Goal: Task Accomplishment & Management: Complete application form

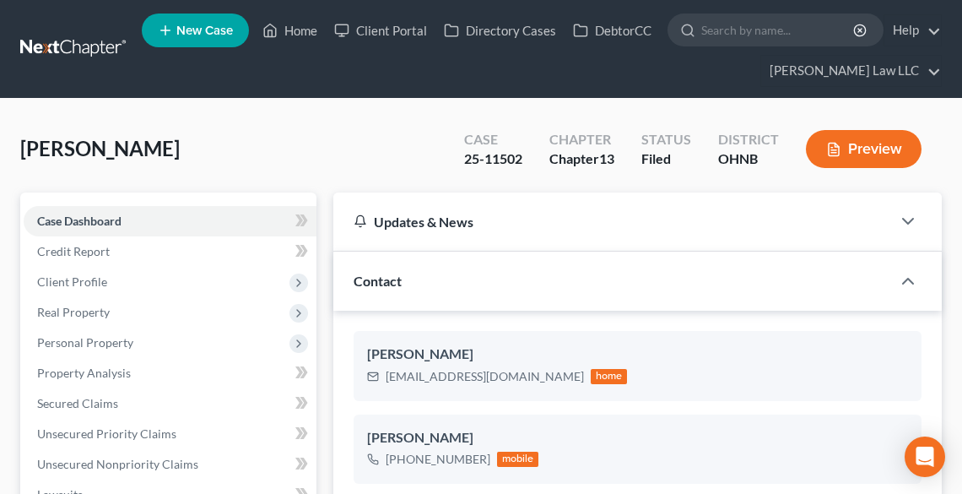
select select "6"
select select "0"
click at [297, 26] on link "Home" at bounding box center [290, 30] width 72 height 30
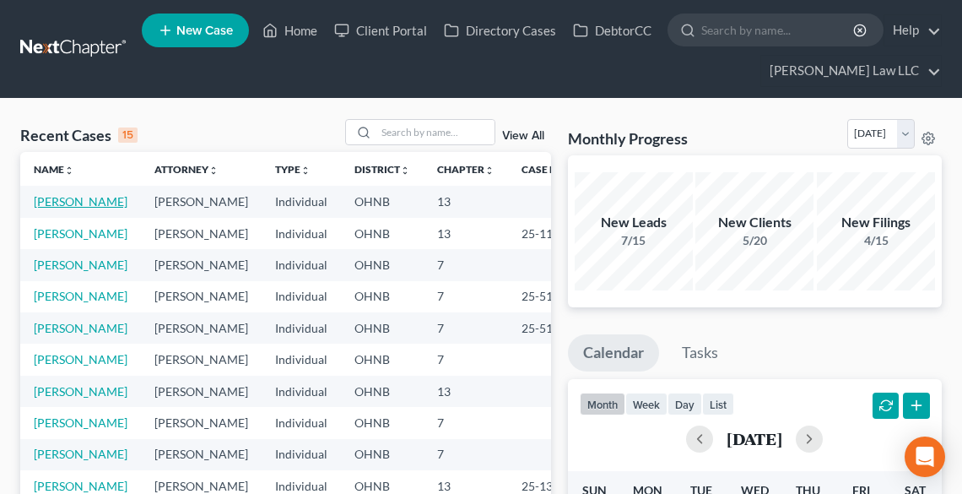
click at [81, 196] on link "[PERSON_NAME]" at bounding box center [81, 201] width 94 height 14
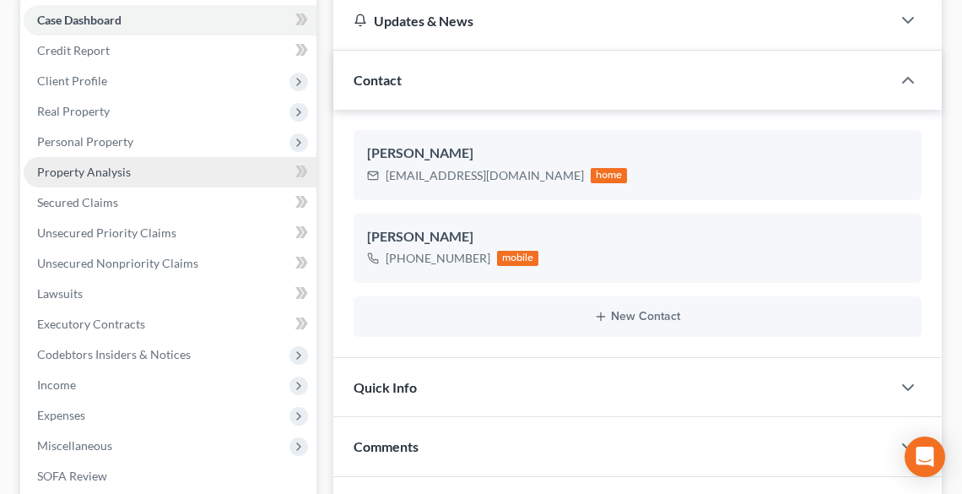
scroll to position [202, 0]
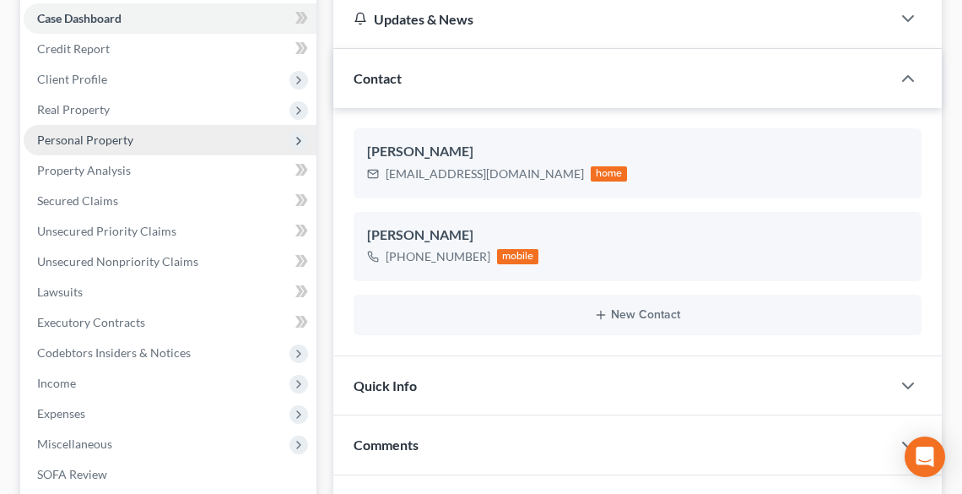
click at [75, 138] on span "Personal Property" at bounding box center [85, 139] width 96 height 14
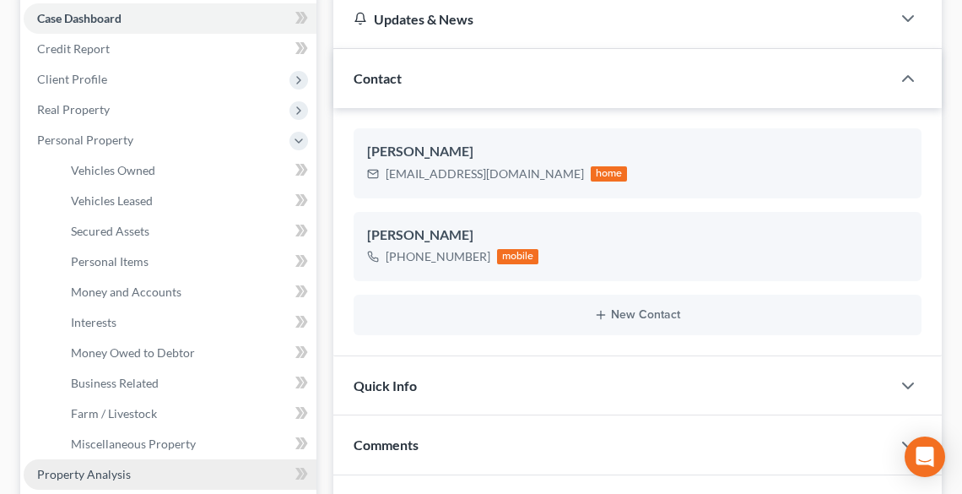
click at [127, 467] on span "Property Analysis" at bounding box center [84, 474] width 94 height 14
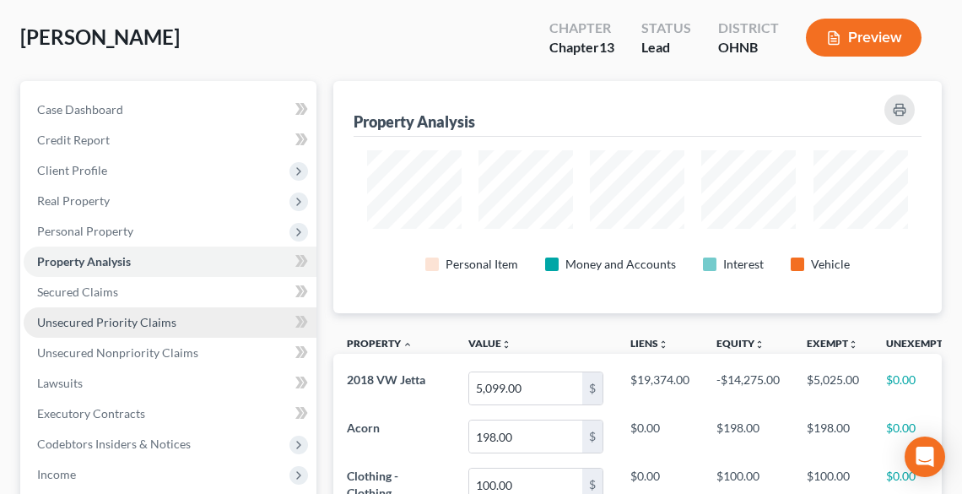
scroll to position [135, 0]
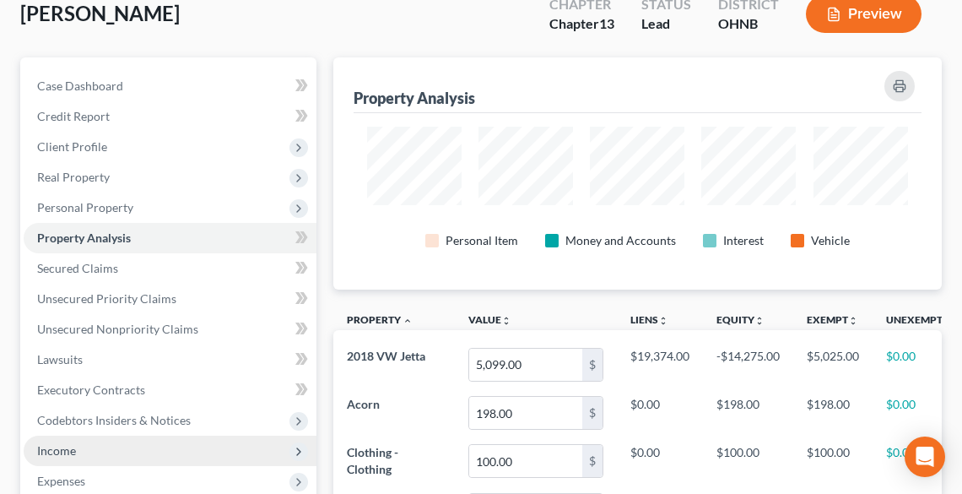
click at [73, 446] on span "Income" at bounding box center [56, 450] width 39 height 14
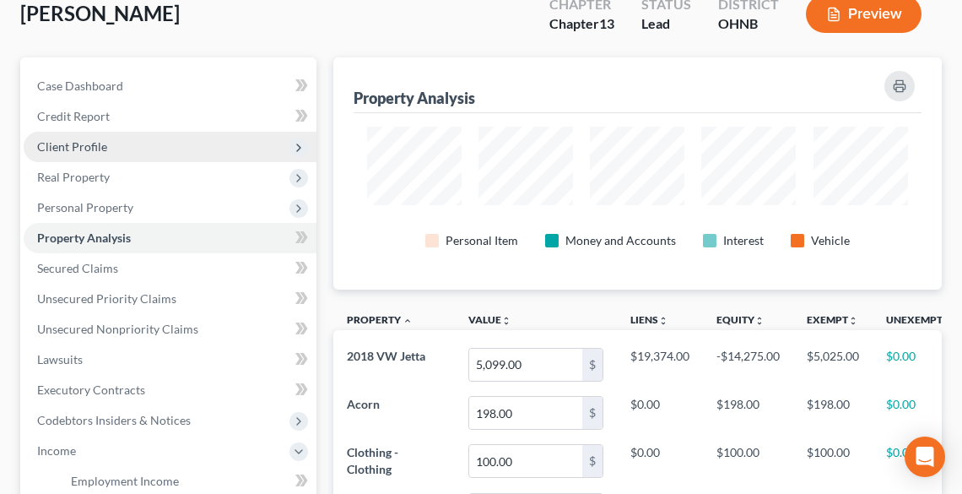
click at [78, 149] on span "Client Profile" at bounding box center [72, 146] width 70 height 14
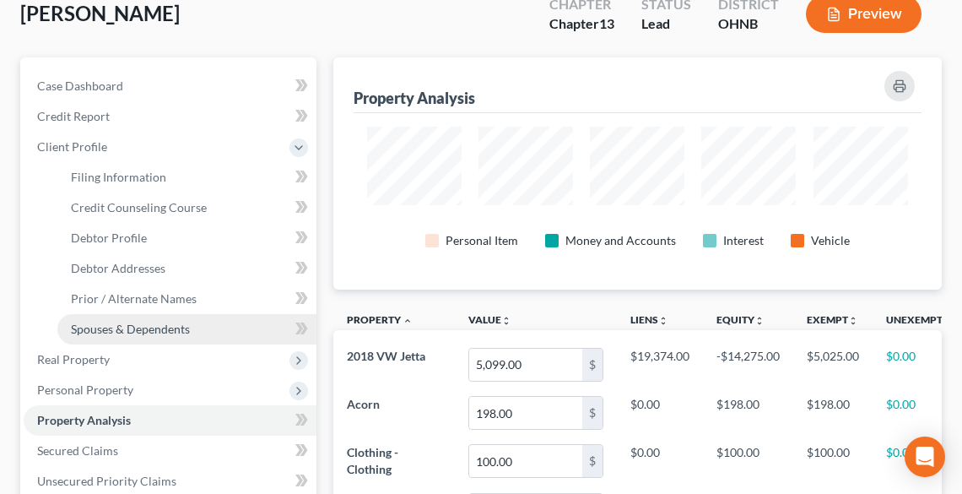
click at [132, 321] on span "Spouses & Dependents" at bounding box center [130, 328] width 119 height 14
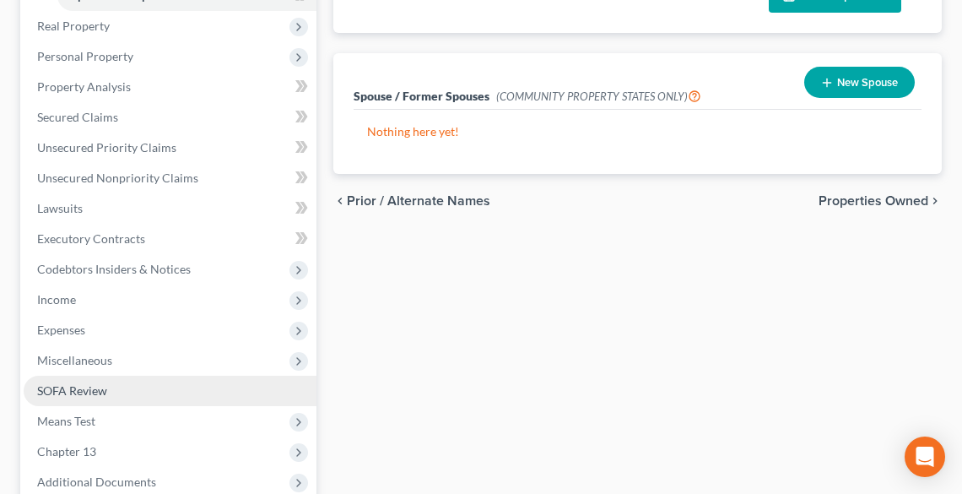
scroll to position [472, 0]
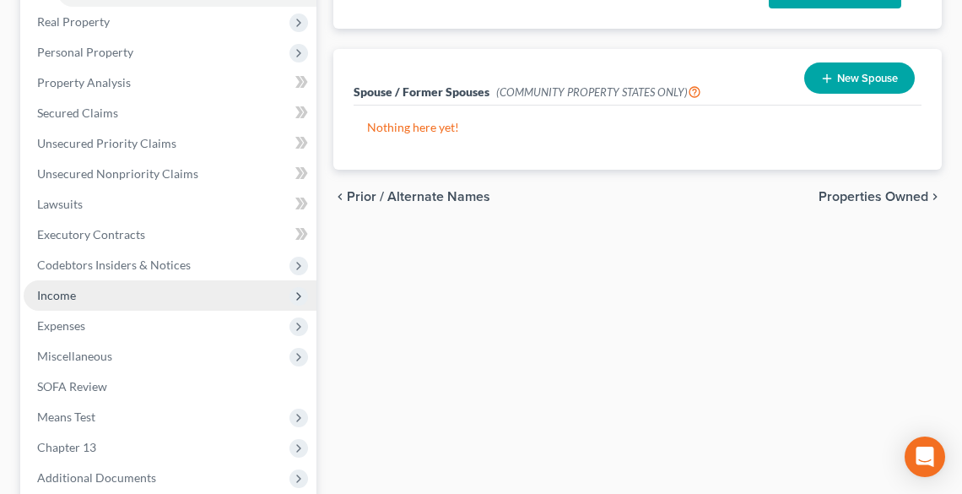
click at [57, 295] on span "Income" at bounding box center [56, 295] width 39 height 14
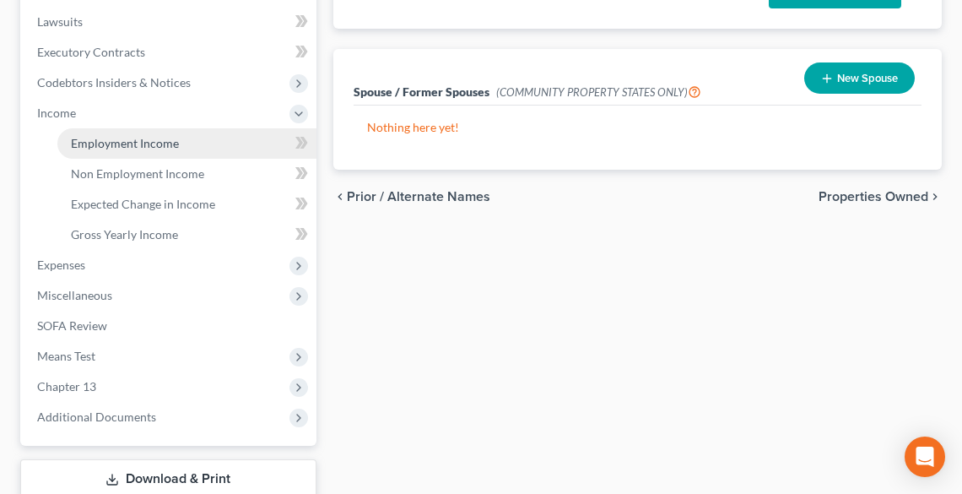
click at [127, 143] on span "Employment Income" at bounding box center [125, 143] width 108 height 14
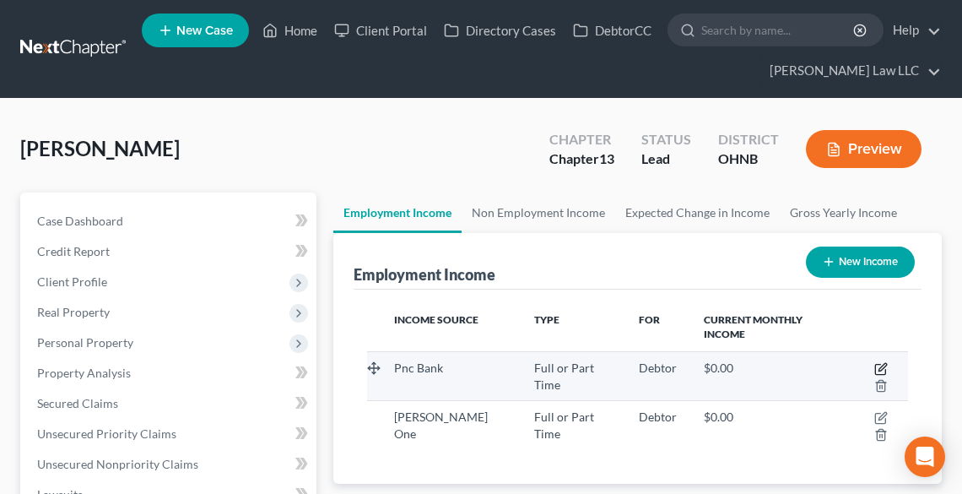
click at [874, 362] on icon "button" at bounding box center [880, 368] width 13 height 13
select select "0"
select select "36"
select select "2"
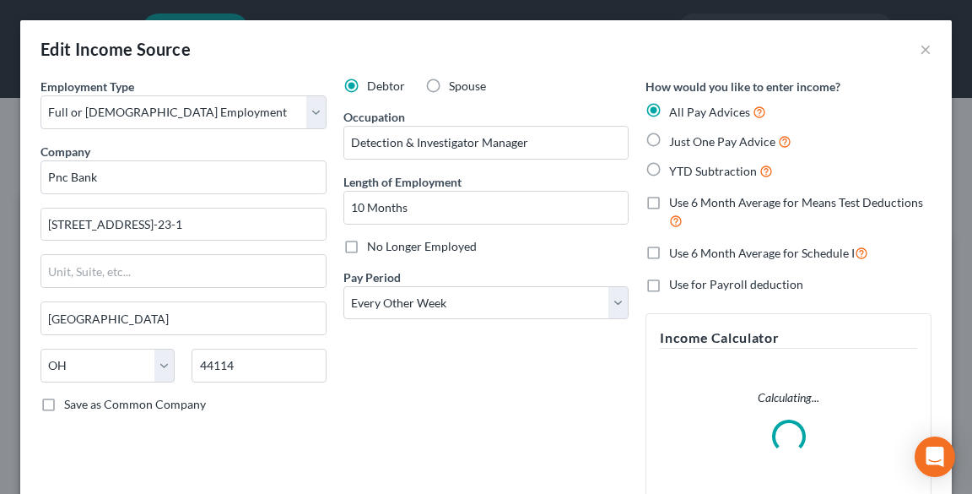
scroll to position [273, 580]
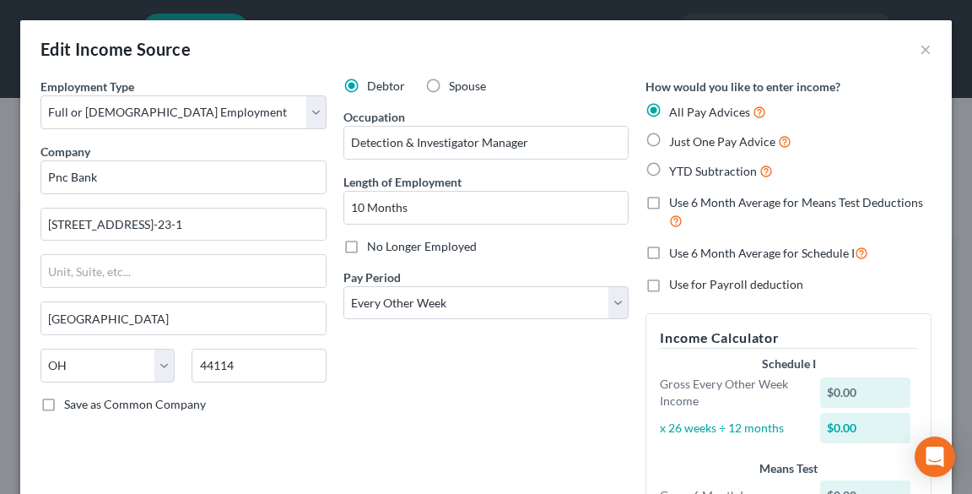
click at [671, 134] on span "Just One Pay Advice" at bounding box center [722, 141] width 106 height 14
click at [676, 134] on input "Just One Pay Advice" at bounding box center [681, 137] width 11 height 11
radio input "true"
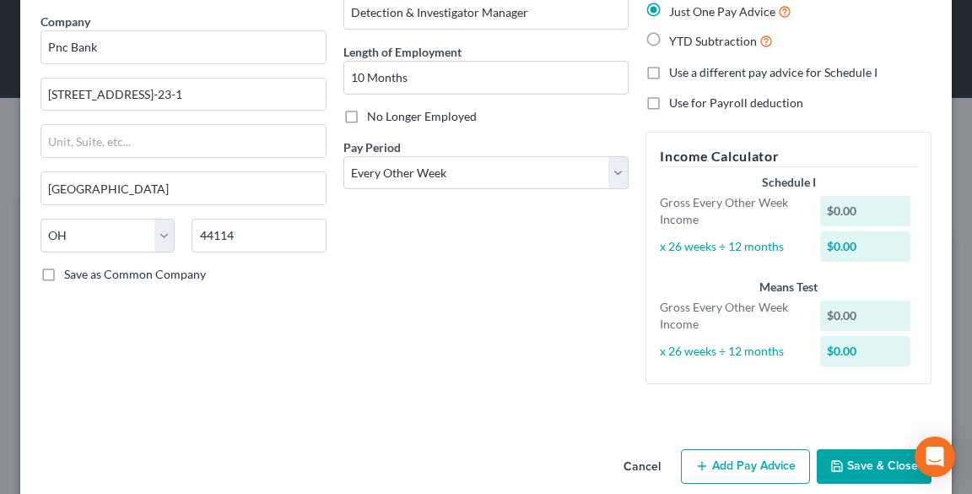
scroll to position [153, 0]
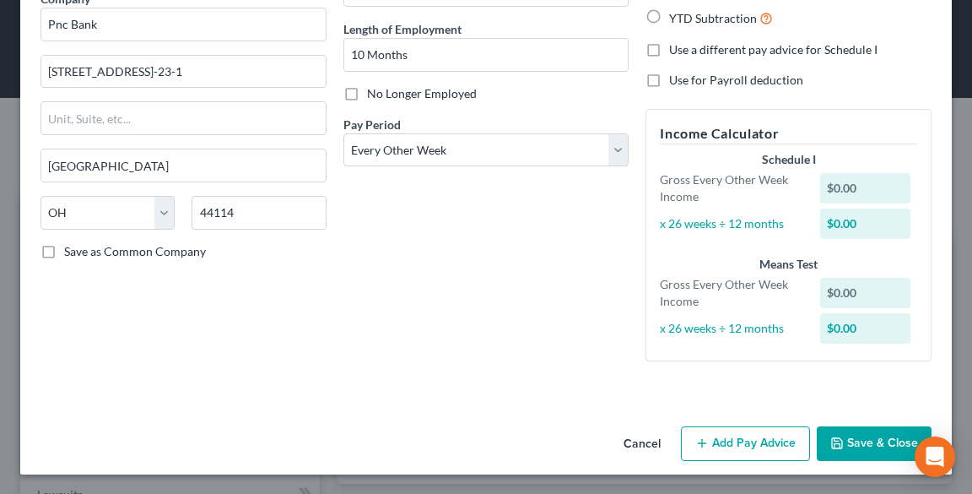
click at [739, 440] on button "Add Pay Advice" at bounding box center [745, 443] width 129 height 35
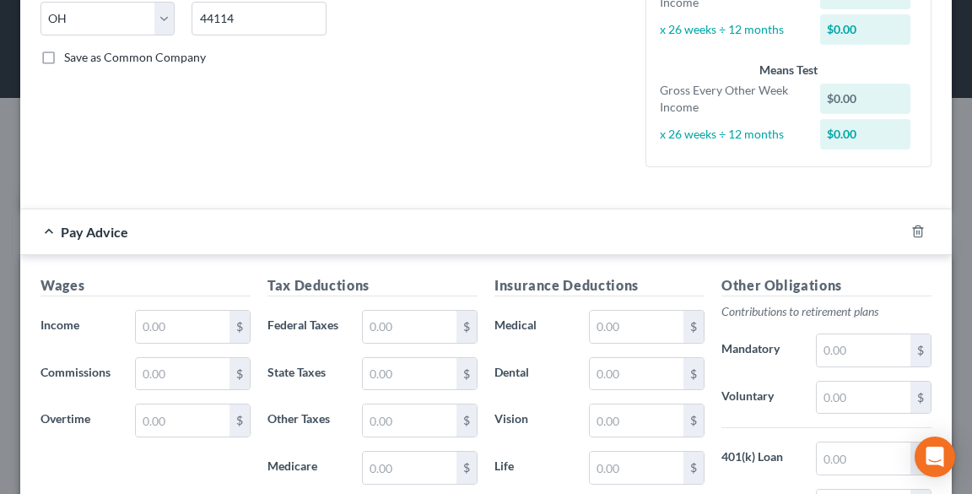
scroll to position [490, 0]
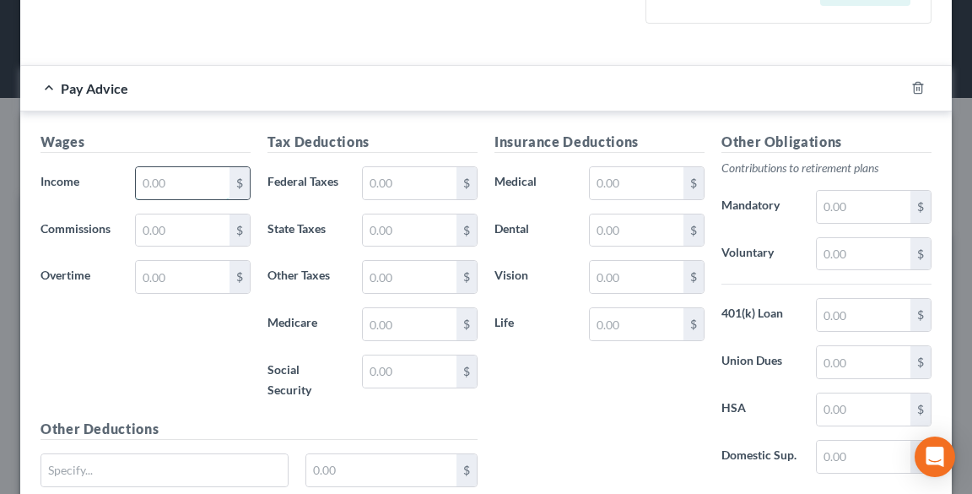
click at [179, 187] on input "text" at bounding box center [183, 183] width 94 height 32
click at [189, 179] on input "text" at bounding box center [183, 183] width 94 height 32
drag, startPoint x: 192, startPoint y: 185, endPoint x: 132, endPoint y: 180, distance: 60.9
click at [132, 180] on div "2,629.31 $" at bounding box center [193, 183] width 132 height 34
type input "2,693.07"
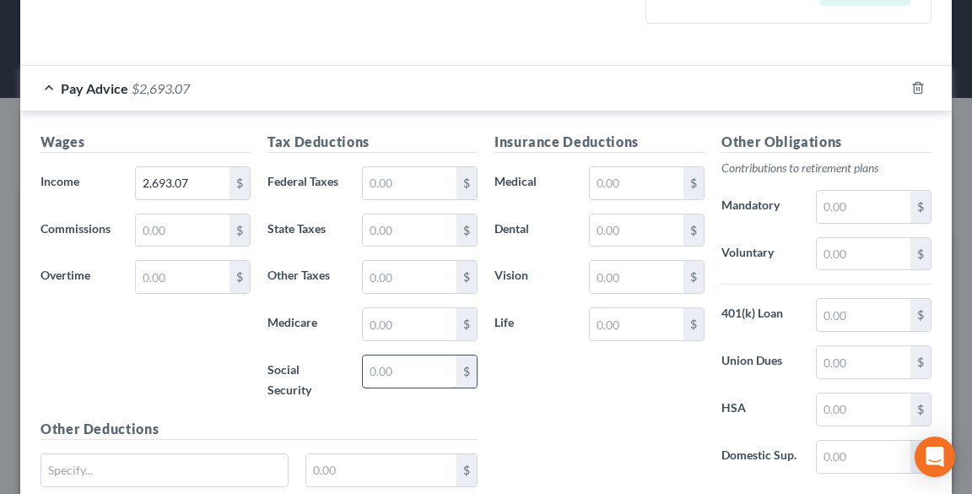
click at [386, 371] on input "text" at bounding box center [410, 371] width 94 height 32
type input "163.40"
click at [407, 324] on input "text" at bounding box center [410, 324] width 94 height 32
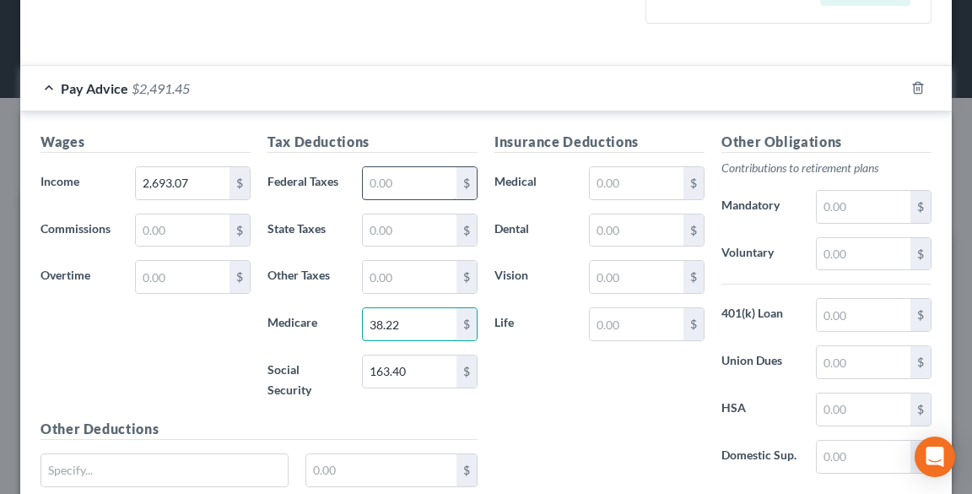
type input "38.22"
click at [374, 179] on input "text" at bounding box center [410, 183] width 94 height 32
type input "257.26"
click at [418, 229] on input "text" at bounding box center [410, 230] width 94 height 32
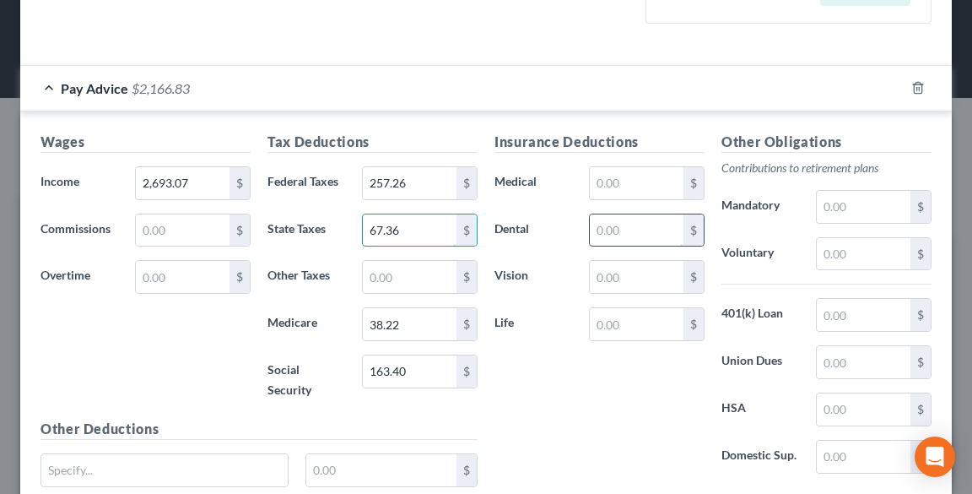
type input "67.36"
click at [652, 235] on input "text" at bounding box center [637, 230] width 94 height 32
type input "1.36"
click at [835, 418] on input "text" at bounding box center [864, 409] width 94 height 32
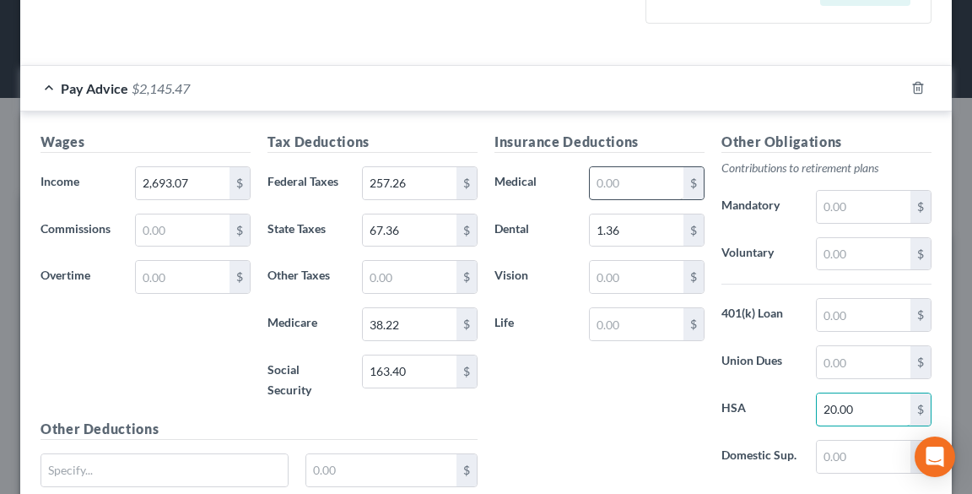
type input "20.00"
click at [661, 189] on input "text" at bounding box center [637, 183] width 94 height 32
type input "32.75"
click at [612, 272] on input "text" at bounding box center [637, 277] width 94 height 32
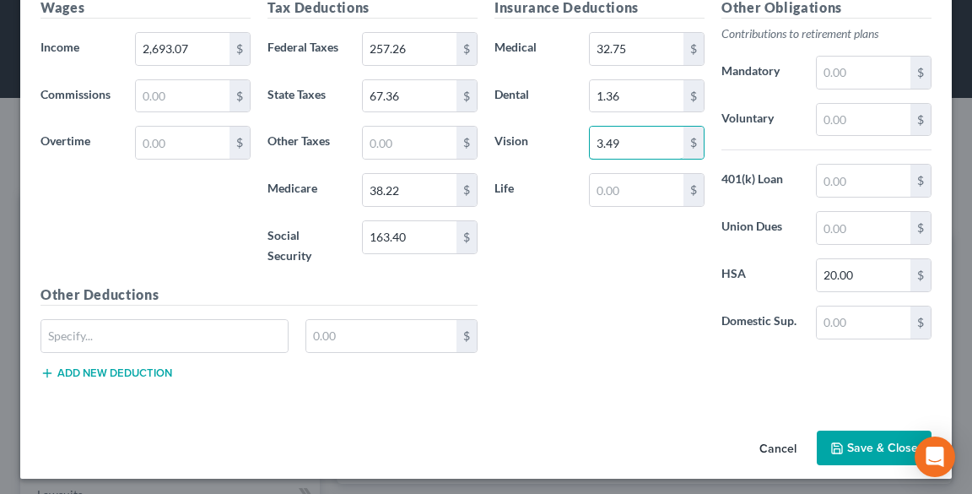
scroll to position [625, 0]
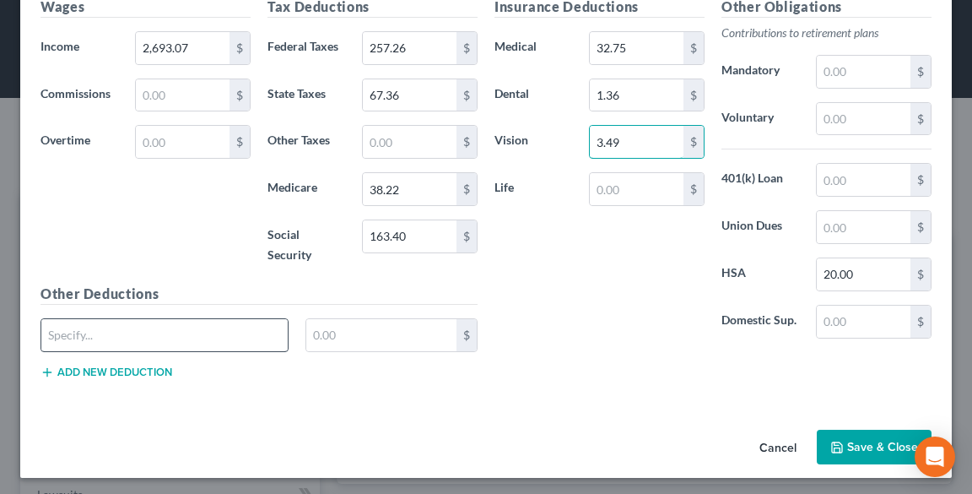
type input "3.49"
click at [121, 339] on input "text" at bounding box center [164, 335] width 246 height 32
type input "MetLife Pet Insurance"
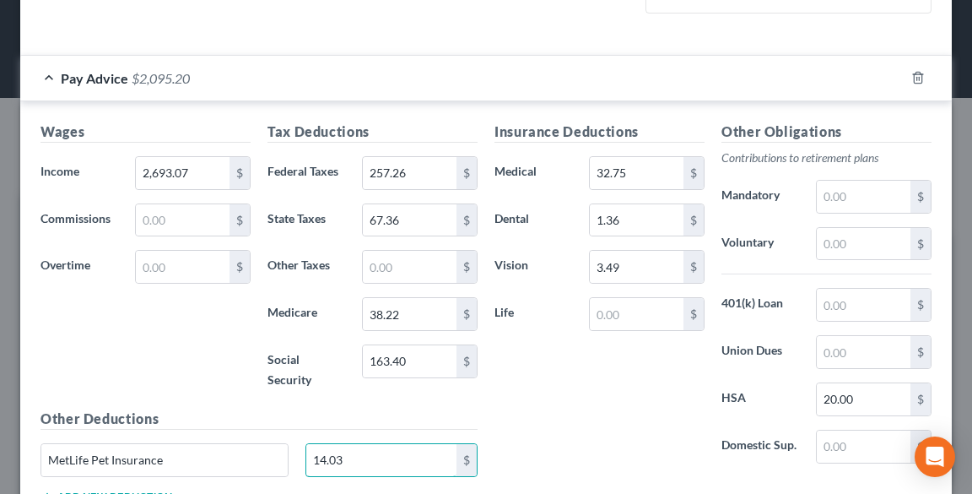
scroll to position [490, 0]
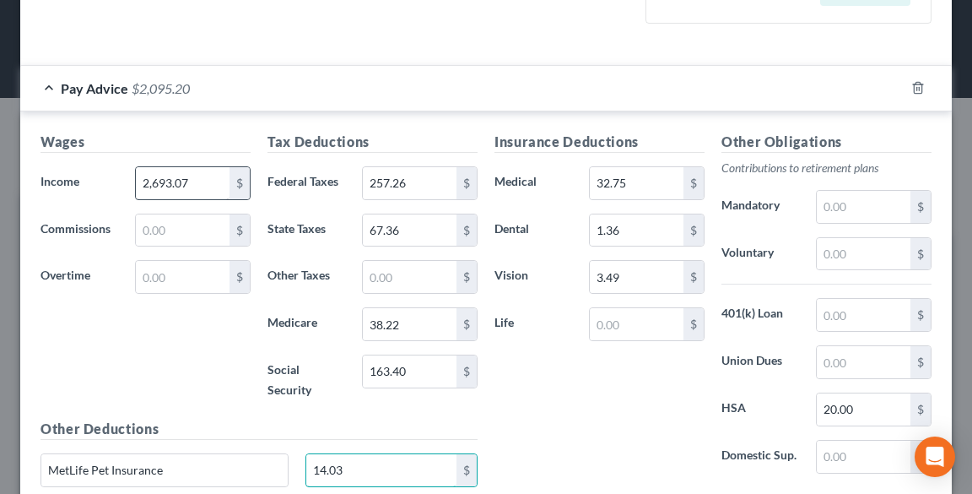
type input "14.03"
click at [220, 183] on input "2,693.07" at bounding box center [183, 183] width 94 height 32
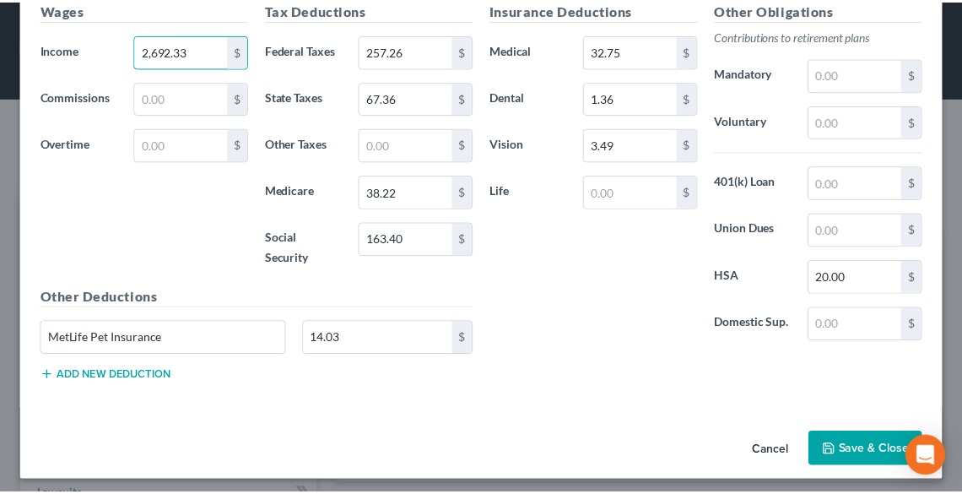
scroll to position [625, 0]
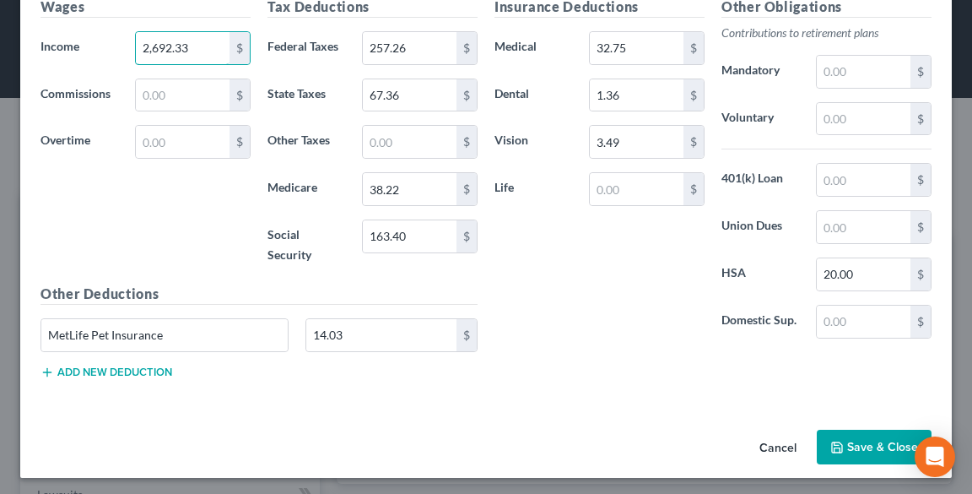
type input "2,692.33"
click at [847, 446] on button "Save & Close" at bounding box center [874, 446] width 115 height 35
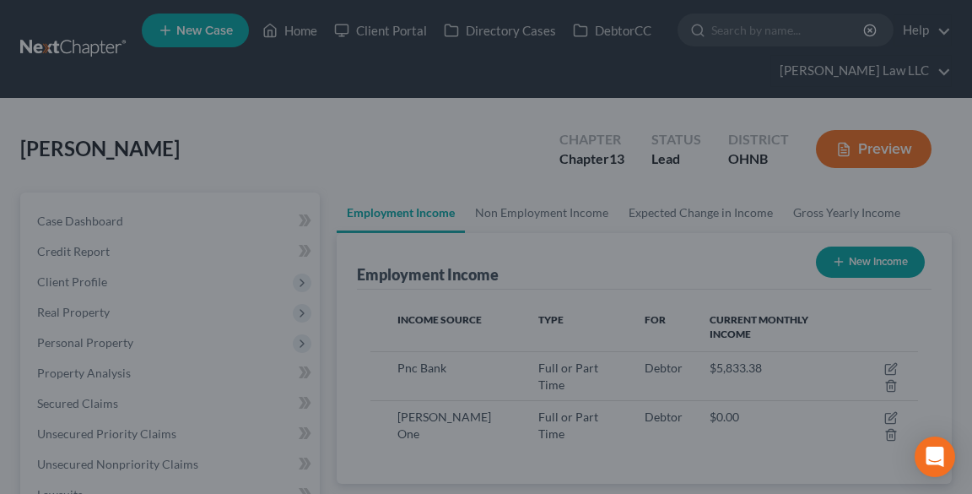
scroll to position [843323, 843017]
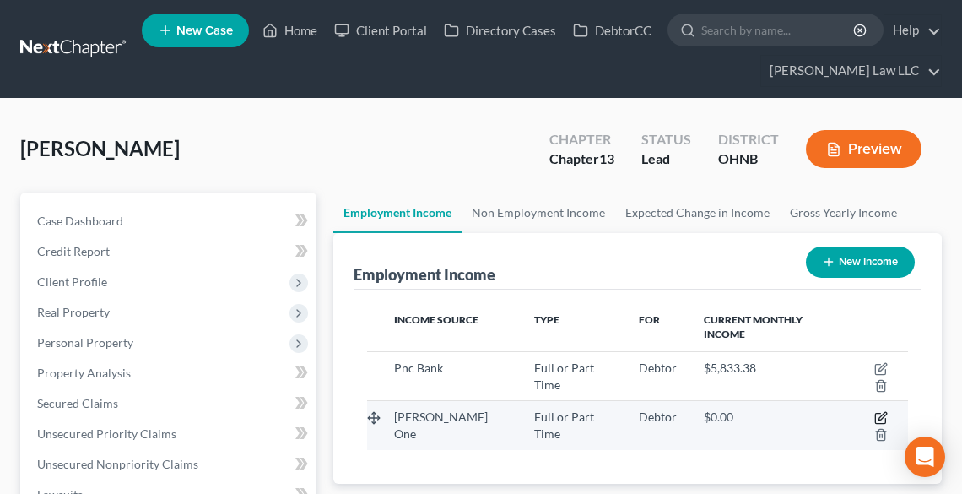
click at [878, 413] on icon "button" at bounding box center [882, 417] width 8 height 8
select select "0"
select select "36"
select select "2"
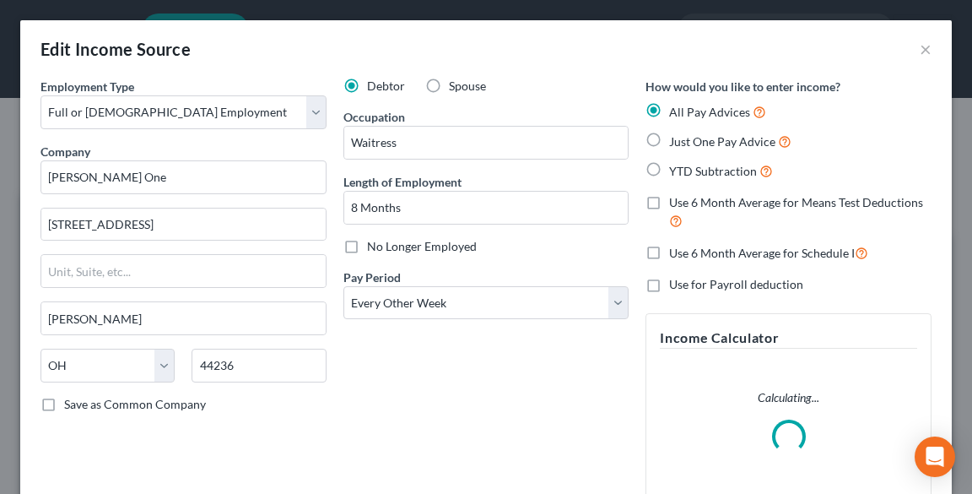
scroll to position [273, 580]
drag, startPoint x: 206, startPoint y: 224, endPoint x: 43, endPoint y: 223, distance: 162.8
click at [20, 209] on div "Employment Type * Select Full or [DEMOGRAPHIC_DATA] Employment Self Employment …" at bounding box center [485, 322] width 931 height 488
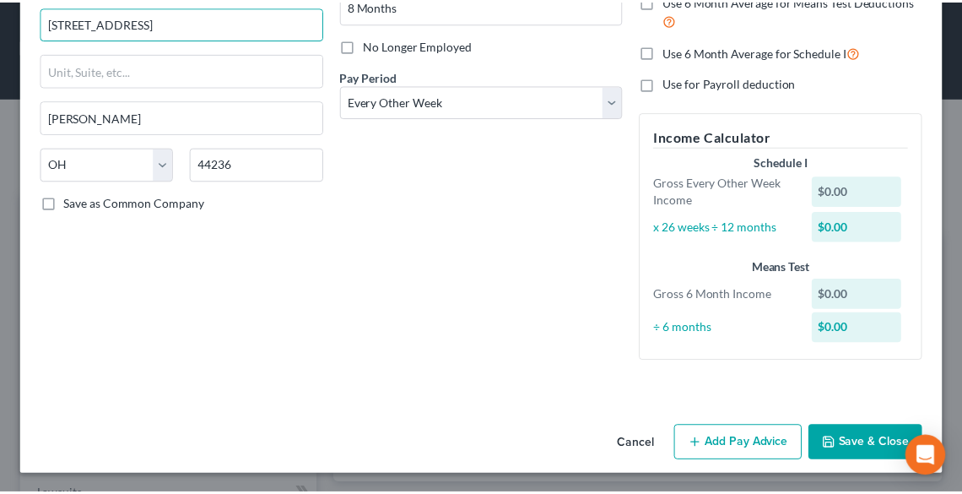
scroll to position [202, 0]
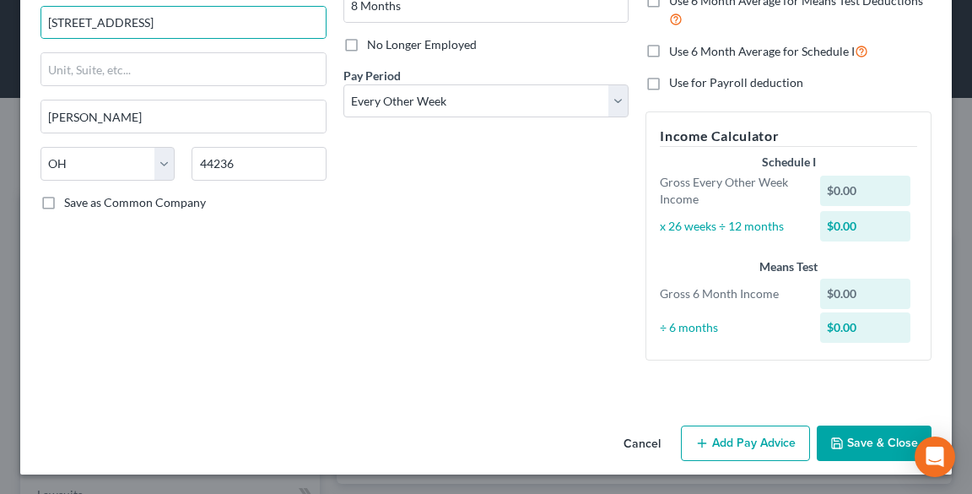
click at [862, 432] on button "Save & Close" at bounding box center [874, 442] width 115 height 35
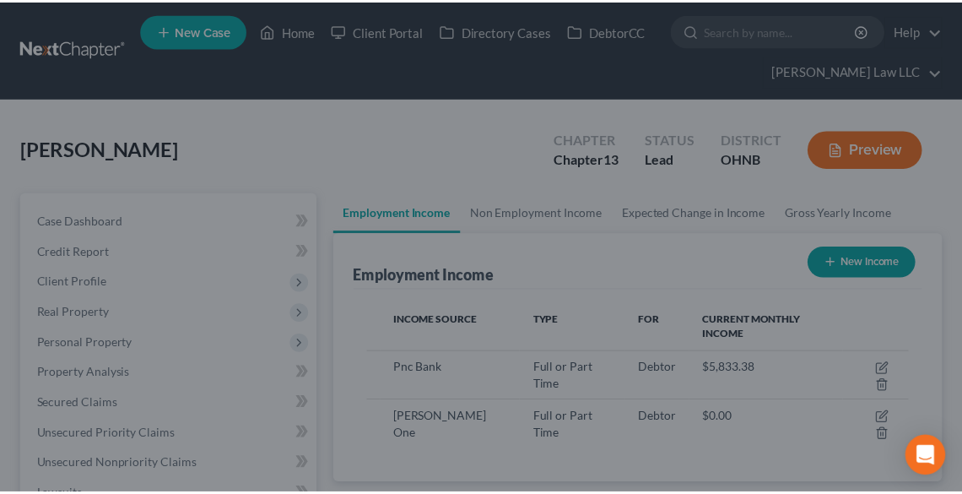
scroll to position [843323, 843017]
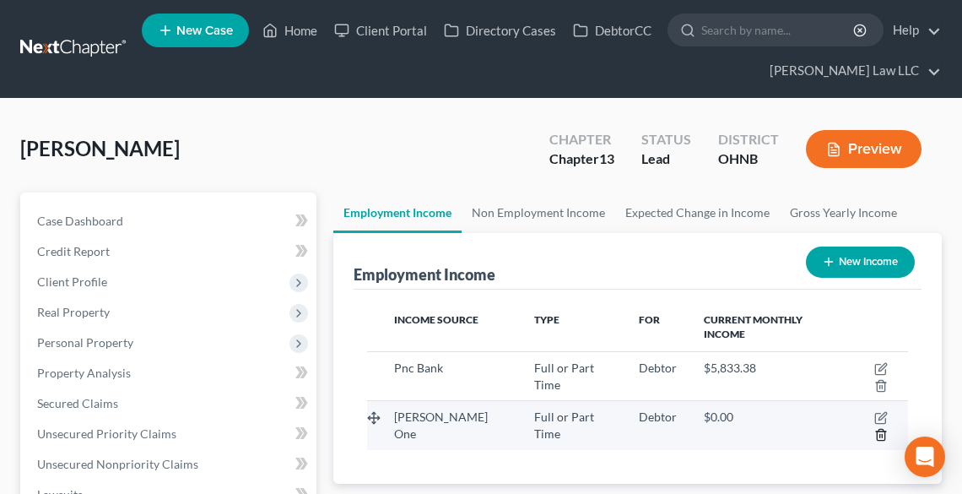
click at [882, 434] on line "button" at bounding box center [882, 435] width 0 height 3
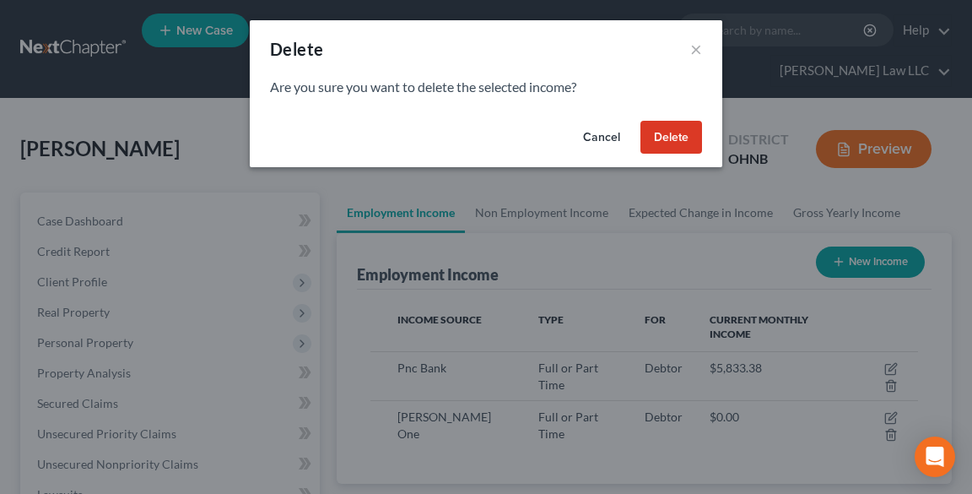
click at [669, 138] on button "Delete" at bounding box center [671, 138] width 62 height 34
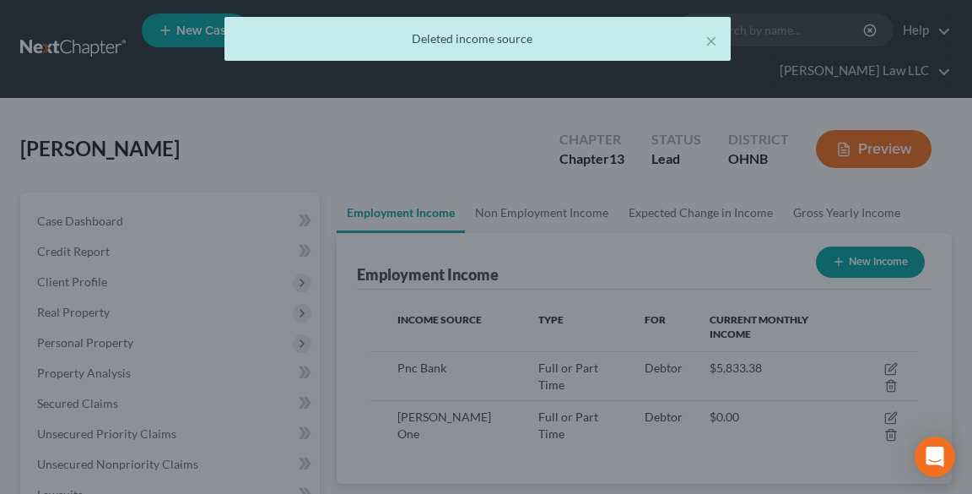
scroll to position [843323, 843017]
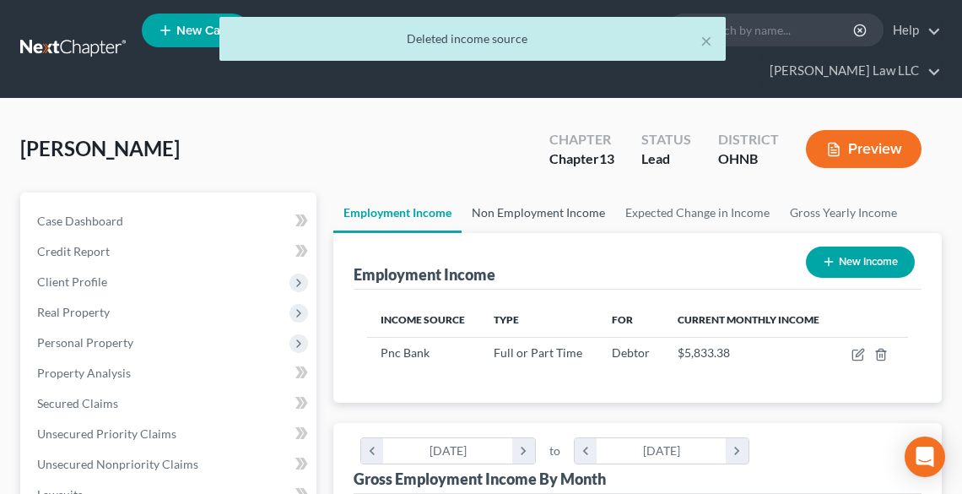
click at [542, 213] on link "Non Employment Income" at bounding box center [538, 212] width 154 height 40
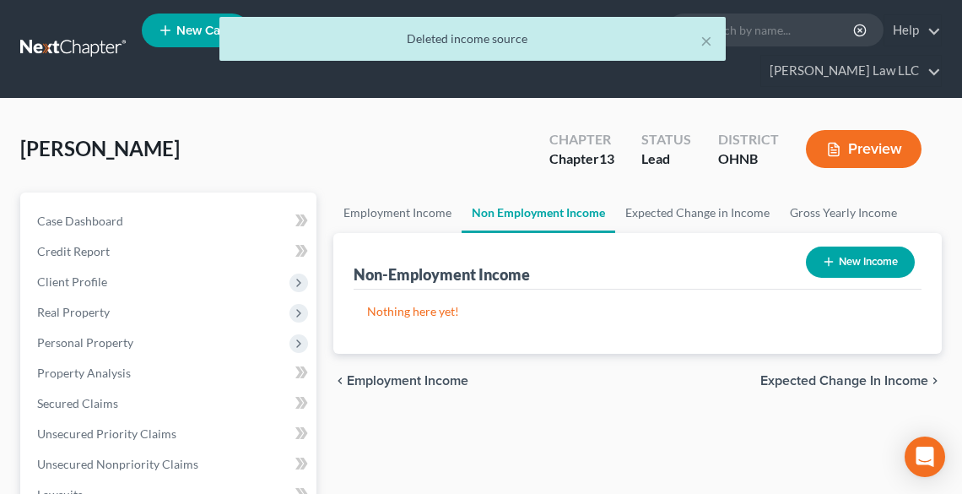
click at [839, 260] on button "New Income" at bounding box center [860, 261] width 109 height 31
select select "0"
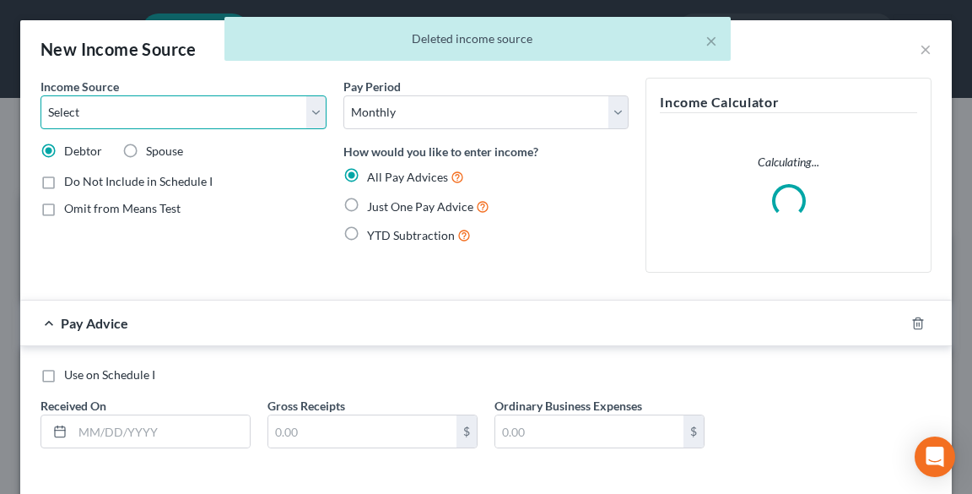
click at [91, 111] on select "Select Unemployment Disability (from employer) Pension Retirement Social Securi…" at bounding box center [183, 112] width 286 height 34
select select "13"
click at [40, 95] on select "Select Unemployment Disability (from employer) Pension Retirement Social Securi…" at bounding box center [183, 112] width 286 height 34
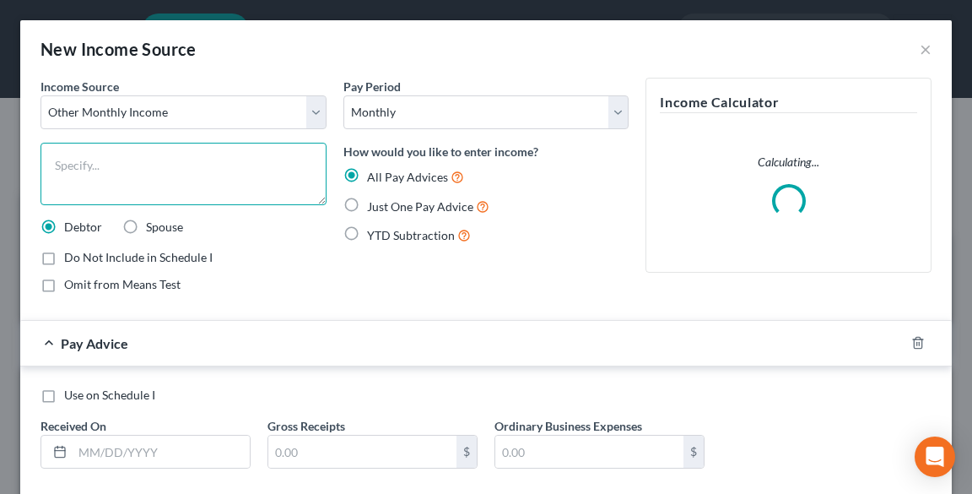
click at [152, 167] on textarea at bounding box center [183, 174] width 286 height 62
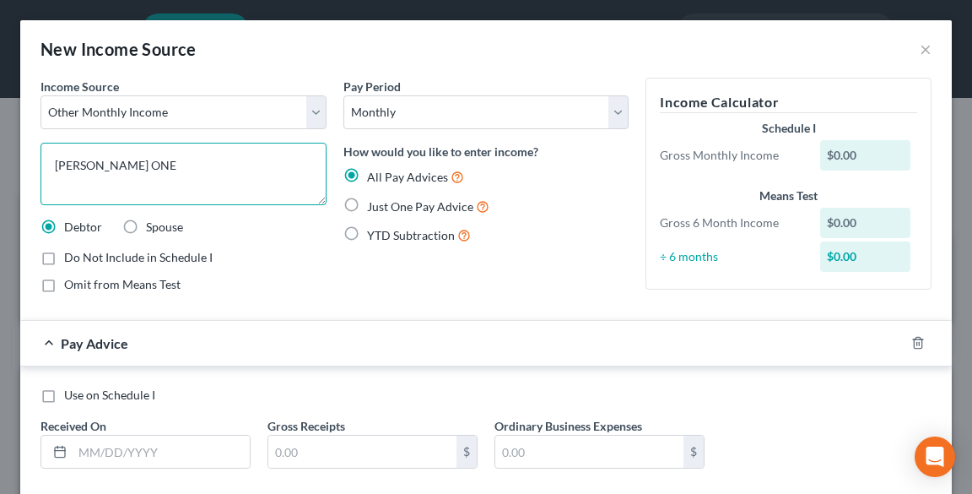
type textarea "[PERSON_NAME] ONE"
click at [390, 213] on span "Just One Pay Advice" at bounding box center [420, 206] width 106 height 14
click at [385, 208] on input "Just One Pay Advice" at bounding box center [379, 202] width 11 height 11
radio input "true"
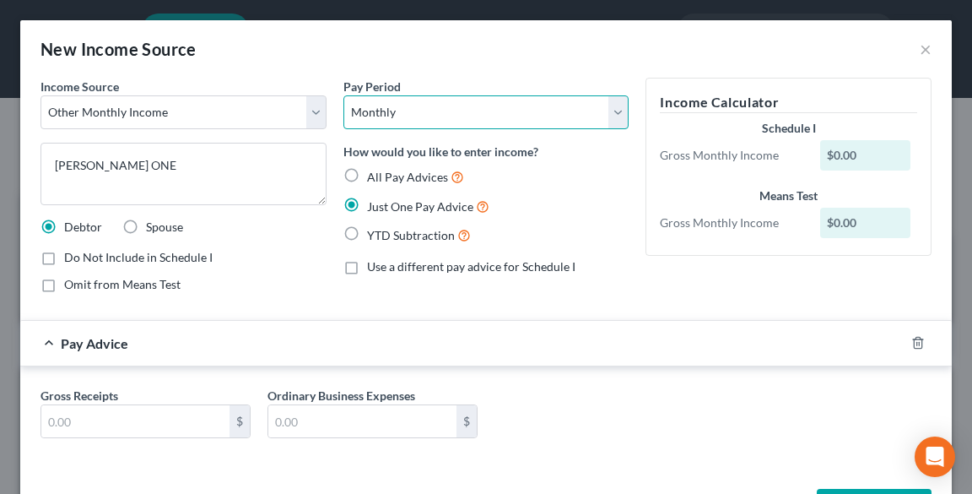
click at [383, 113] on select "Select Monthly Twice Monthly Every Other Week Weekly" at bounding box center [486, 112] width 286 height 34
select select "2"
click at [343, 95] on select "Select Monthly Twice Monthly Every Other Week Weekly" at bounding box center [486, 112] width 286 height 34
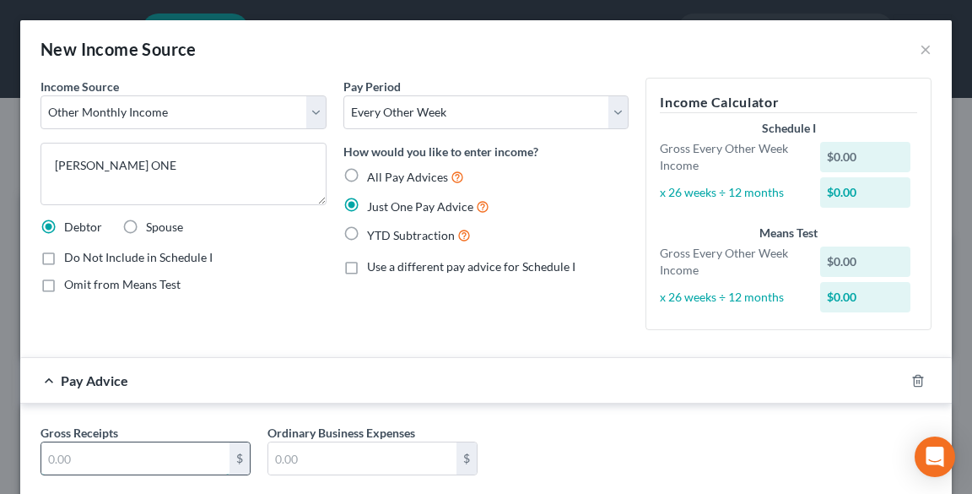
click at [135, 451] on input "text" at bounding box center [135, 458] width 188 height 32
click at [161, 455] on input "916.56" at bounding box center [135, 458] width 188 height 32
click at [162, 453] on input "916.56" at bounding box center [135, 458] width 188 height 32
type input "916.56"
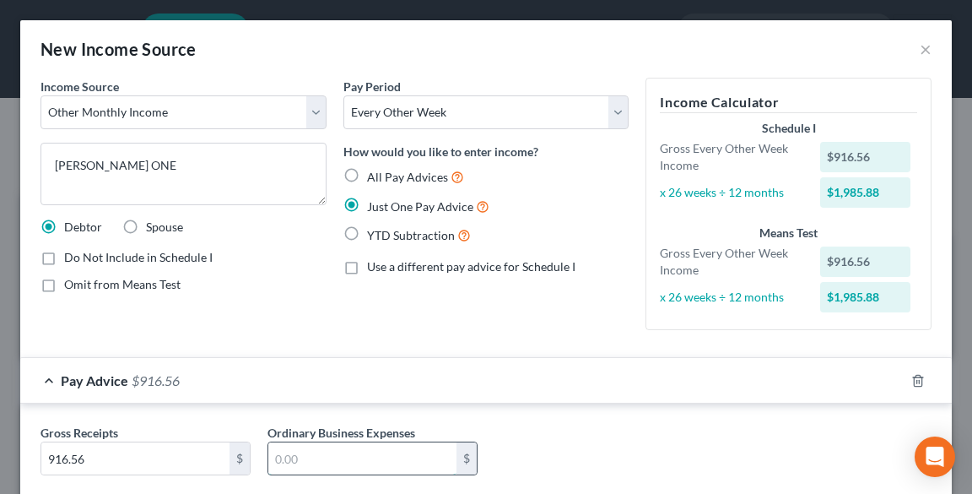
click at [428, 452] on input "text" at bounding box center [362, 458] width 188 height 32
type input "119.29"
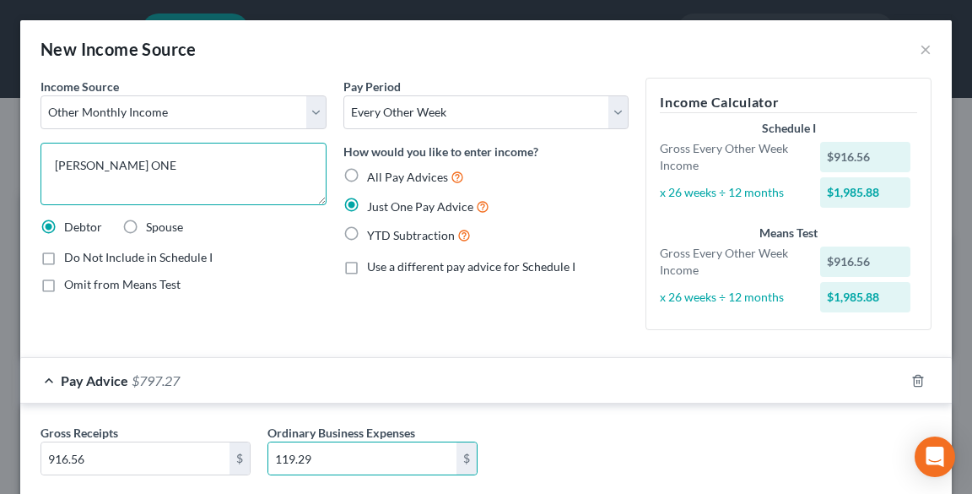
click at [145, 165] on textarea "[PERSON_NAME] ONE" at bounding box center [183, 174] width 286 height 62
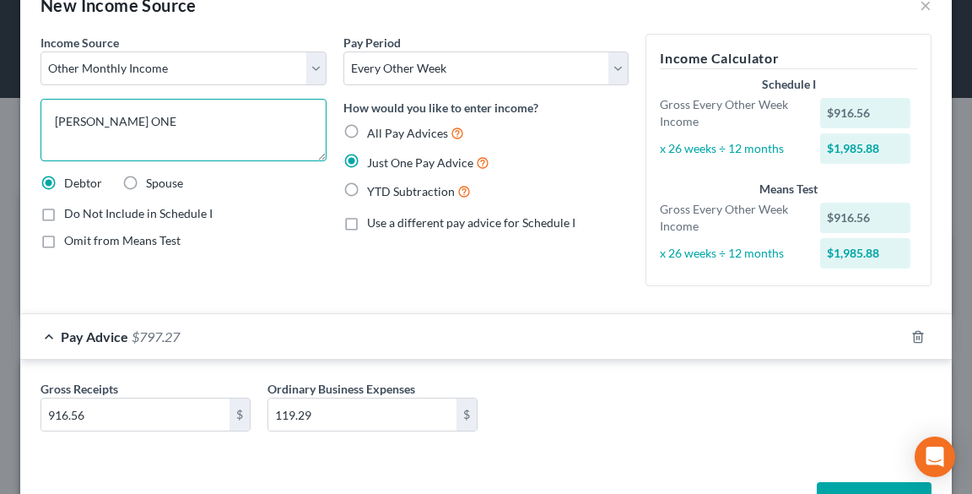
scroll to position [67, 0]
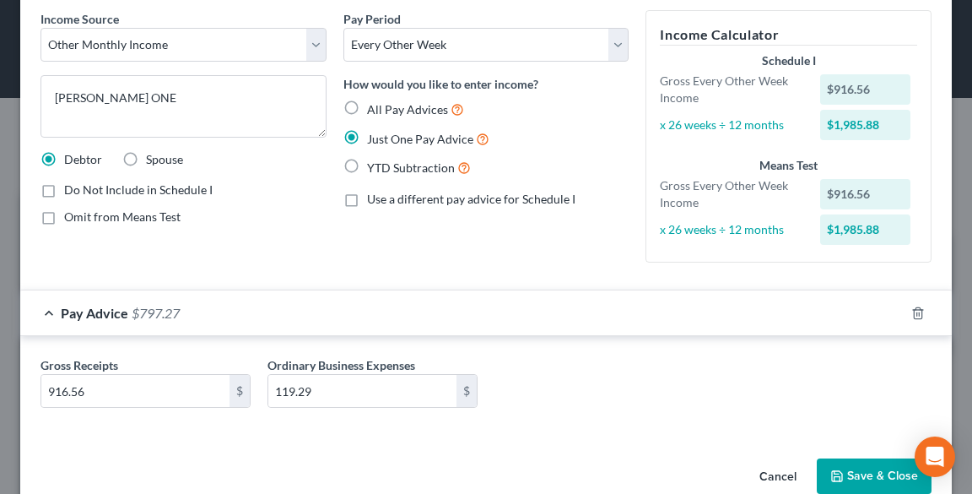
click at [845, 465] on button "Save & Close" at bounding box center [874, 475] width 115 height 35
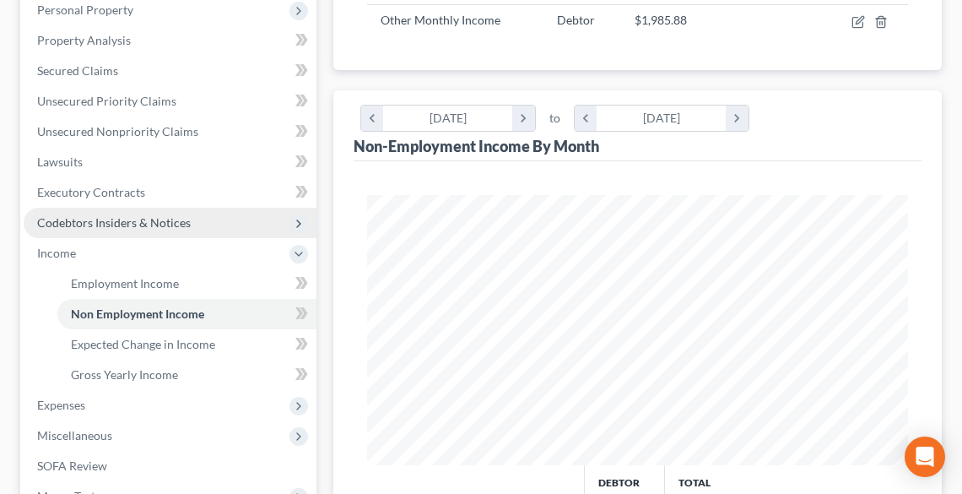
scroll to position [135, 0]
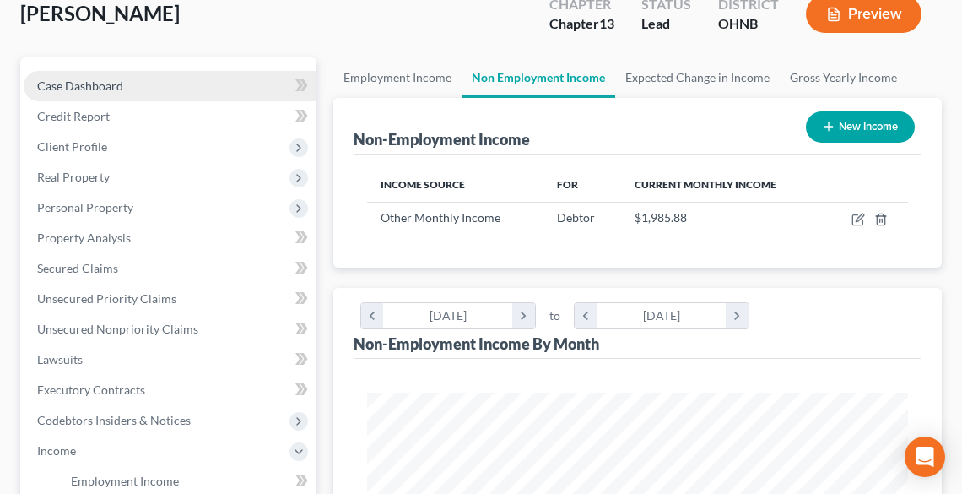
click at [73, 82] on span "Case Dashboard" at bounding box center [80, 85] width 86 height 14
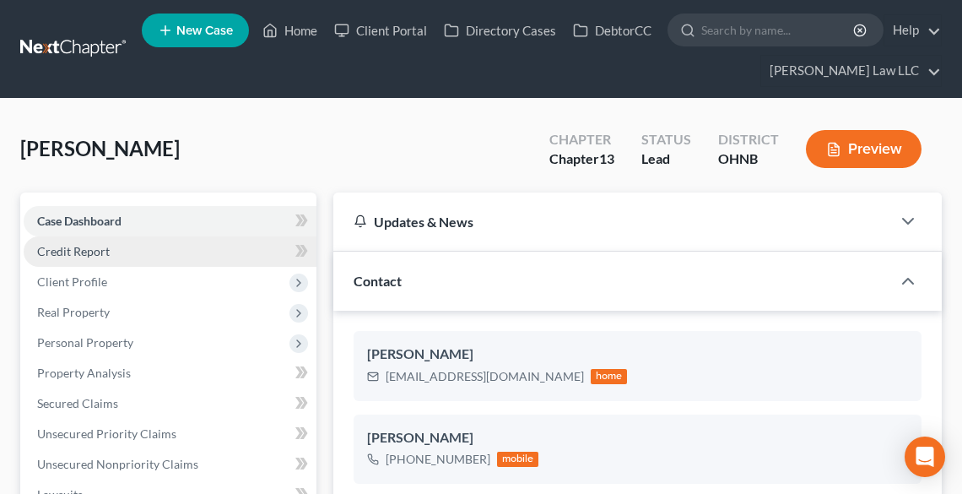
click at [78, 253] on span "Credit Report" at bounding box center [73, 251] width 73 height 14
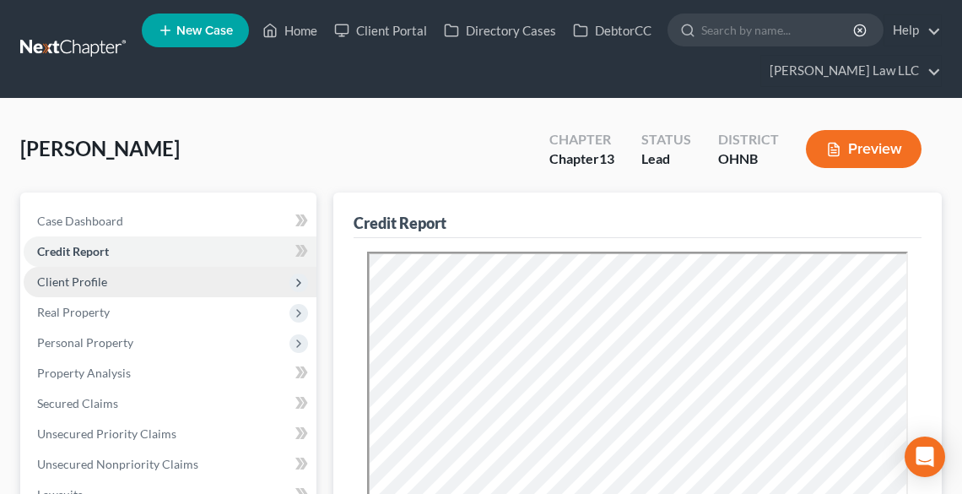
click at [89, 281] on span "Client Profile" at bounding box center [72, 281] width 70 height 14
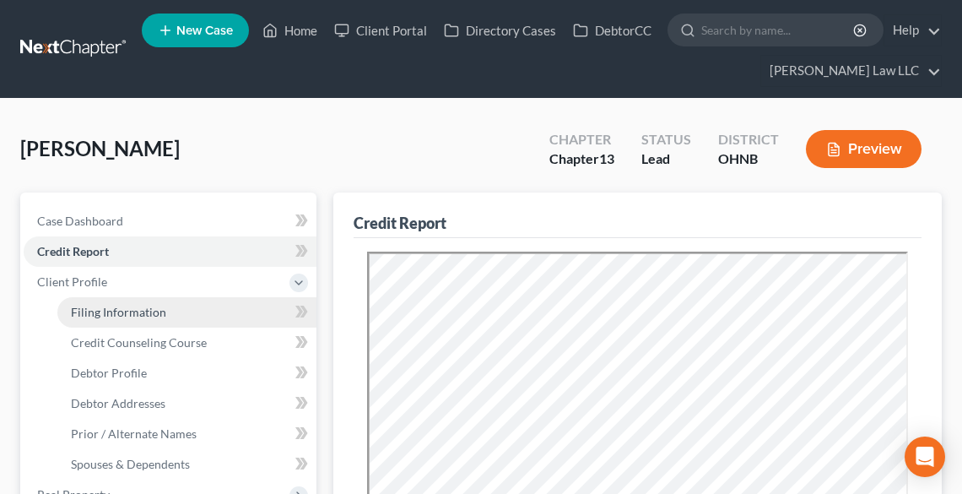
click at [121, 307] on span "Filing Information" at bounding box center [118, 312] width 95 height 14
select select "1"
select select "0"
select select "3"
select select "61"
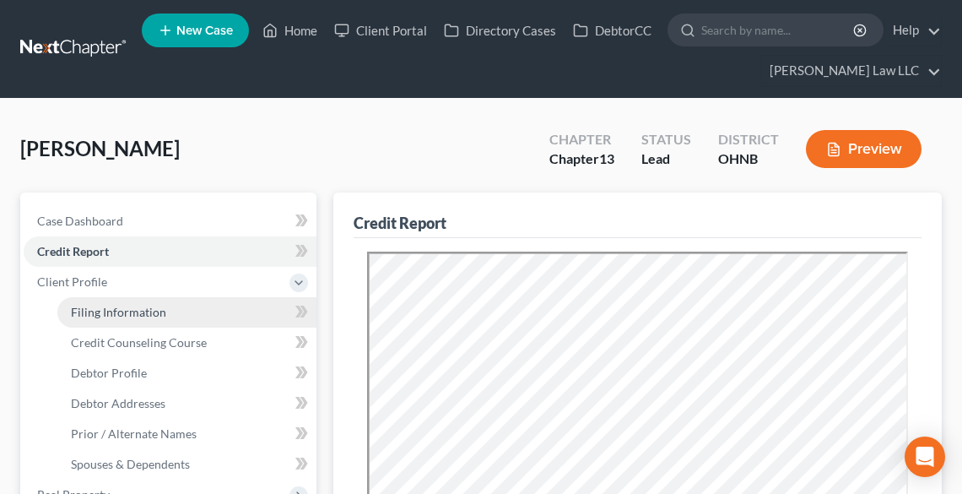
select select "0"
select select "36"
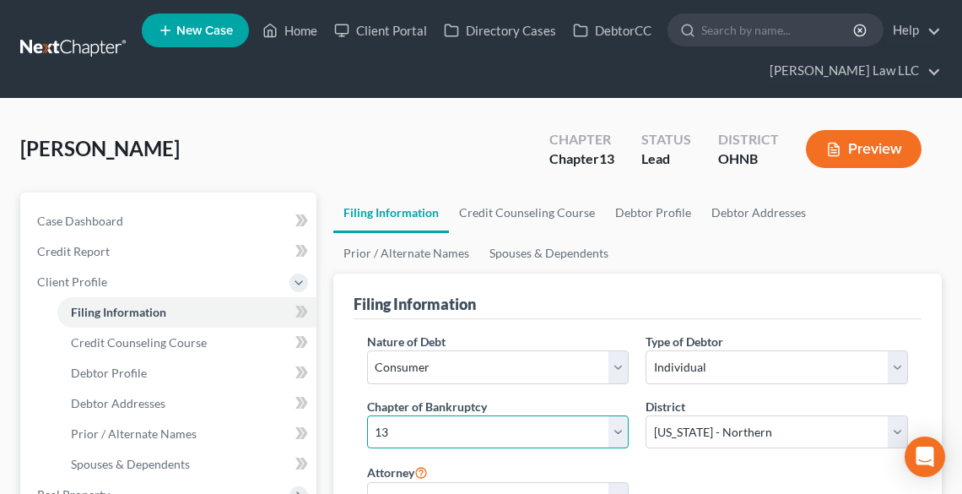
click at [496, 422] on select "Select 7 11 12 13" at bounding box center [498, 432] width 262 height 34
select select "0"
click at [367, 415] on select "Select 7 11 12 13" at bounding box center [498, 432] width 262 height 34
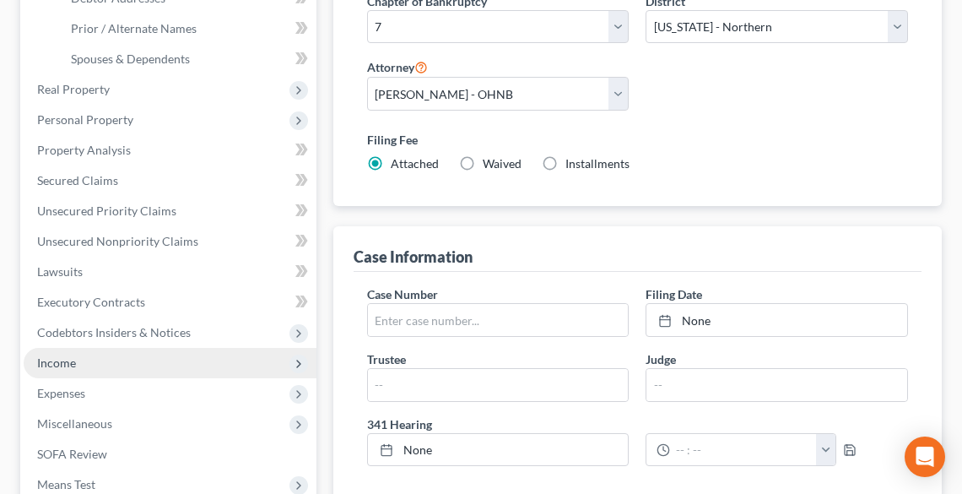
click at [62, 358] on span "Income" at bounding box center [56, 362] width 39 height 14
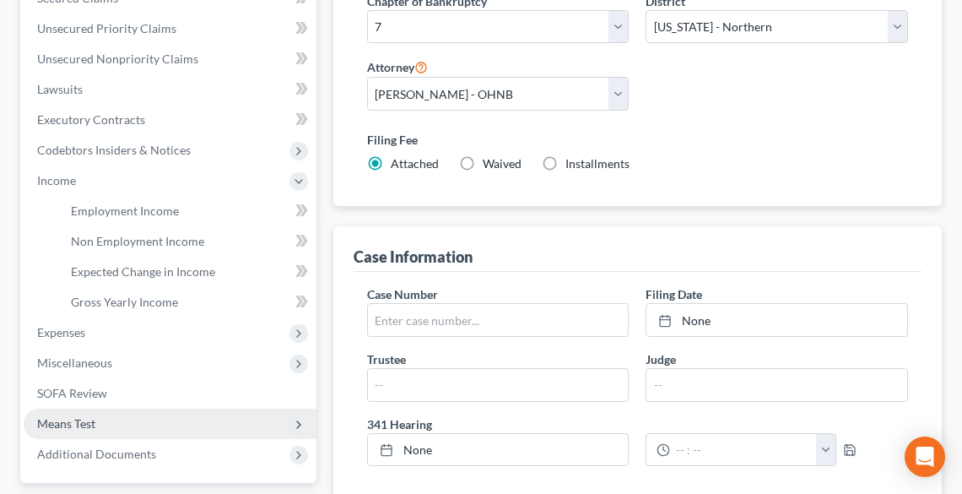
click at [57, 422] on span "Means Test" at bounding box center [66, 423] width 58 height 14
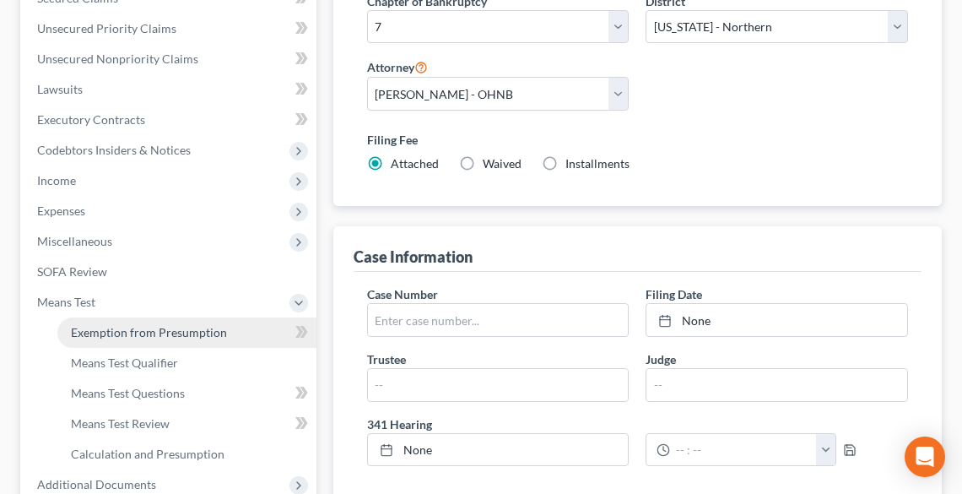
click at [108, 331] on span "Exemption from Presumption" at bounding box center [149, 332] width 156 height 14
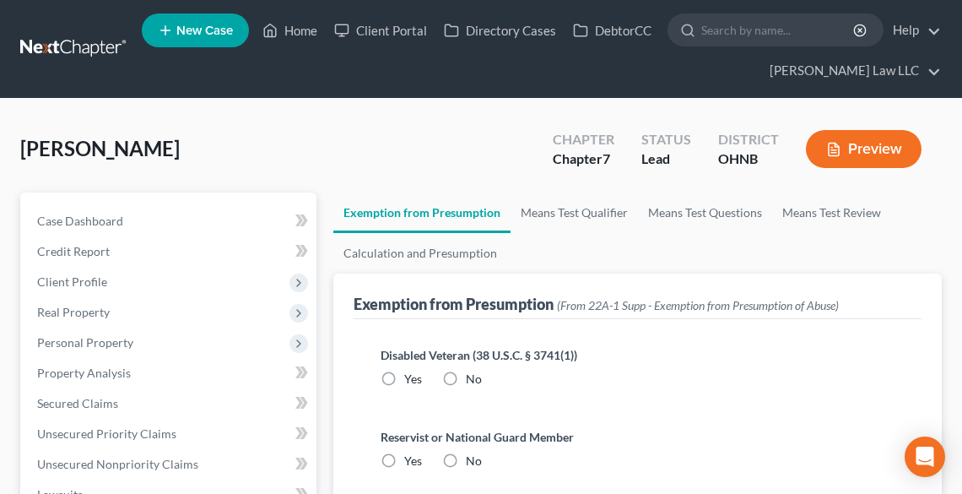
click at [466, 373] on label "No" at bounding box center [474, 378] width 16 height 17
click at [472, 373] on input "No" at bounding box center [477, 375] width 11 height 11
radio input "true"
click at [466, 456] on label "No" at bounding box center [474, 460] width 16 height 17
click at [472, 456] on input "No" at bounding box center [477, 457] width 11 height 11
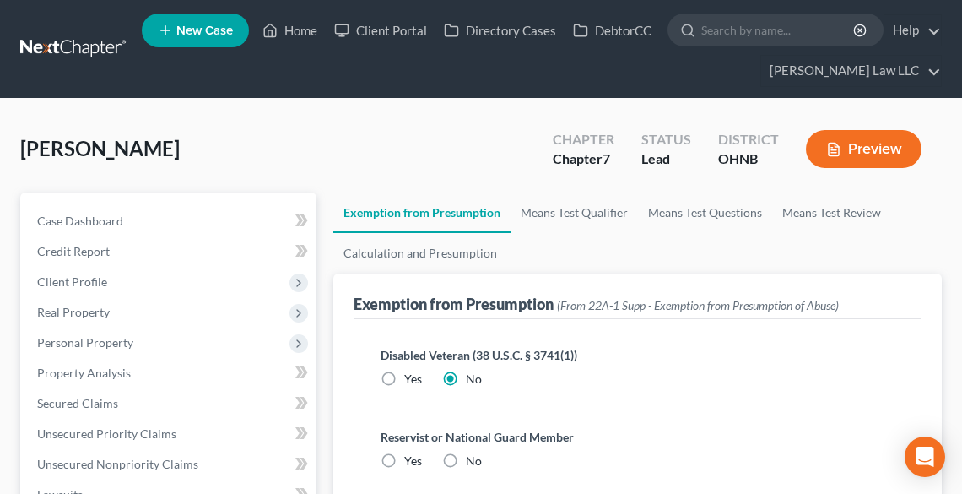
radio input "true"
click at [607, 210] on link "Means Test Qualifier" at bounding box center [573, 212] width 127 height 40
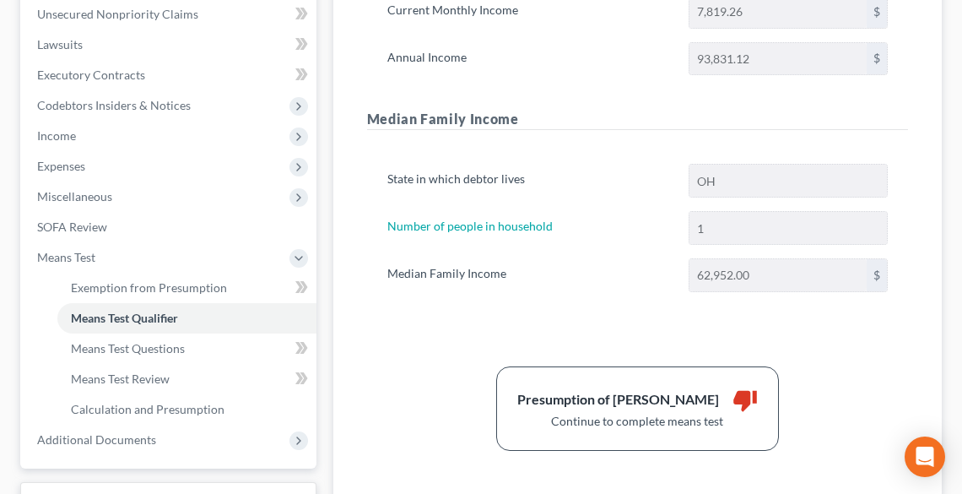
scroll to position [449, 0]
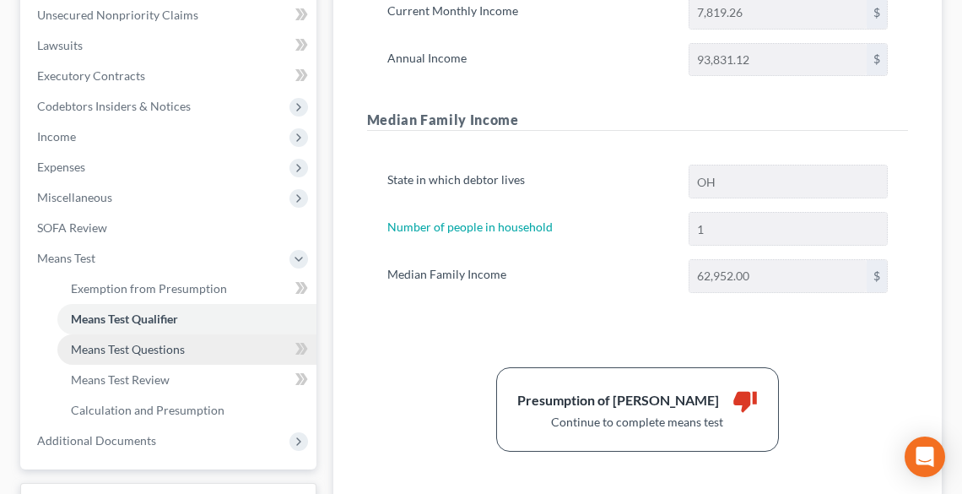
click at [101, 348] on span "Means Test Questions" at bounding box center [128, 349] width 114 height 14
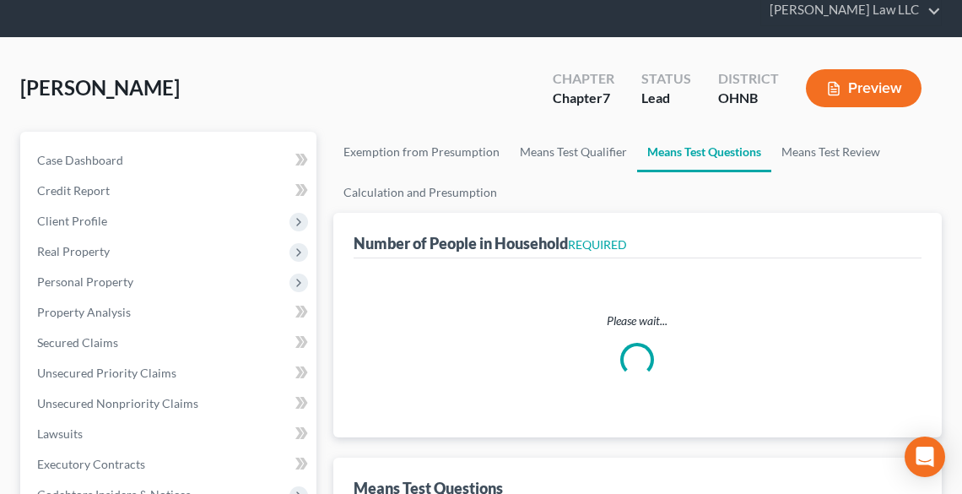
select select "1"
select select "60"
select select "1"
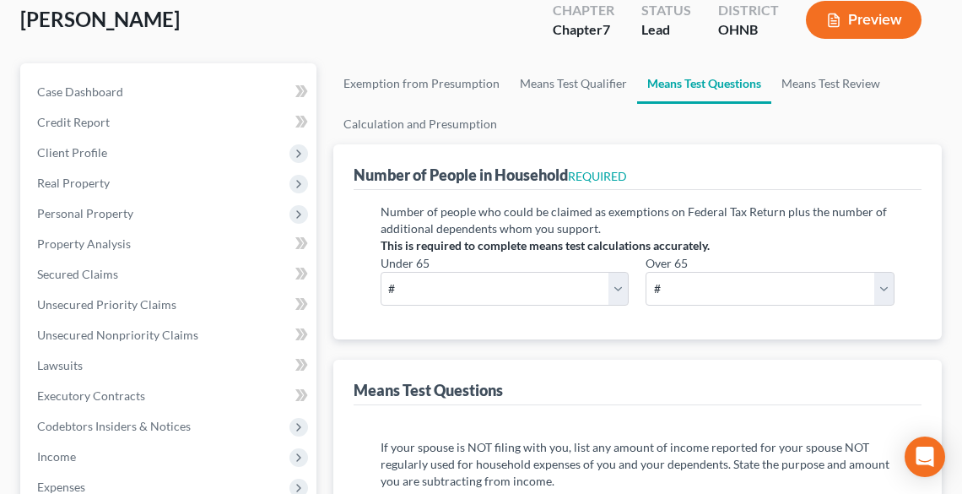
scroll to position [135, 0]
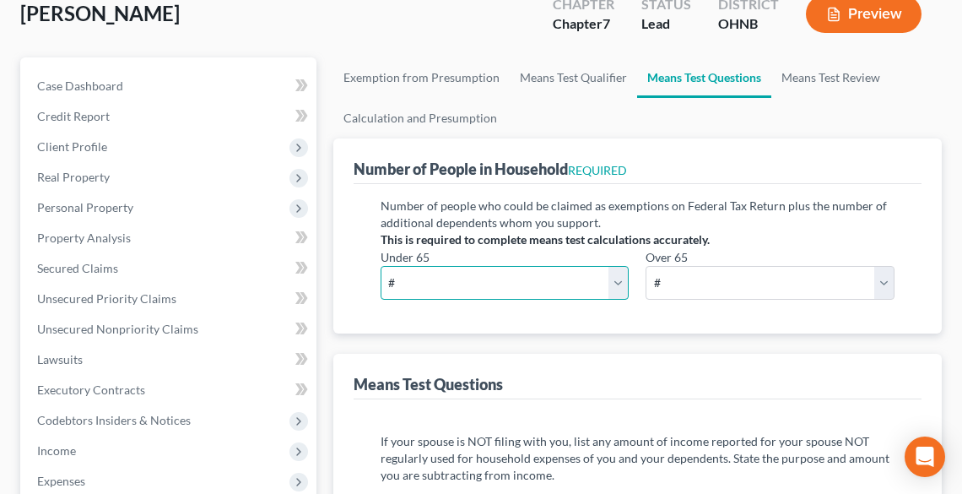
click at [479, 279] on select "# 0 1 2 3 4 5 6 7 8 9 10" at bounding box center [504, 283] width 249 height 34
select select "1"
click at [380, 266] on select "# 0 1 2 3 4 5 6 7 8 9 10" at bounding box center [504, 283] width 249 height 34
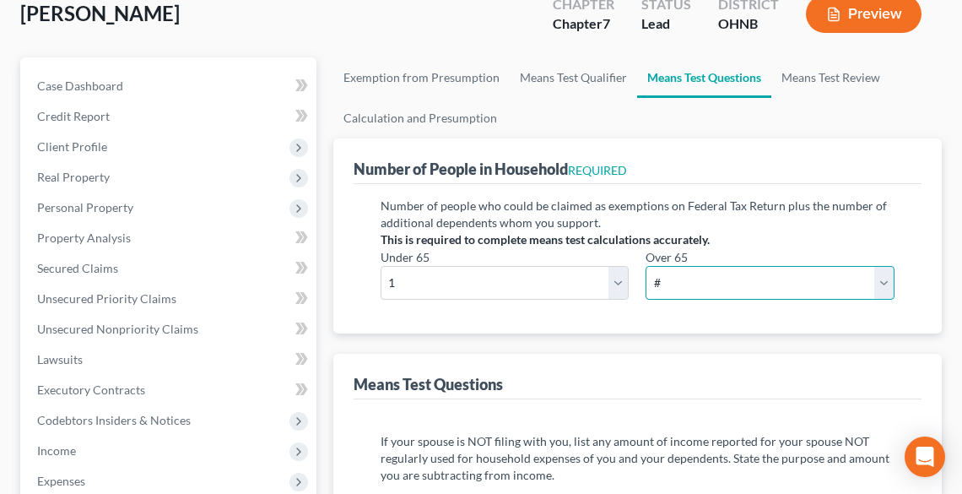
click at [712, 283] on select "# 0 1 2 3 4 5 6 7 8 9 10" at bounding box center [769, 283] width 249 height 34
select select "0"
click at [645, 266] on select "# 0 1 2 3 4 5 6 7 8 9 10" at bounding box center [769, 283] width 249 height 34
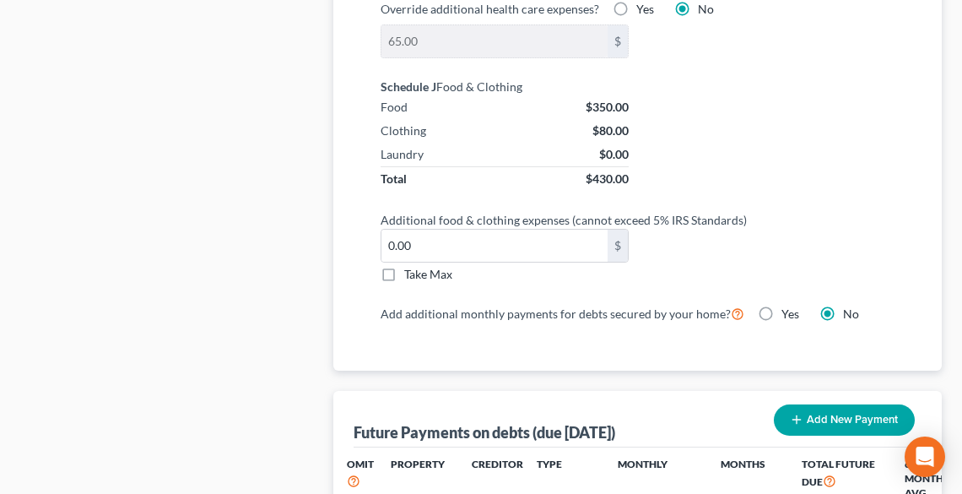
scroll to position [1687, 0]
click at [404, 267] on label "Take Max" at bounding box center [428, 273] width 48 height 17
click at [411, 267] on input "Take Max" at bounding box center [416, 270] width 11 height 11
checkbox input "true"
type input "30.00"
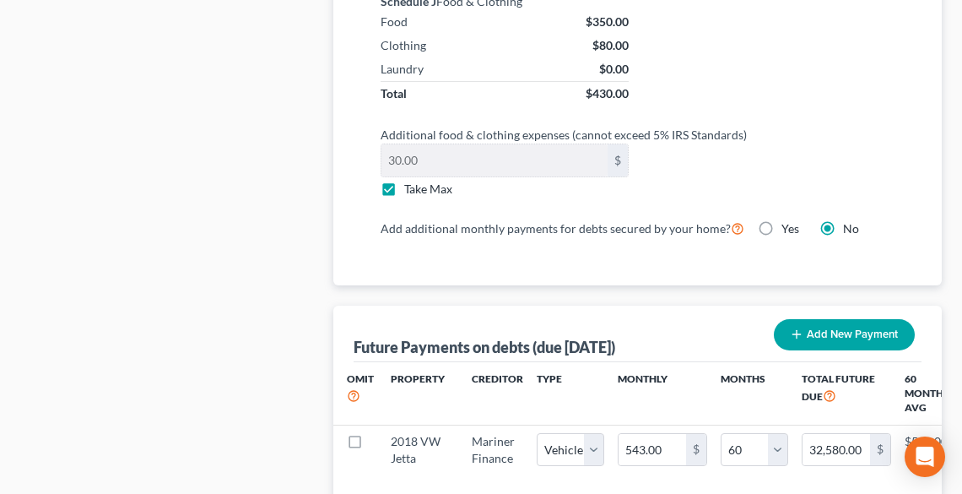
scroll to position [1957, 0]
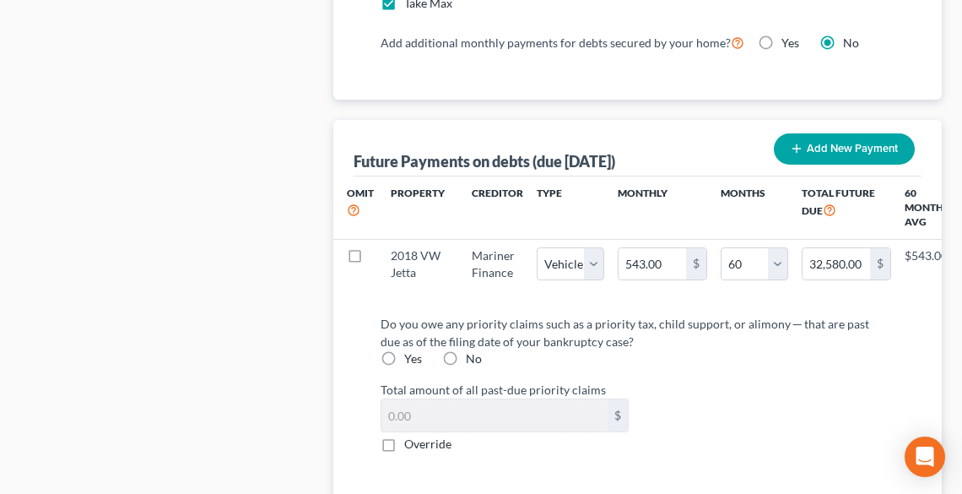
click at [466, 363] on label "No" at bounding box center [474, 358] width 16 height 17
click at [472, 361] on input "No" at bounding box center [477, 355] width 11 height 11
radio input "true"
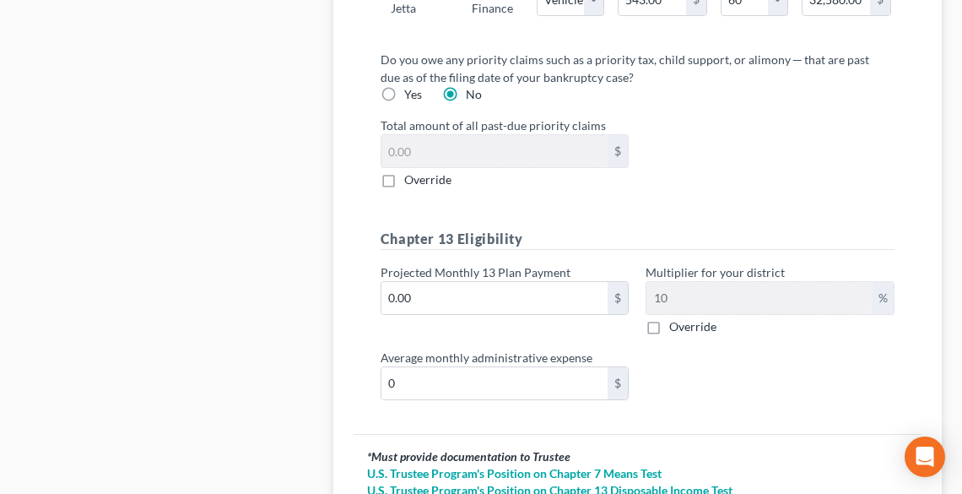
scroll to position [2360, 0]
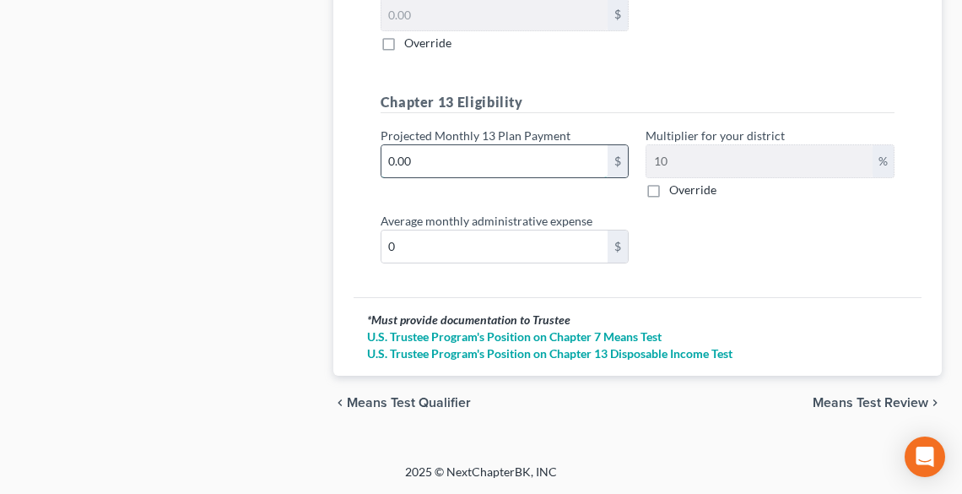
click at [459, 162] on input "0.00" at bounding box center [494, 161] width 227 height 32
type input "3"
type input "0.30"
type input "30"
type input "3.00"
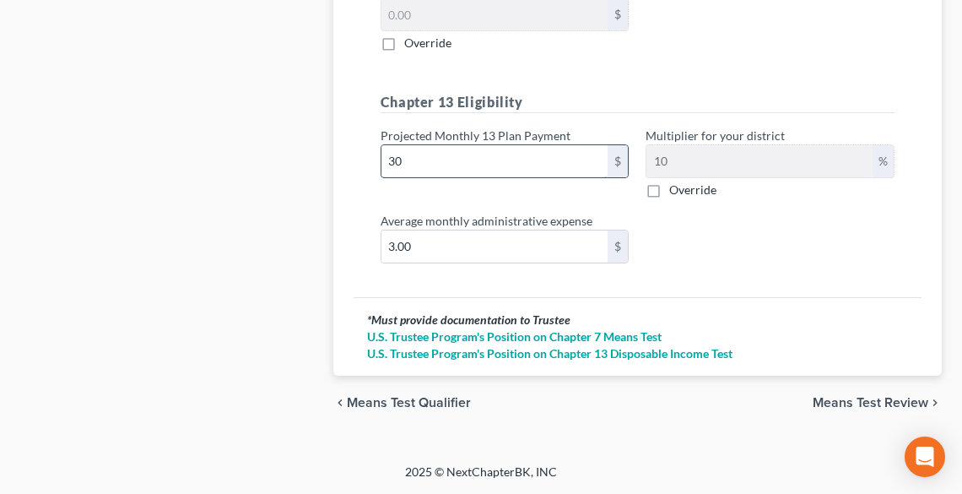
type input "300"
type input "30.00"
type input "300.00"
click at [866, 402] on span "Means Test Review" at bounding box center [870, 402] width 116 height 13
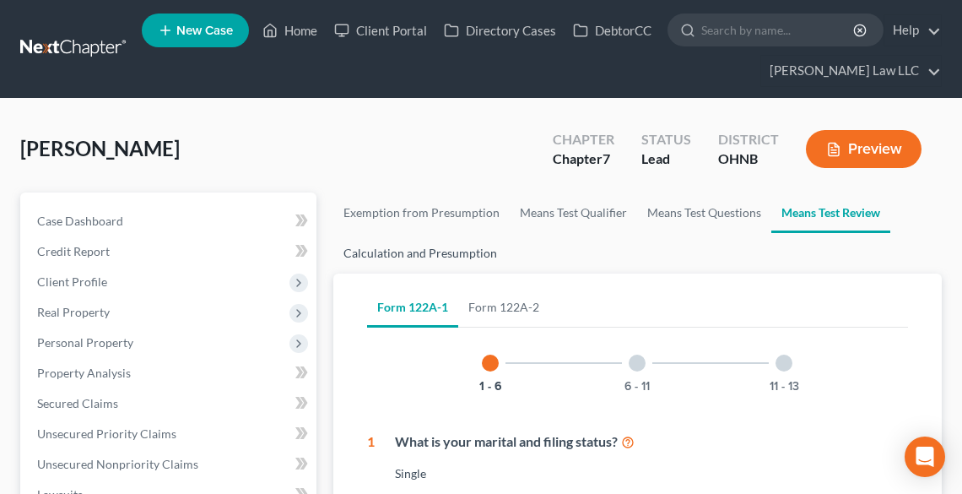
click at [459, 256] on link "Calculation and Presumption" at bounding box center [420, 253] width 174 height 40
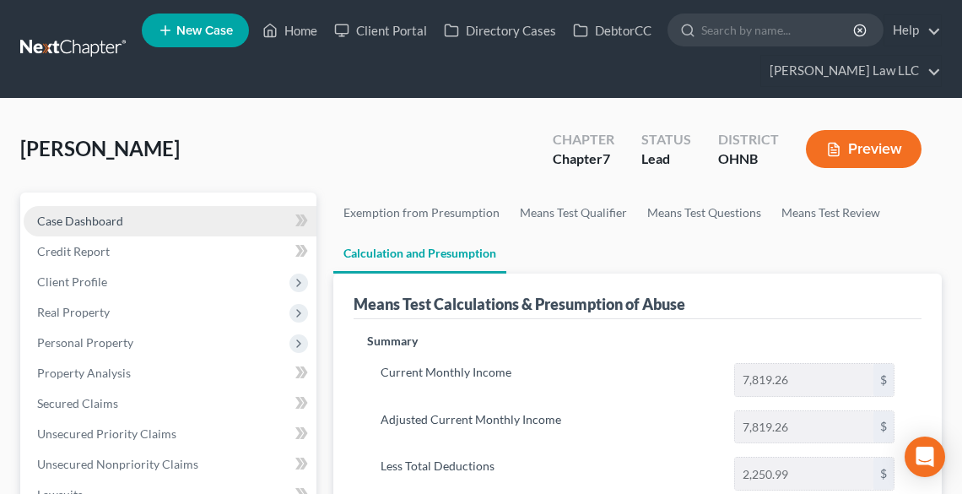
click at [74, 218] on span "Case Dashboard" at bounding box center [80, 220] width 86 height 14
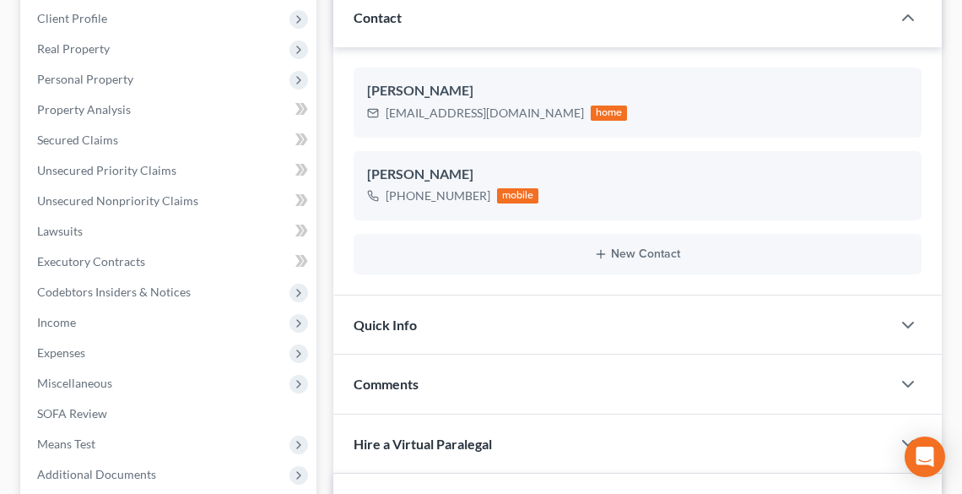
scroll to position [270, 0]
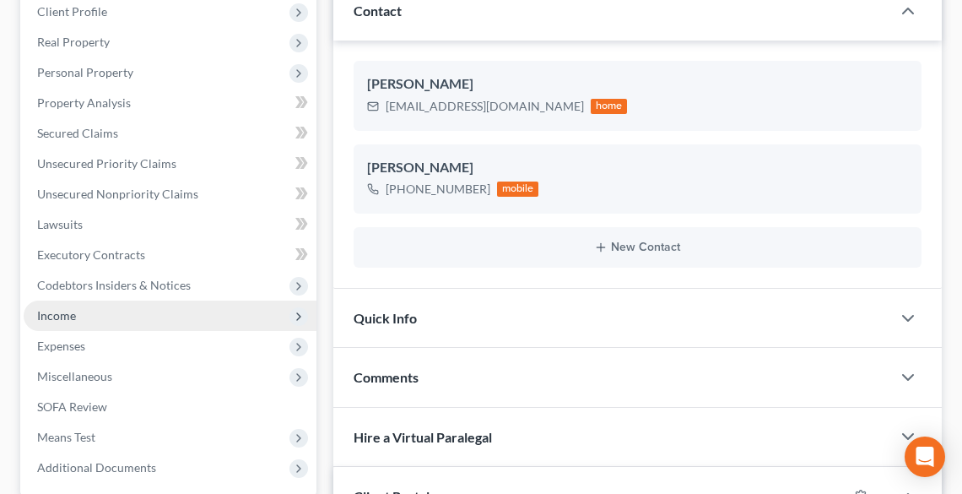
click at [51, 308] on span "Income" at bounding box center [56, 315] width 39 height 14
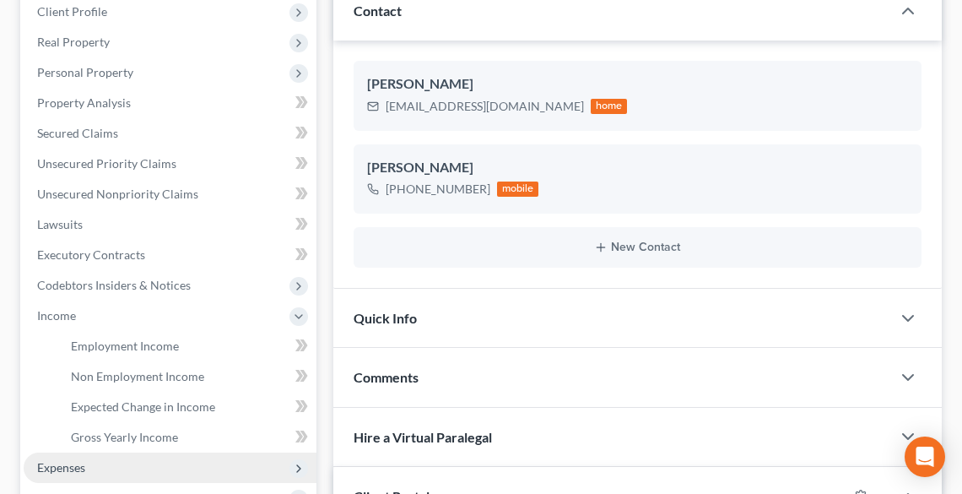
click at [67, 460] on span "Expenses" at bounding box center [61, 467] width 48 height 14
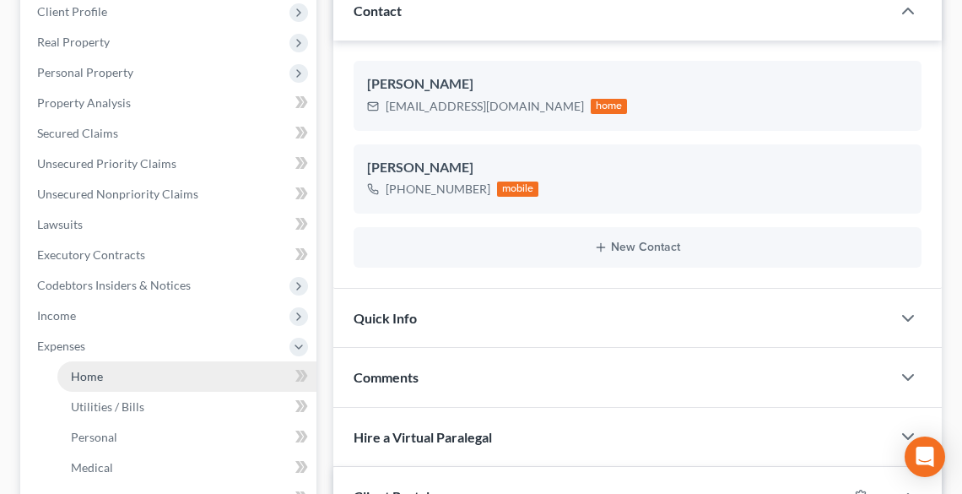
click at [94, 372] on span "Home" at bounding box center [87, 376] width 32 height 14
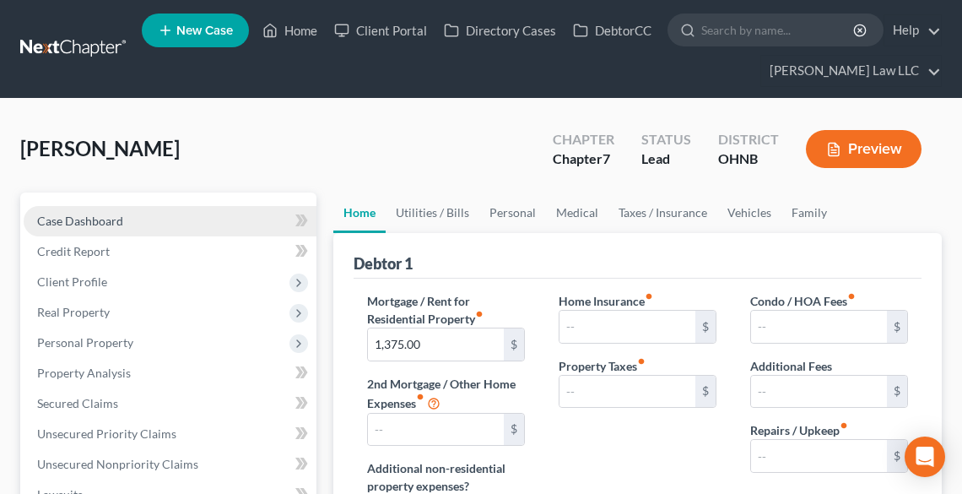
click at [76, 215] on span "Case Dashboard" at bounding box center [80, 220] width 86 height 14
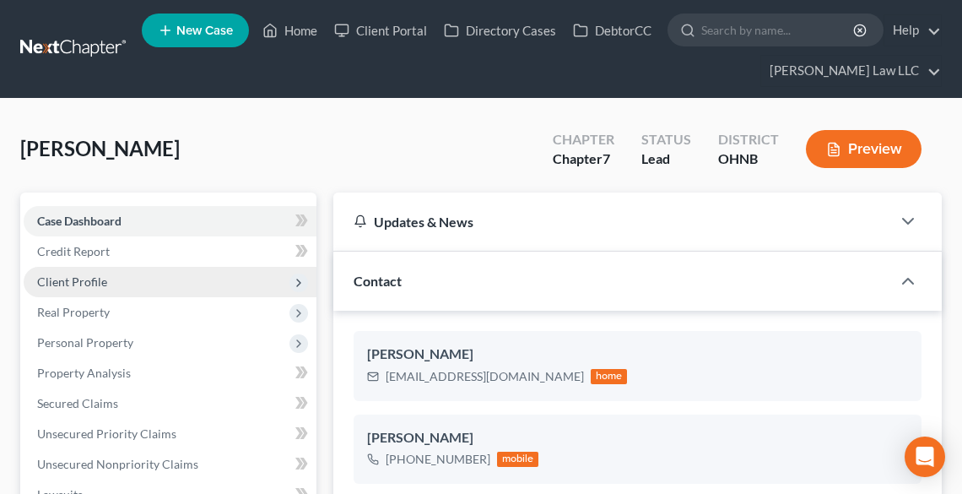
click at [89, 283] on span "Client Profile" at bounding box center [72, 281] width 70 height 14
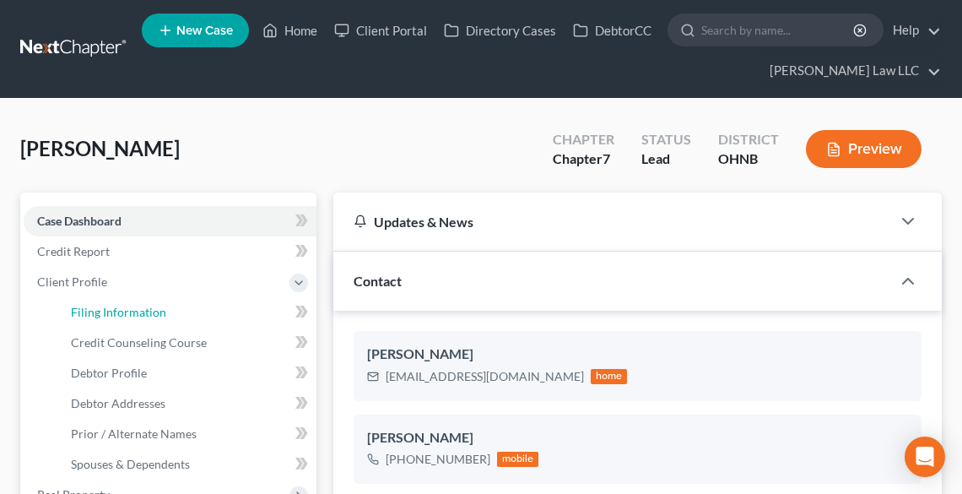
click at [108, 313] on span "Filing Information" at bounding box center [118, 312] width 95 height 14
select select "1"
select select "0"
select select "61"
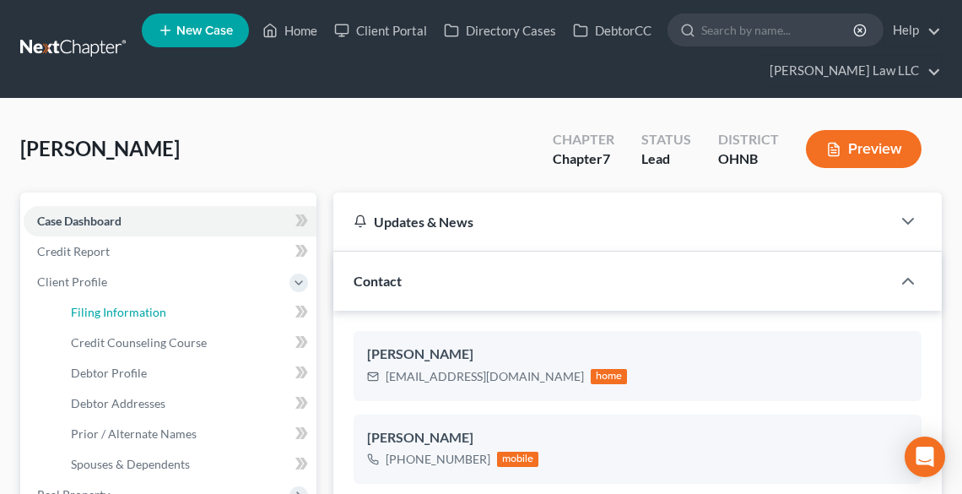
select select "0"
select select "36"
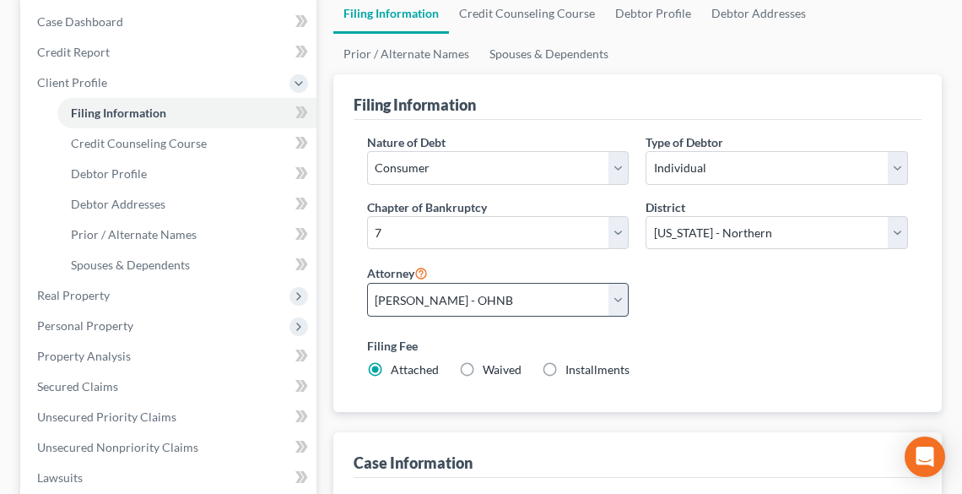
scroll to position [202, 0]
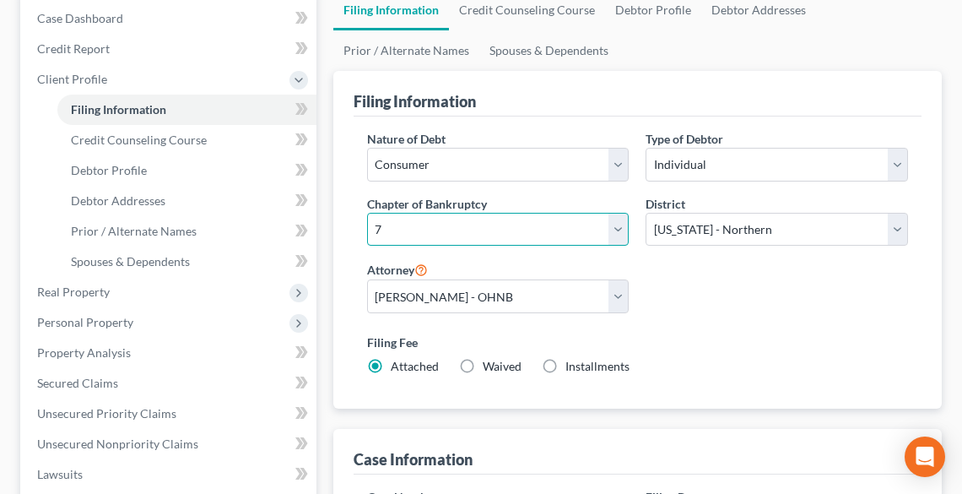
click at [429, 226] on select "Select 7 11 12 13" at bounding box center [498, 230] width 262 height 34
select select "3"
click at [367, 213] on select "Select 7 11 12 13" at bounding box center [498, 230] width 262 height 34
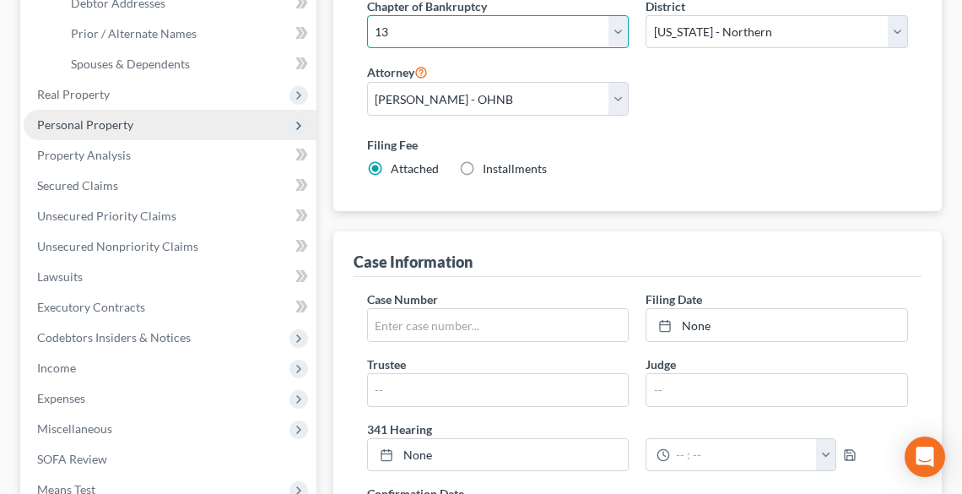
scroll to position [405, 0]
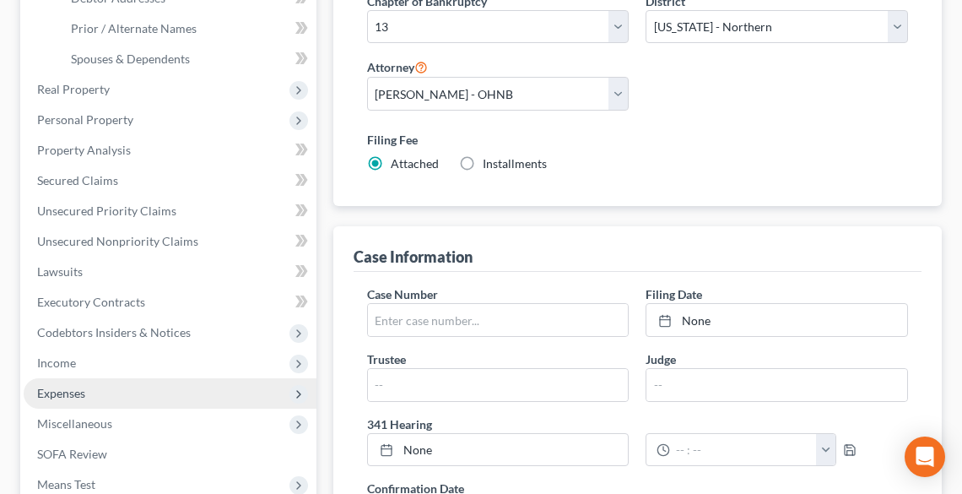
click at [101, 392] on span "Expenses" at bounding box center [170, 393] width 293 height 30
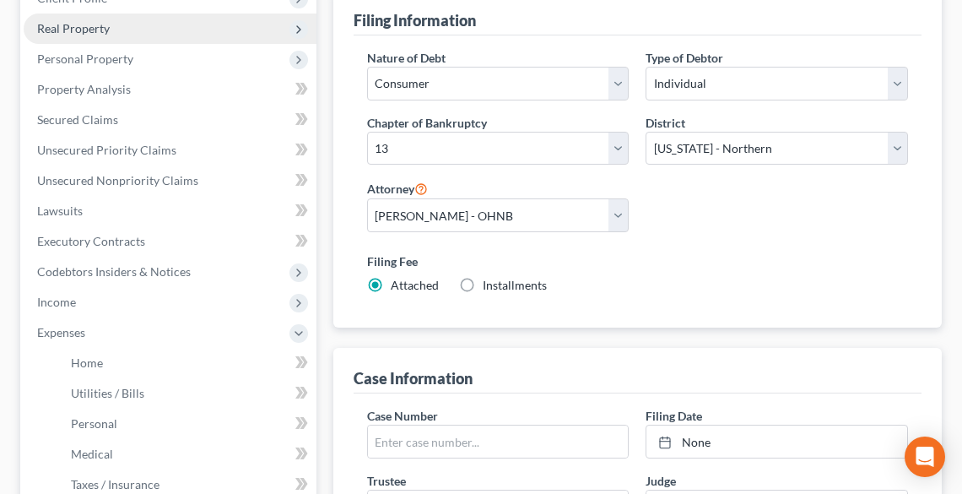
scroll to position [67, 0]
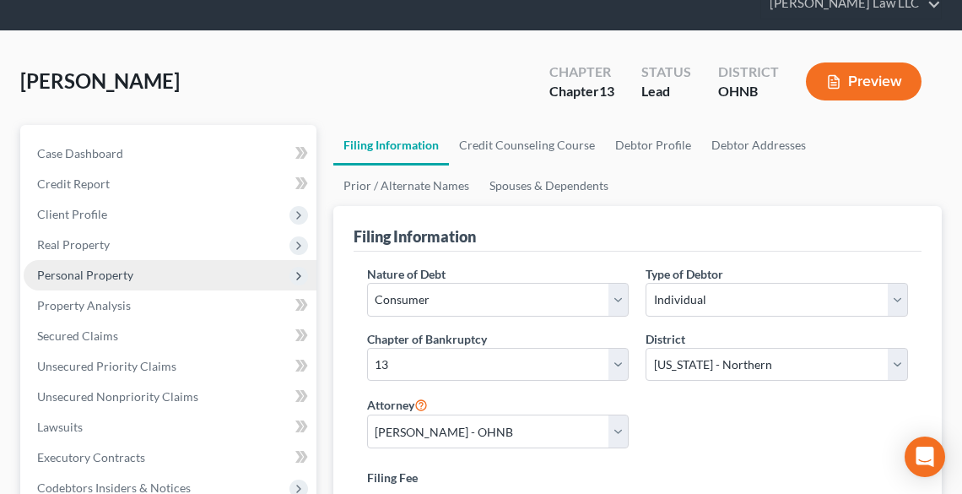
click at [83, 269] on span "Personal Property" at bounding box center [85, 274] width 96 height 14
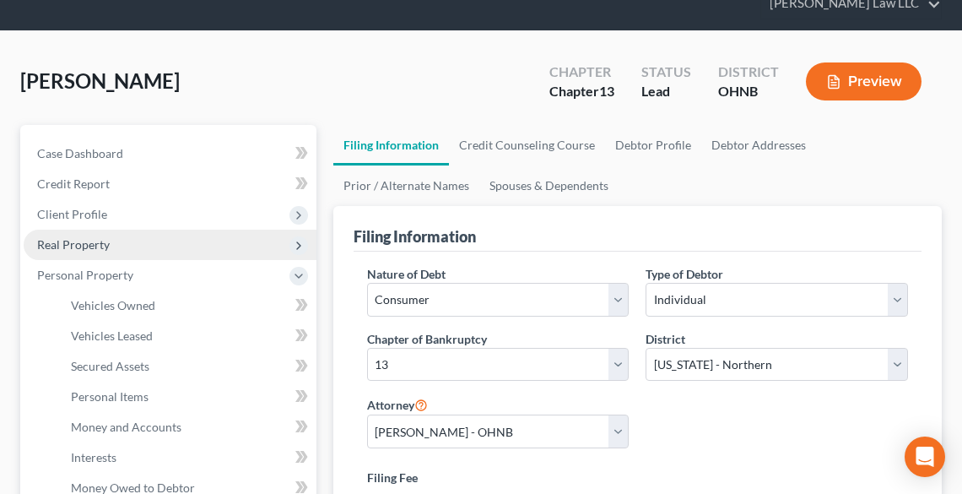
click at [75, 237] on span "Real Property" at bounding box center [73, 244] width 73 height 14
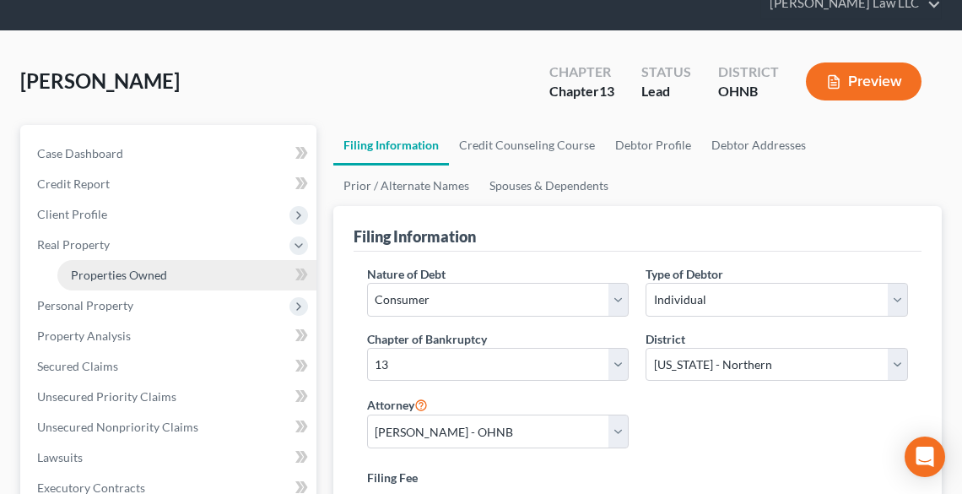
click at [111, 276] on span "Properties Owned" at bounding box center [119, 274] width 96 height 14
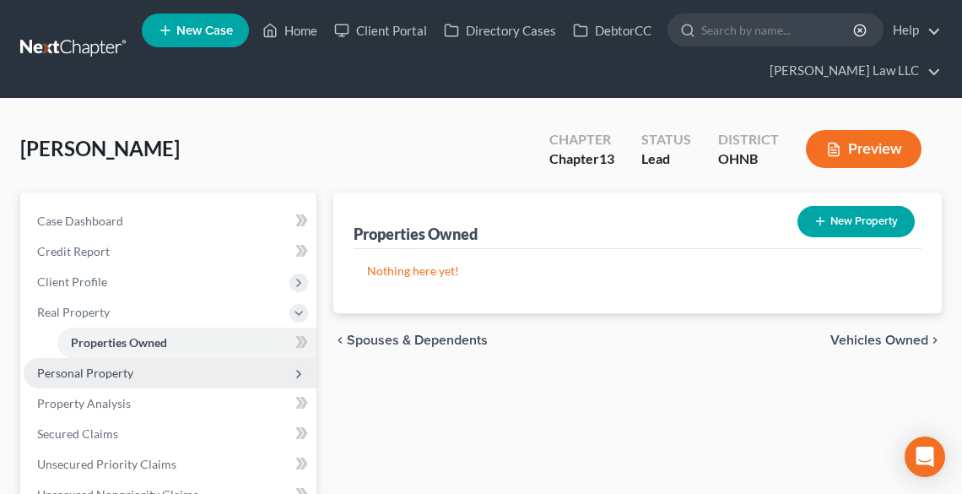
click at [103, 375] on span "Personal Property" at bounding box center [85, 372] width 96 height 14
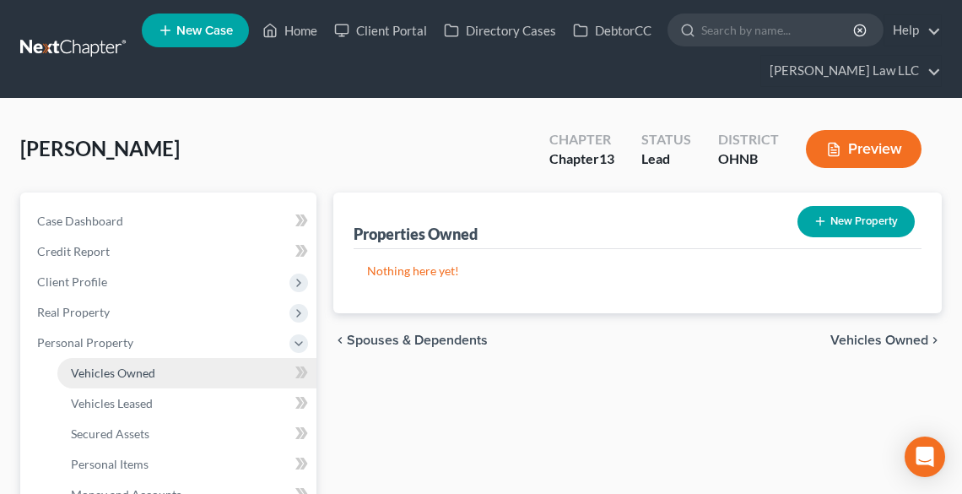
click at [104, 375] on span "Vehicles Owned" at bounding box center [113, 372] width 84 height 14
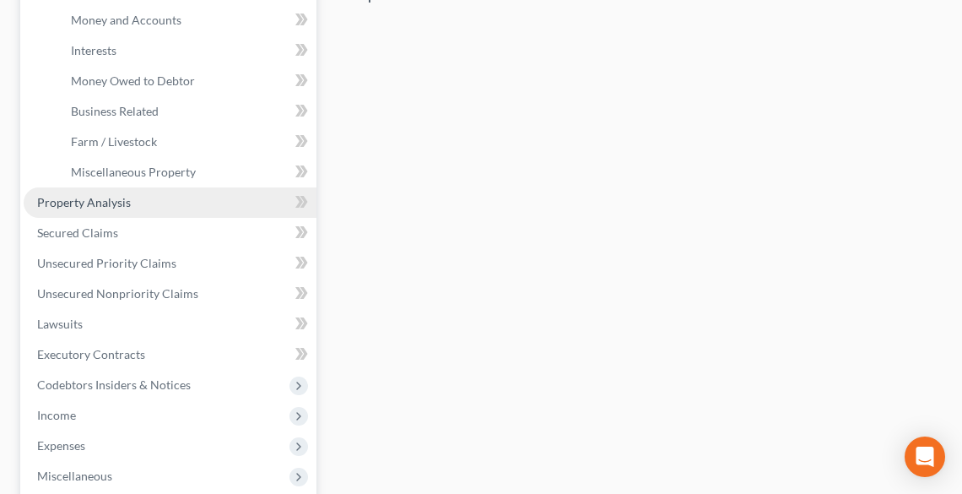
scroll to position [540, 0]
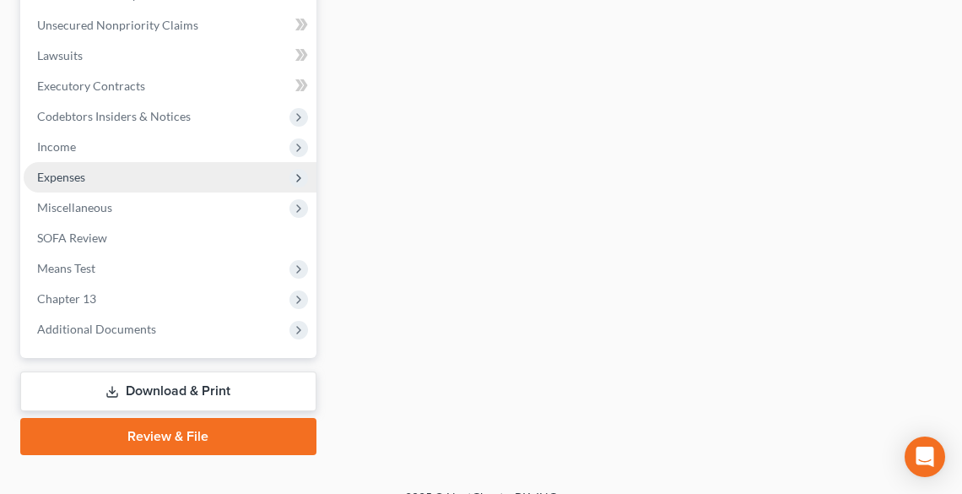
click at [54, 172] on span "Expenses" at bounding box center [61, 177] width 48 height 14
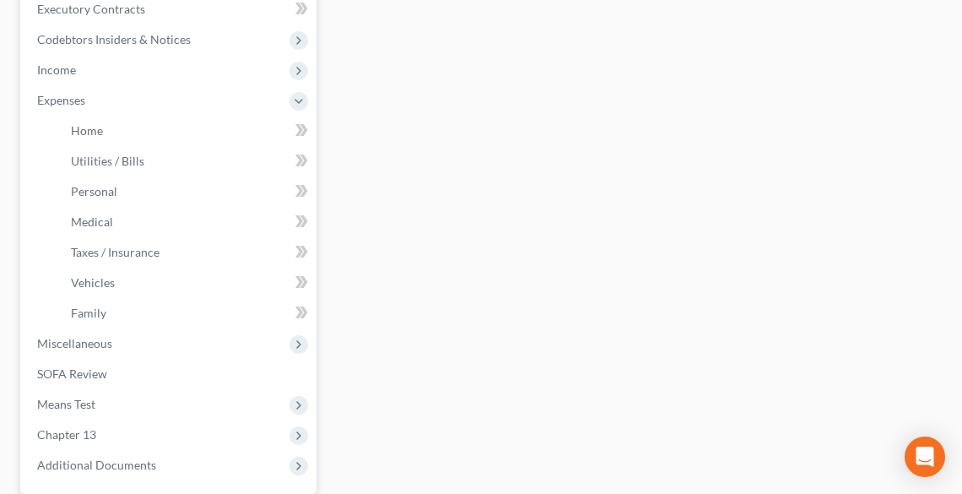
scroll to position [439, 0]
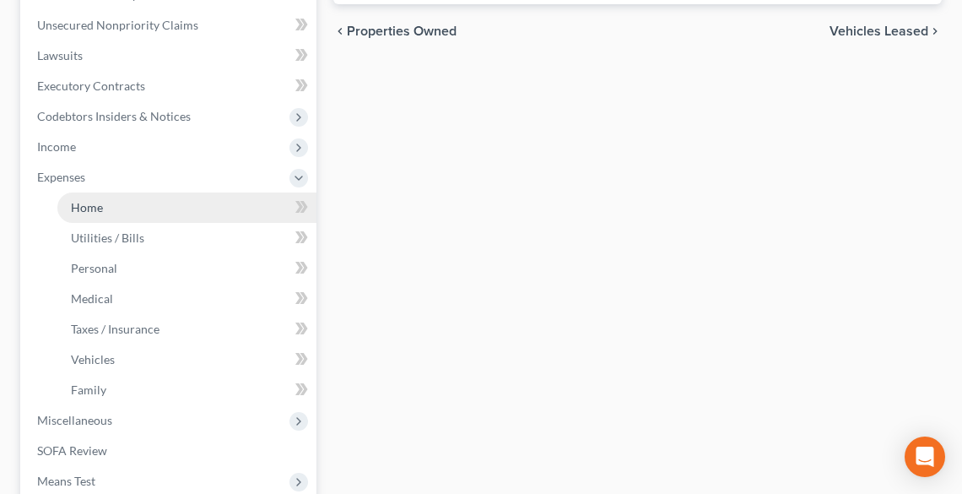
click at [92, 206] on span "Home" at bounding box center [87, 207] width 32 height 14
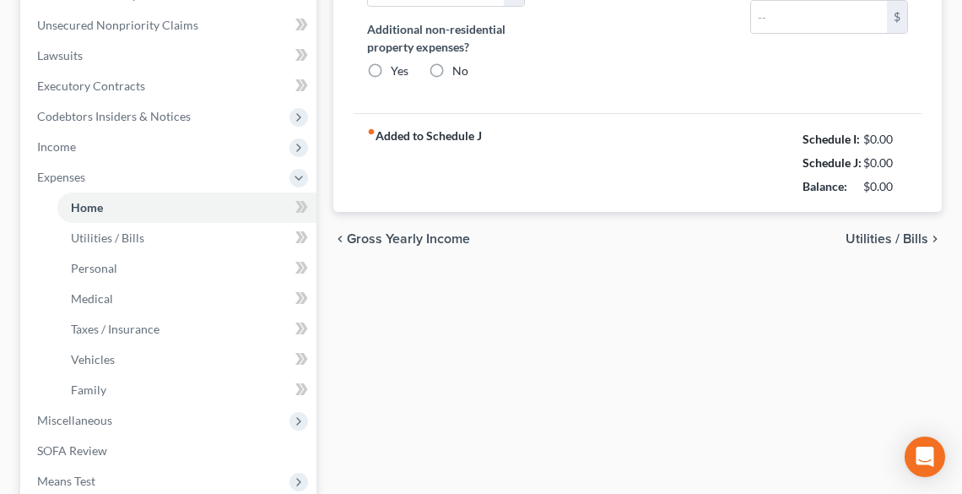
type input "1,375.00"
radio input "true"
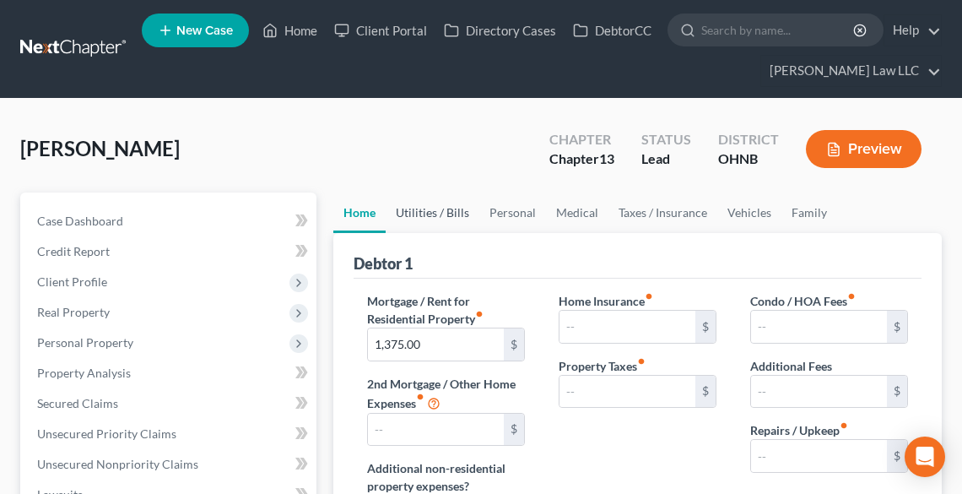
click at [423, 216] on link "Utilities / Bills" at bounding box center [433, 212] width 94 height 40
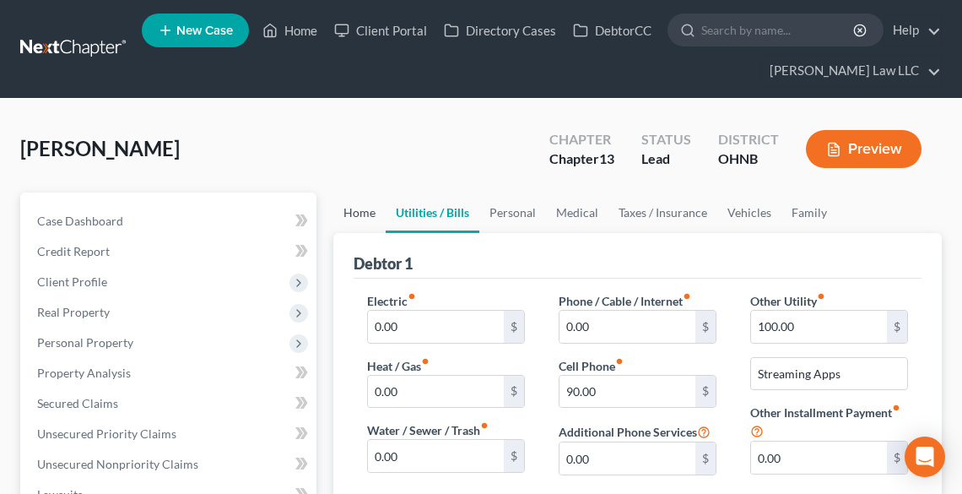
click at [360, 211] on link "Home" at bounding box center [359, 212] width 52 height 40
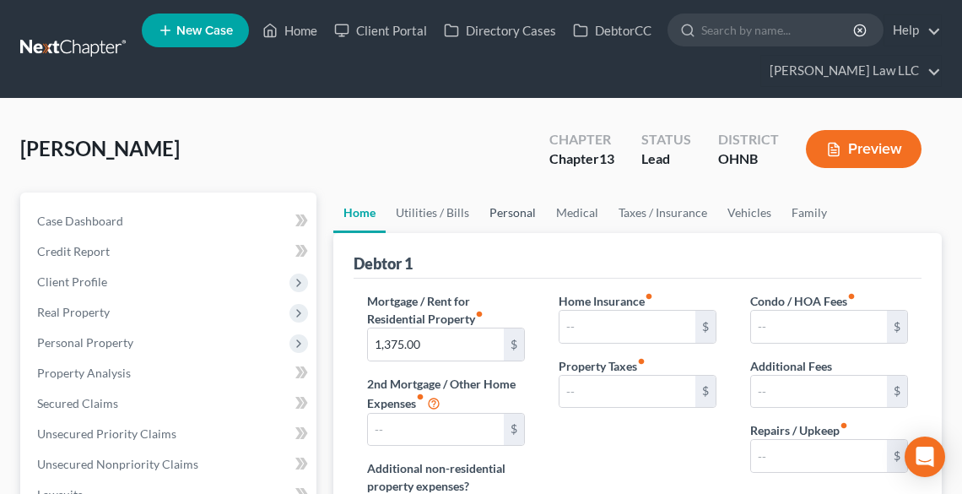
click at [521, 209] on link "Personal" at bounding box center [512, 212] width 67 height 40
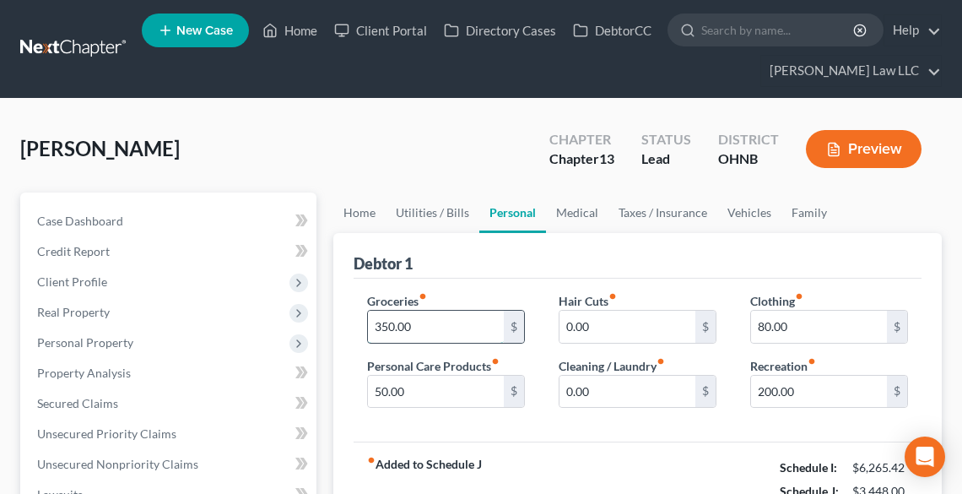
click at [481, 310] on input "350.00" at bounding box center [436, 326] width 136 height 32
type input "425.00"
click at [578, 213] on link "Medical" at bounding box center [577, 212] width 62 height 40
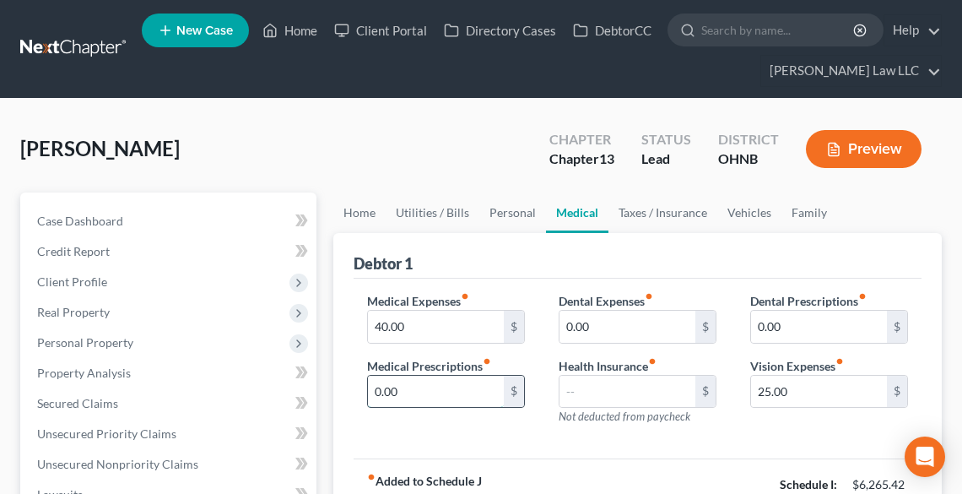
click at [444, 390] on input "0.00" at bounding box center [436, 391] width 136 height 32
type input "20.00"
click at [650, 208] on link "Taxes / Insurance" at bounding box center [662, 212] width 109 height 40
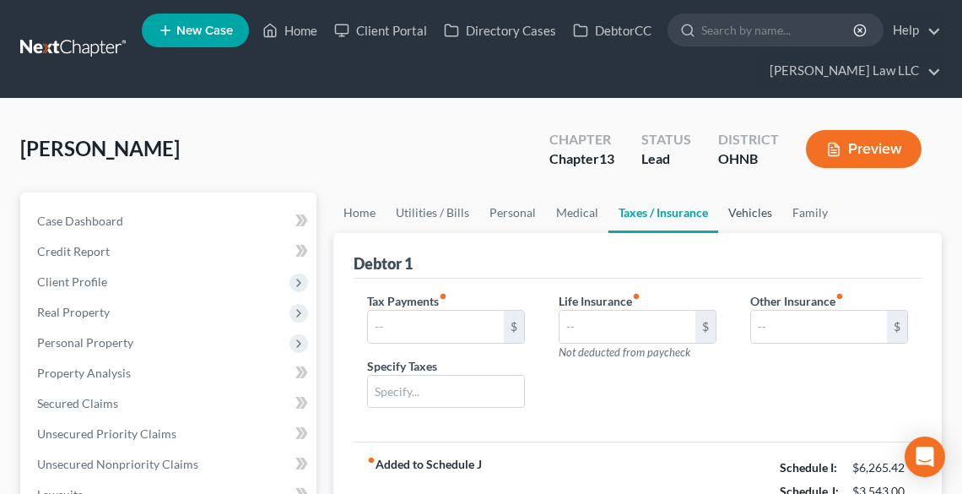
click at [749, 205] on link "Vehicles" at bounding box center [750, 212] width 64 height 40
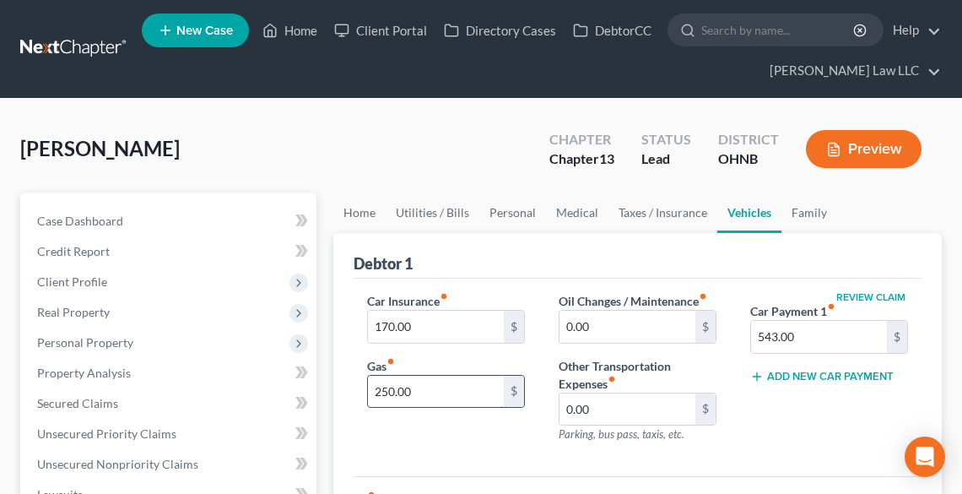
click at [452, 397] on input "250.00" at bounding box center [436, 391] width 136 height 32
type input "325.00"
click at [795, 210] on link "Family" at bounding box center [809, 212] width 56 height 40
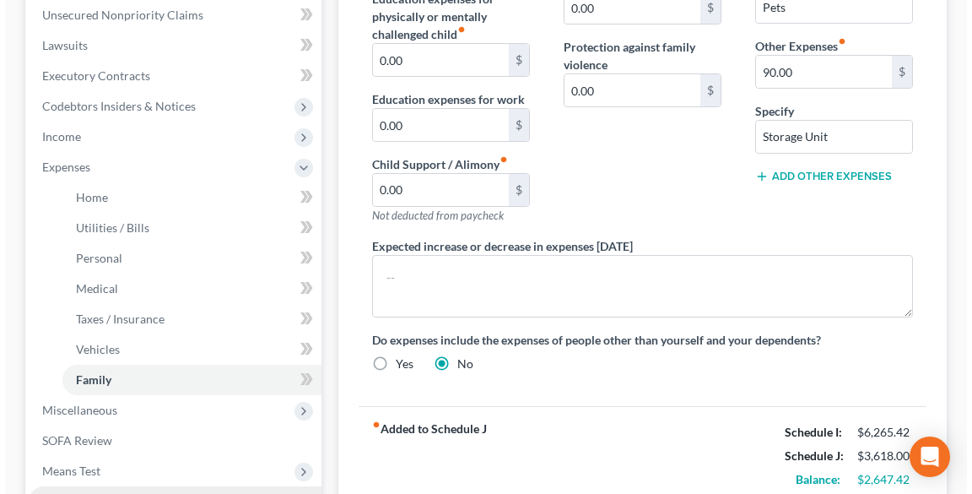
scroll to position [405, 0]
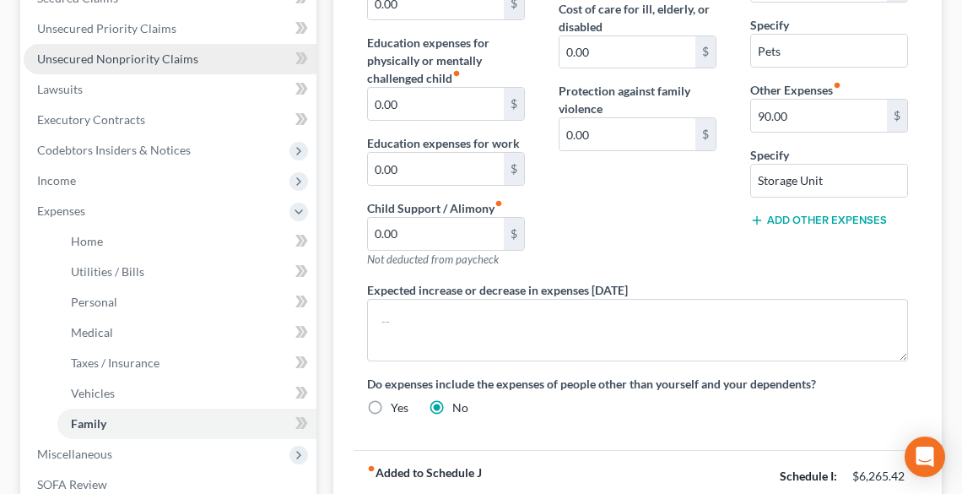
click at [100, 54] on span "Unsecured Nonpriority Claims" at bounding box center [117, 58] width 161 height 14
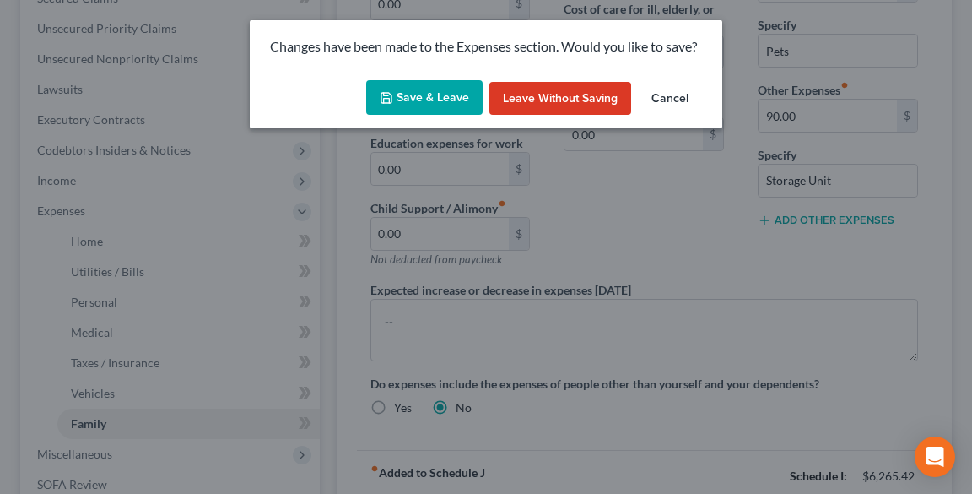
click at [428, 101] on button "Save & Leave" at bounding box center [424, 97] width 116 height 35
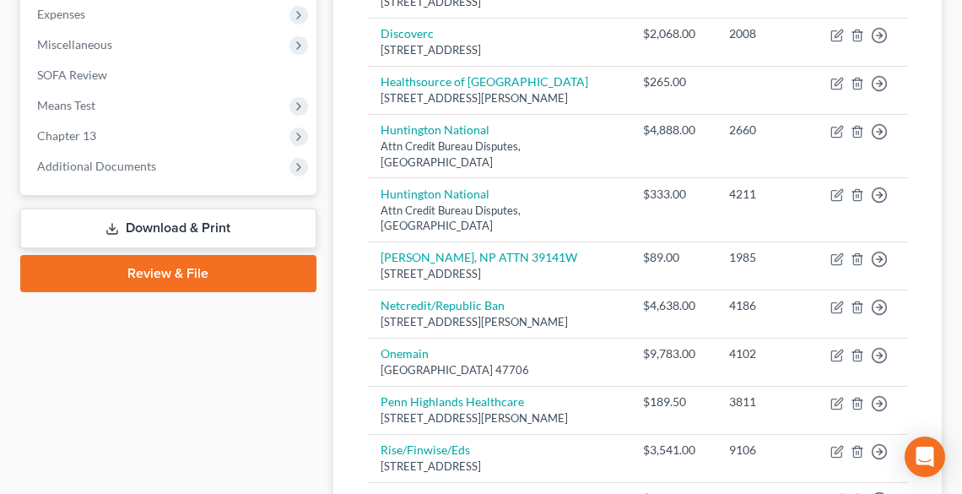
scroll to position [576, 0]
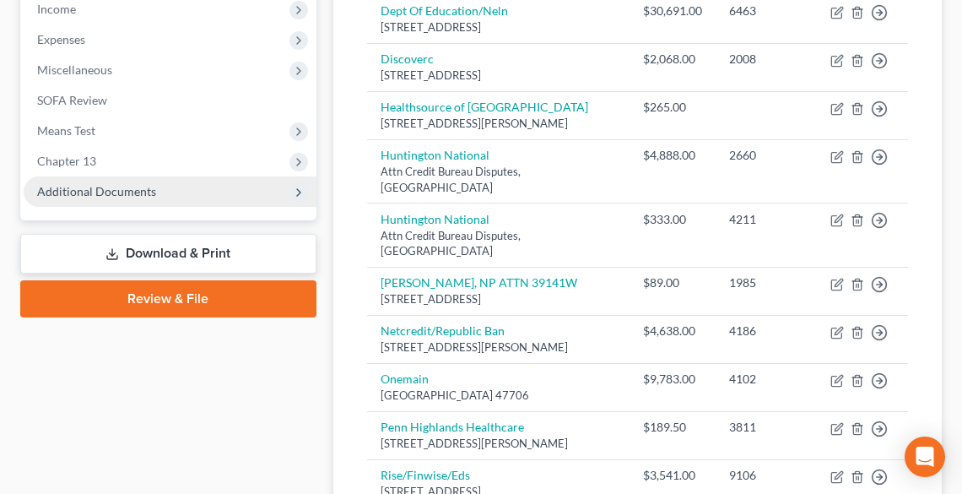
click at [133, 189] on span "Additional Documents" at bounding box center [96, 191] width 119 height 14
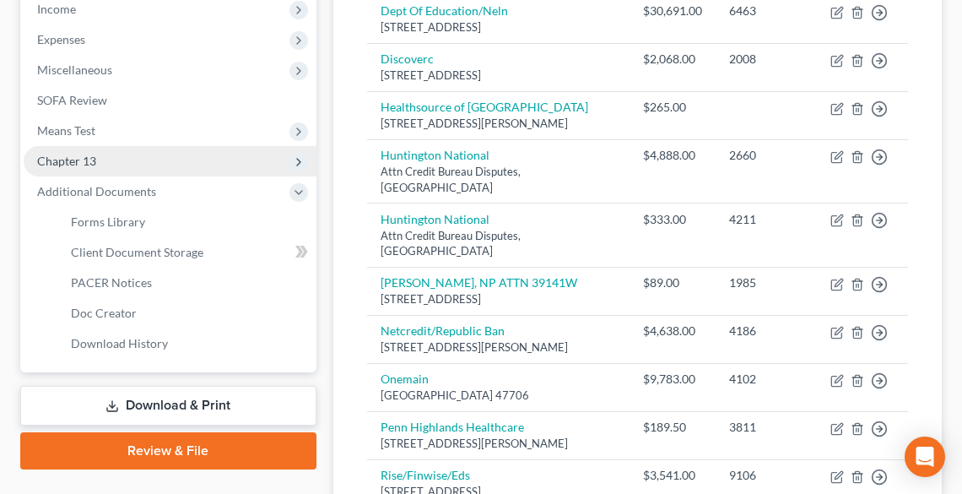
click at [105, 158] on span "Chapter 13" at bounding box center [170, 161] width 293 height 30
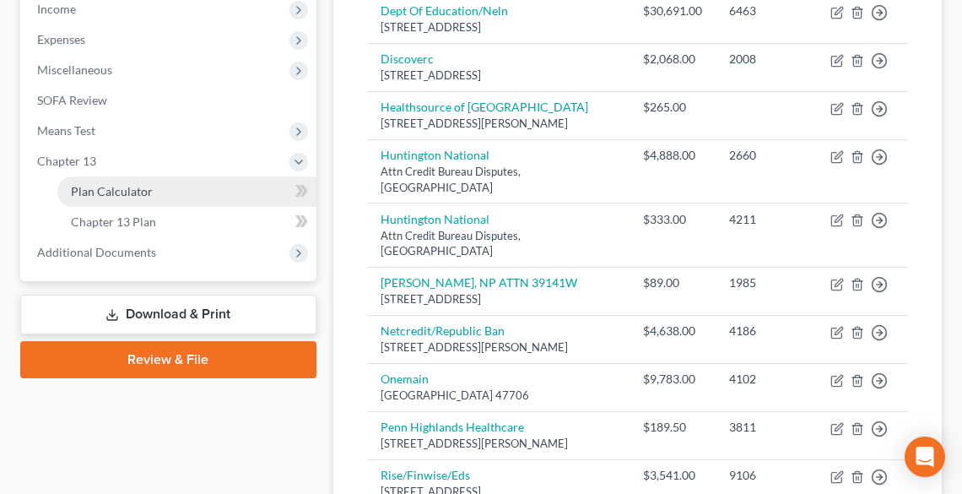
click at [125, 198] on link "Plan Calculator" at bounding box center [186, 191] width 259 height 30
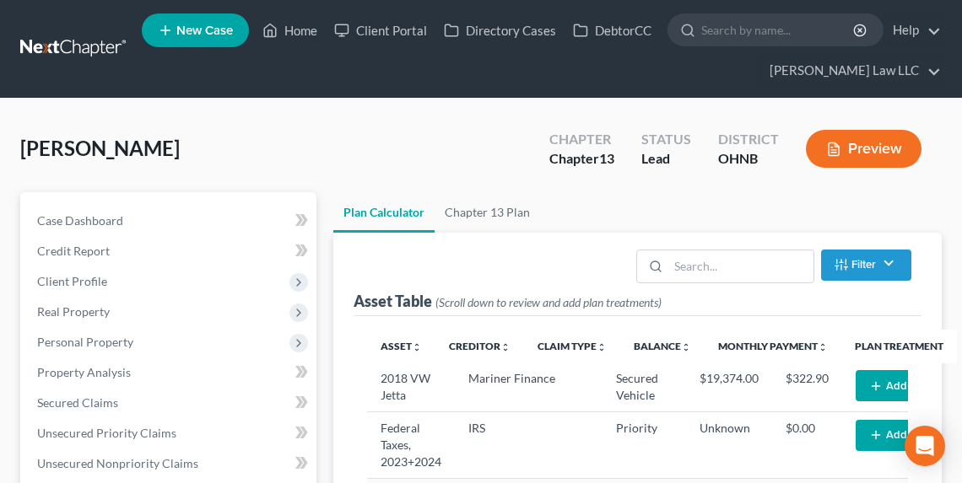
select select "59"
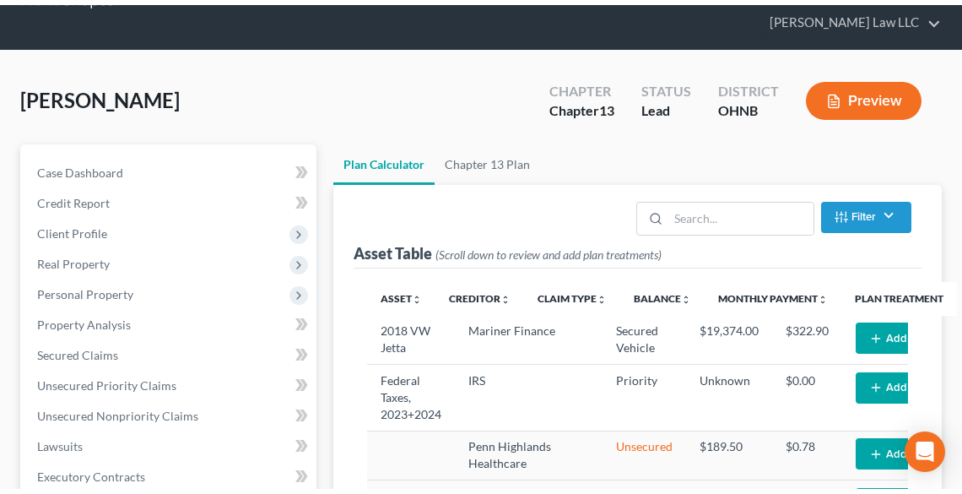
scroll to position [135, 0]
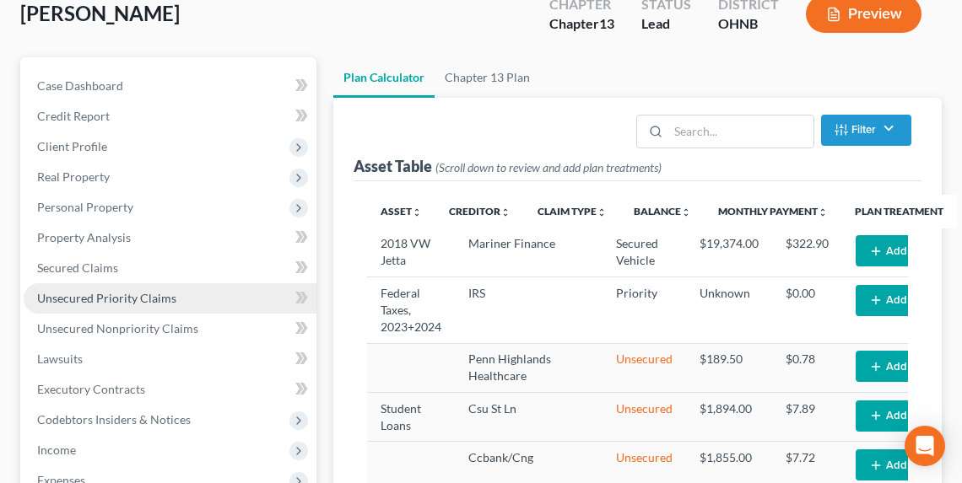
click at [65, 299] on span "Unsecured Priority Claims" at bounding box center [106, 298] width 139 height 14
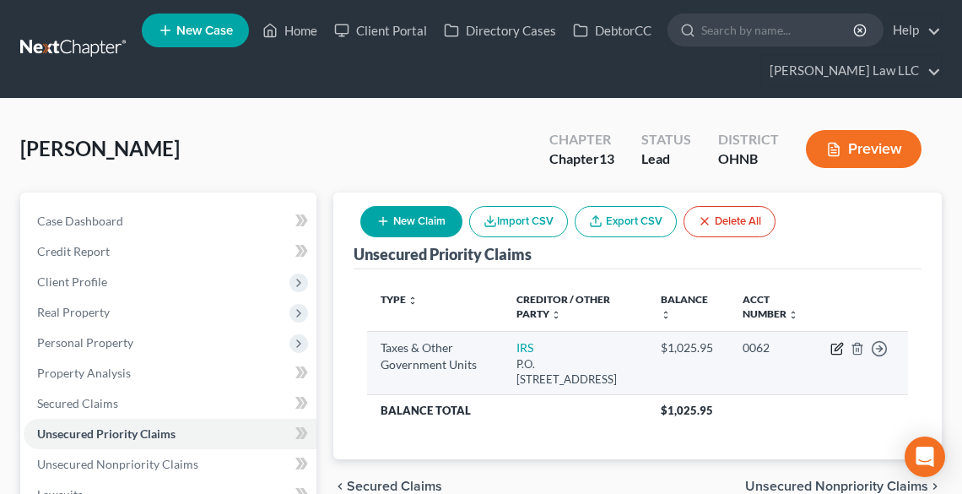
click at [837, 344] on icon "button" at bounding box center [838, 346] width 8 height 8
select select "0"
select select "39"
select select "0"
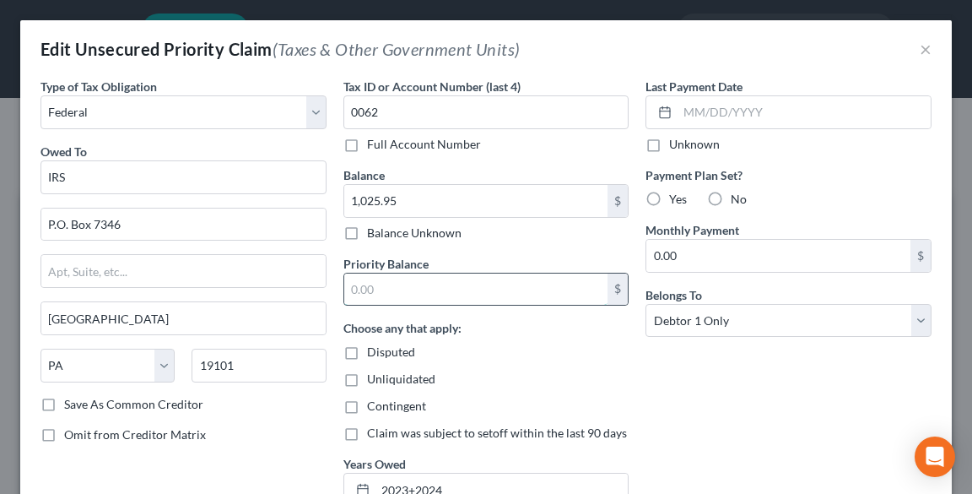
click at [403, 286] on input "text" at bounding box center [476, 289] width 264 height 32
paste input "1,025.95"
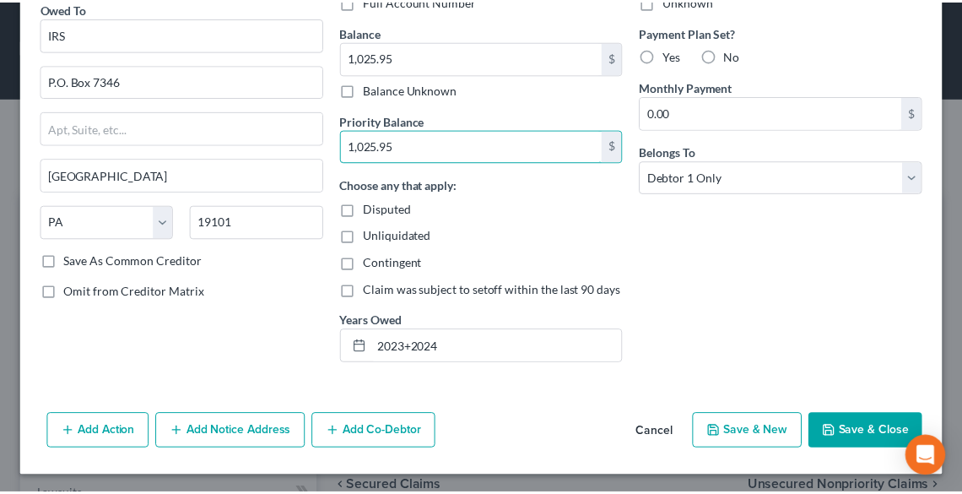
scroll to position [144, 0]
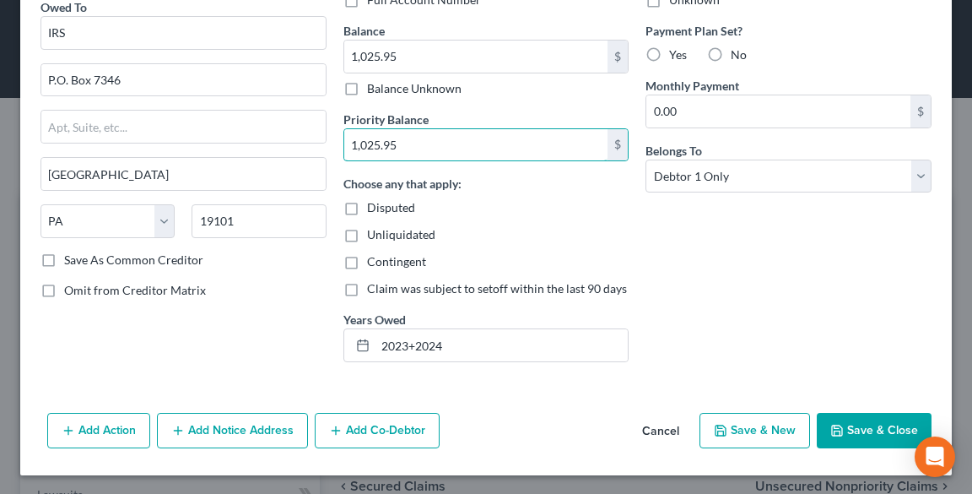
type input "1,025.95"
click at [868, 421] on button "Save & Close" at bounding box center [874, 430] width 115 height 35
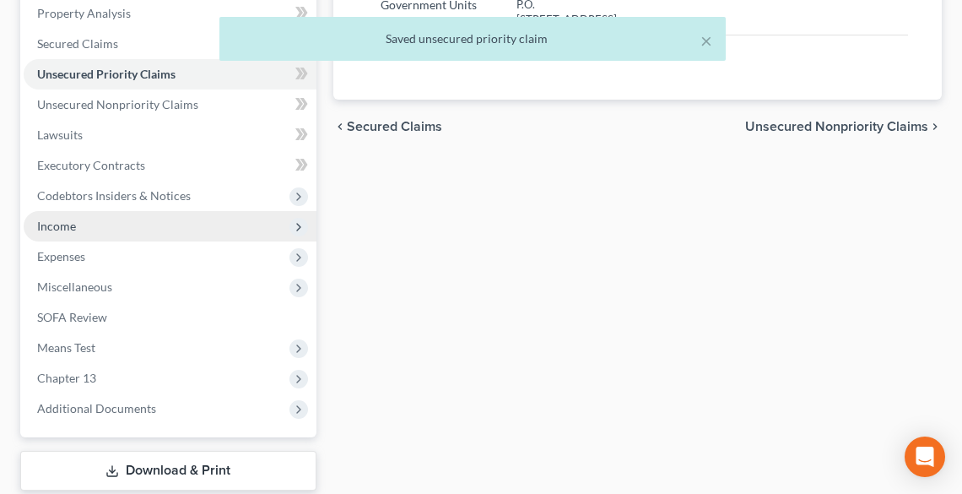
scroll to position [462, 0]
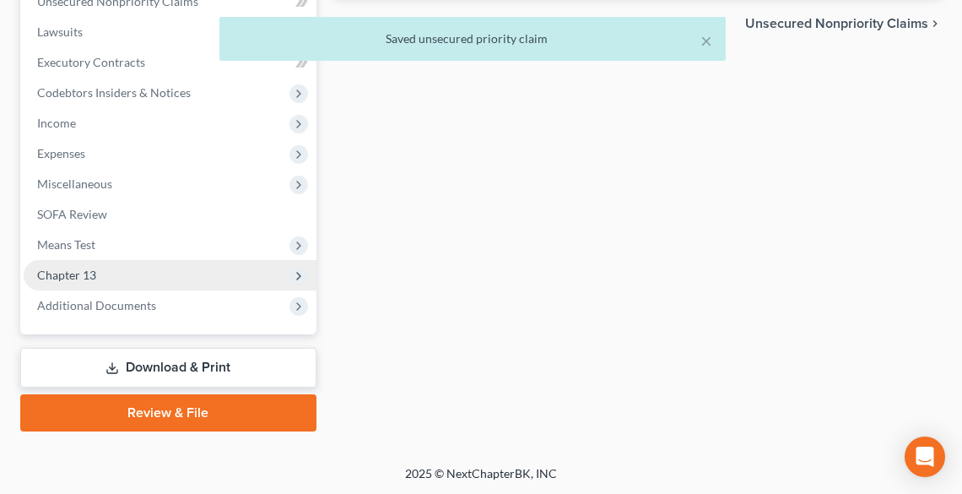
click at [88, 265] on span "Chapter 13" at bounding box center [170, 275] width 293 height 30
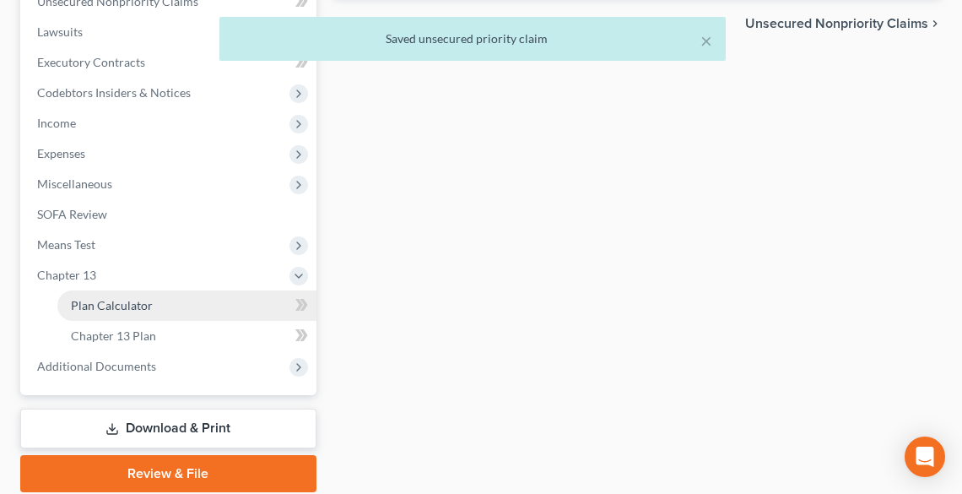
click at [104, 300] on span "Plan Calculator" at bounding box center [112, 305] width 82 height 14
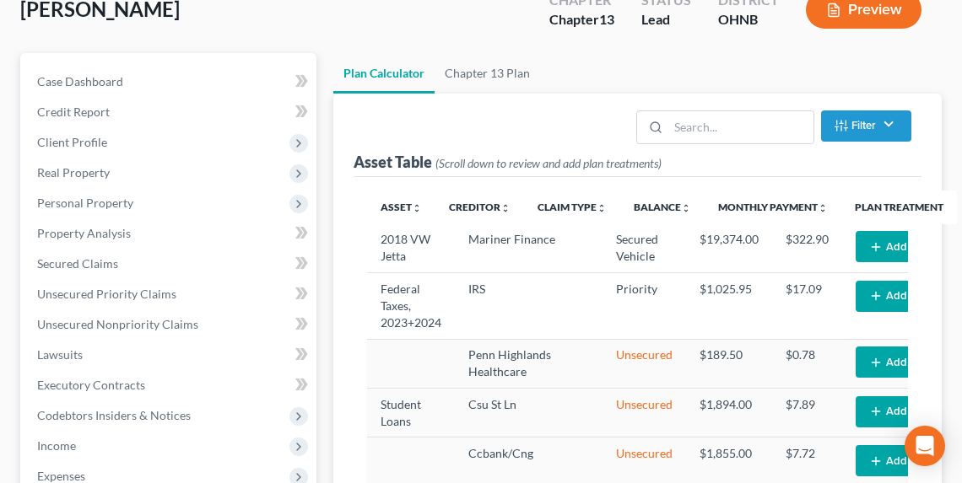
scroll to position [337, 0]
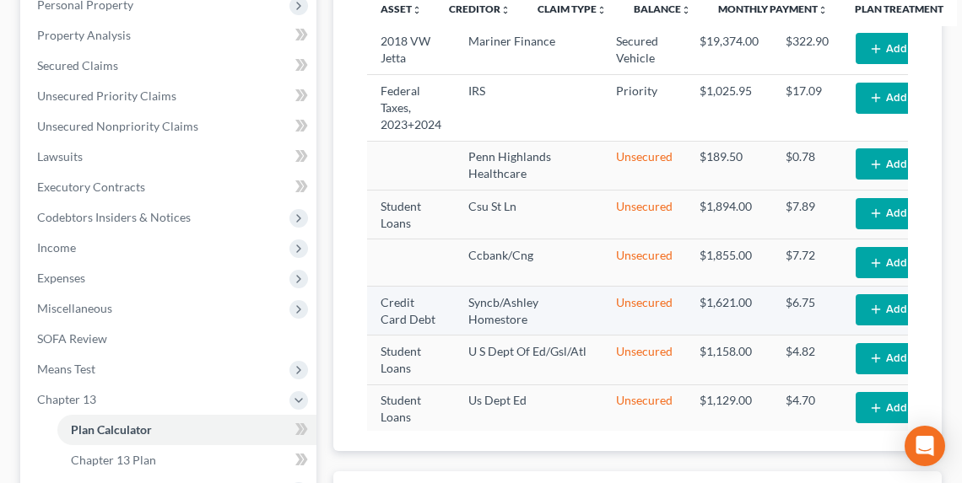
select select "59"
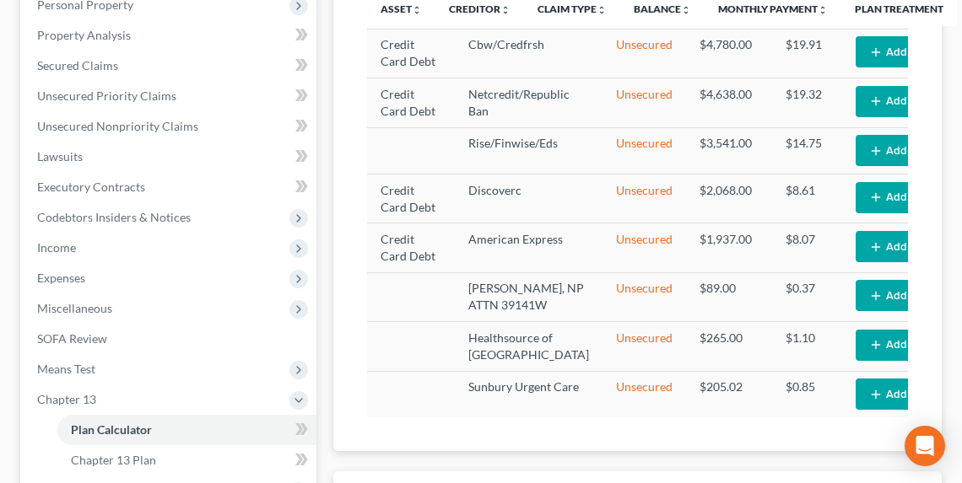
scroll to position [945, 0]
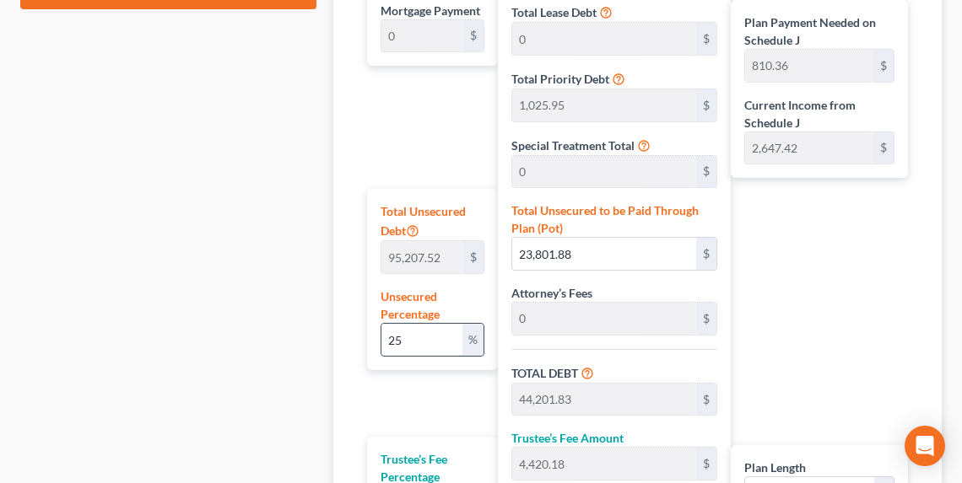
click at [429, 341] on input "25" at bounding box center [421, 340] width 81 height 32
type input "2"
type input "1,904.15"
type input "22,304.10"
type input "2,230.41"
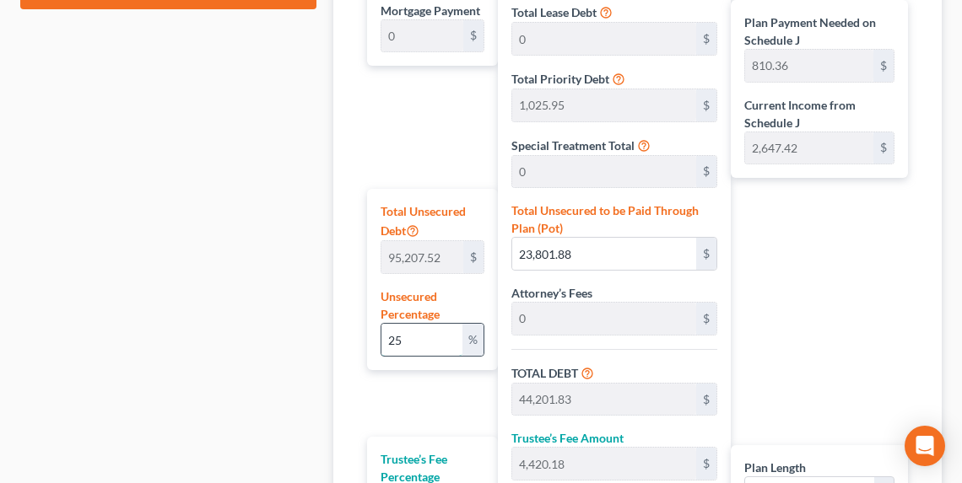
type input "24,534.51"
type input "408.90"
type input "20,399.95"
type input "2,039.99"
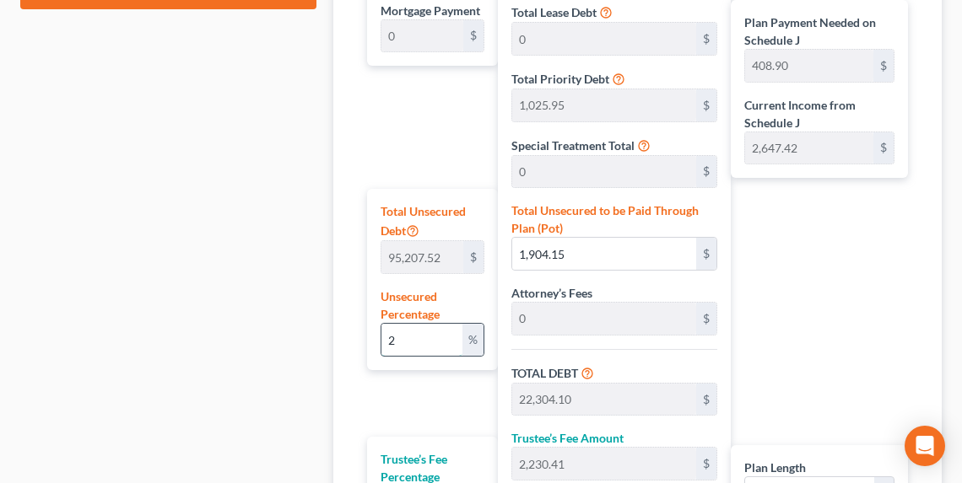
type input "22,439.94"
type input "373.99"
type input "1"
type input "952.07"
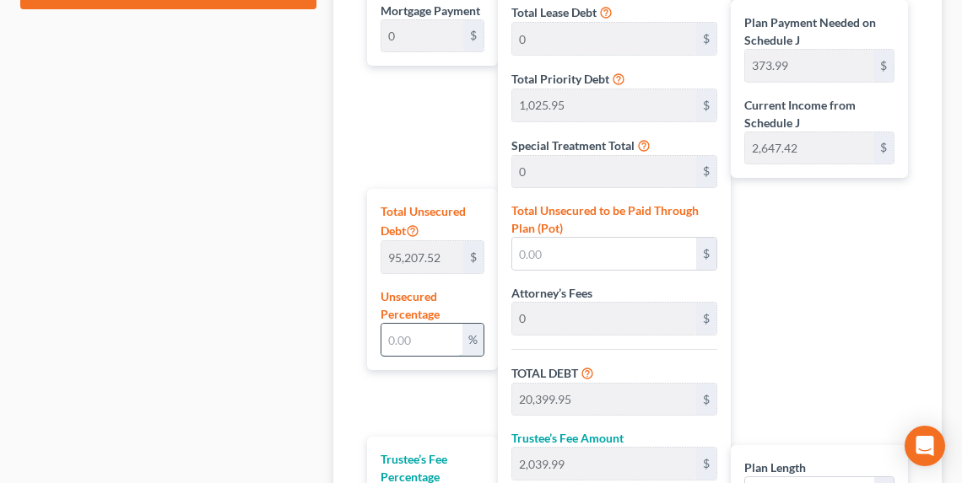
type input "21,352.02"
type input "2,135.20"
type input "23,487.22"
type input "391.45"
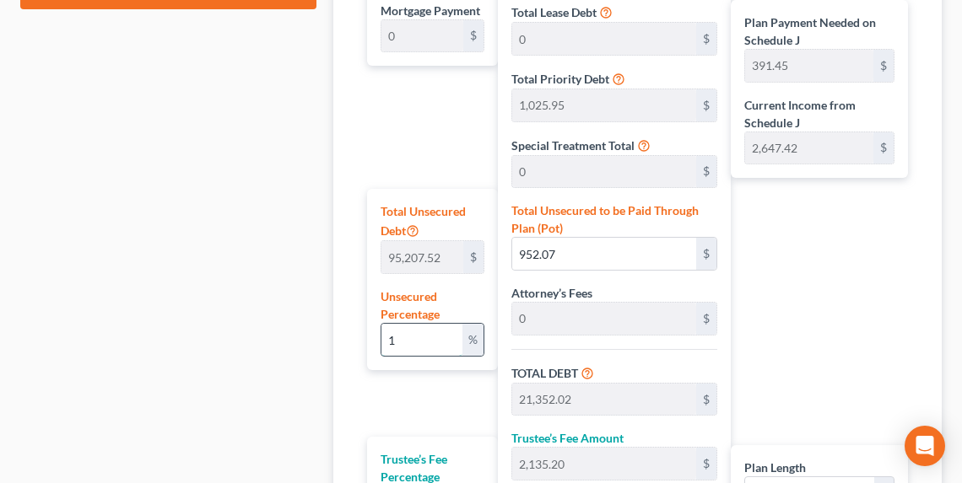
type input "10"
type input "9,520.75"
type input "29,920.70"
type input "2,992.07"
type input "32,912.77"
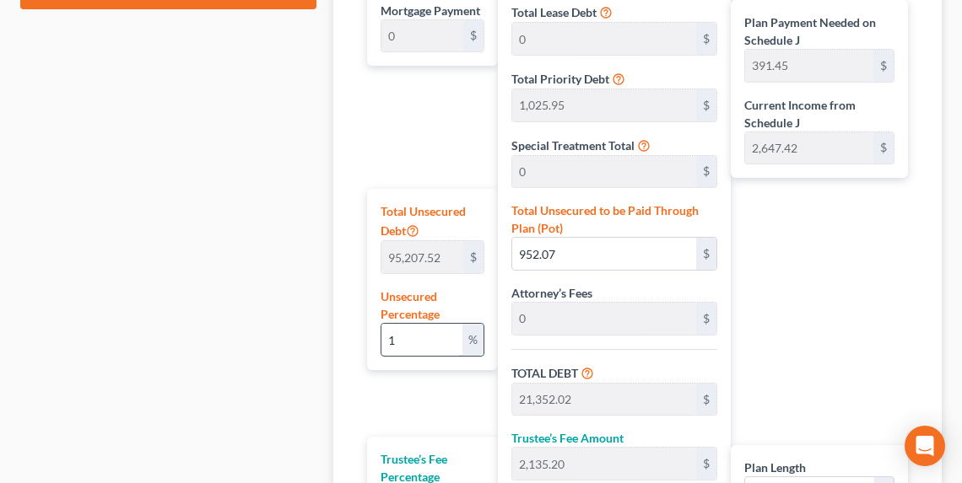
type input "548.54"
type input "100"
type input "95,207.52"
type input "115,607.47"
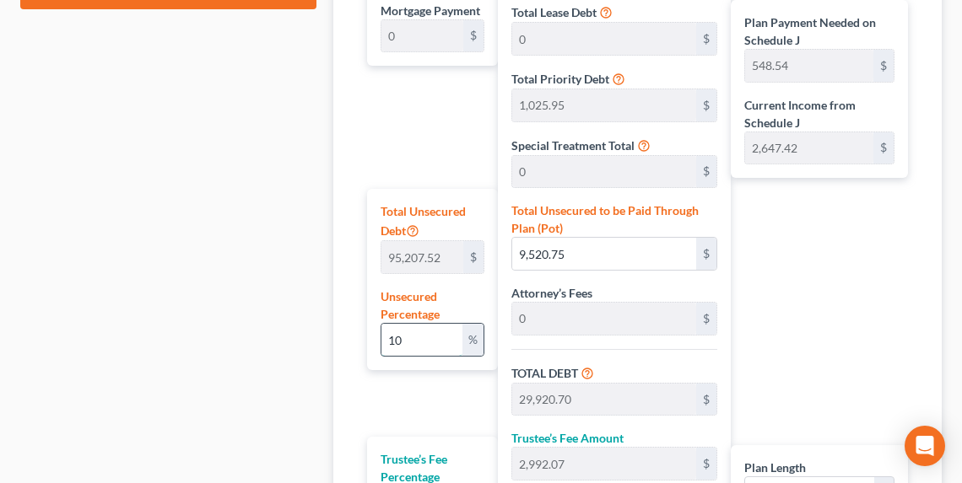
type input "11,560.74"
type input "127,168.21"
type input "2,119.47"
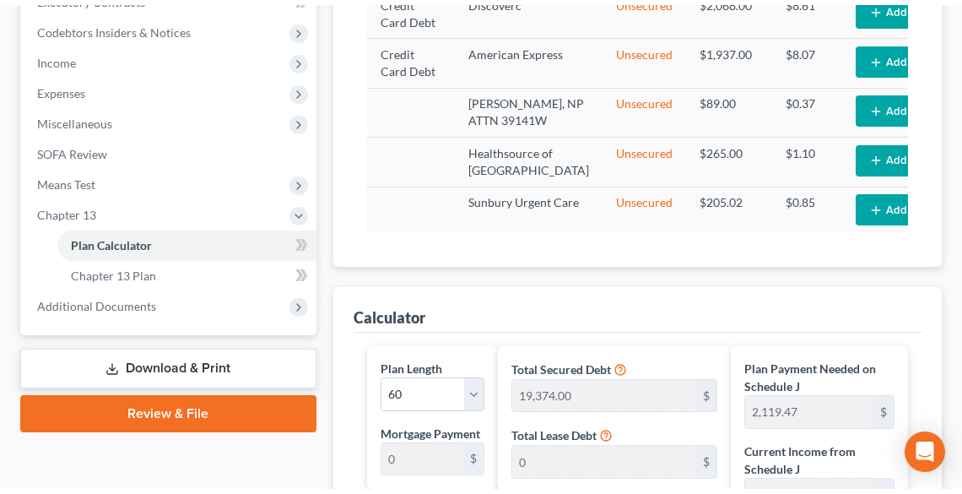
scroll to position [337, 0]
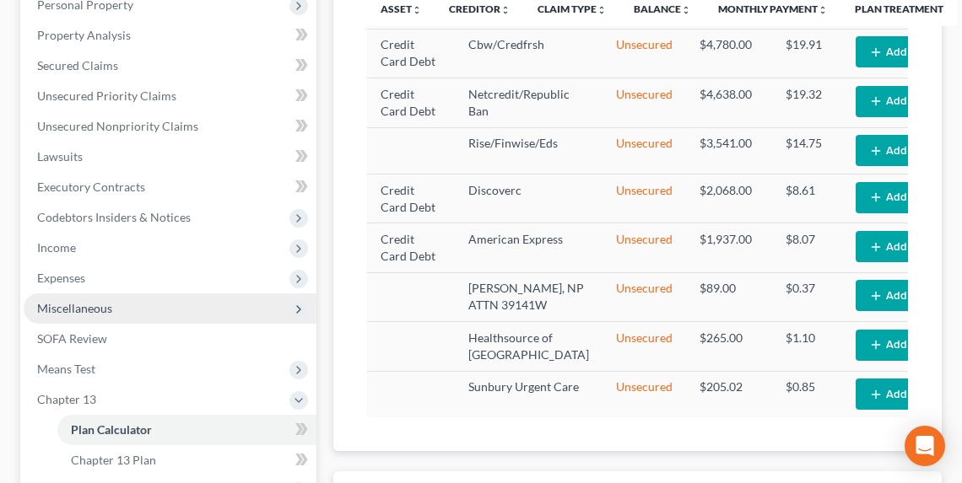
type input "100"
click at [108, 309] on span "Miscellaneous" at bounding box center [74, 308] width 75 height 14
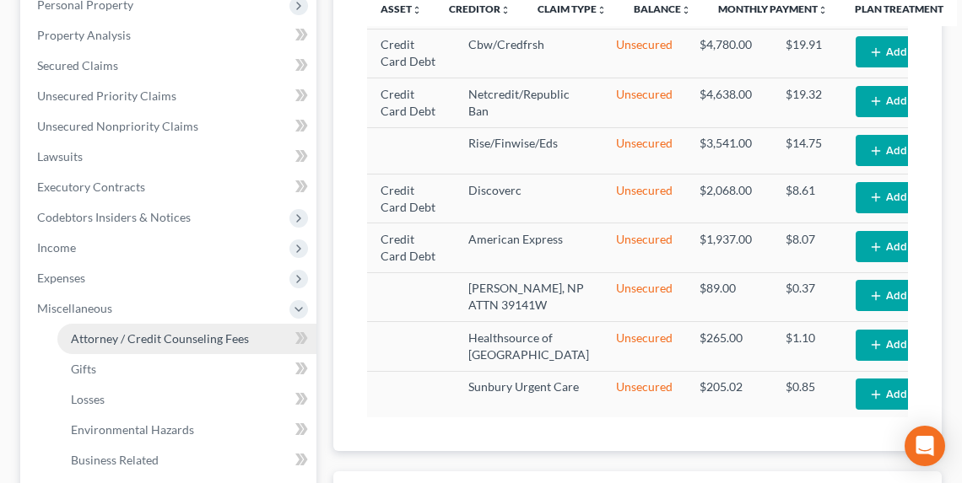
click at [117, 341] on span "Attorney / Credit Counseling Fees" at bounding box center [160, 339] width 178 height 14
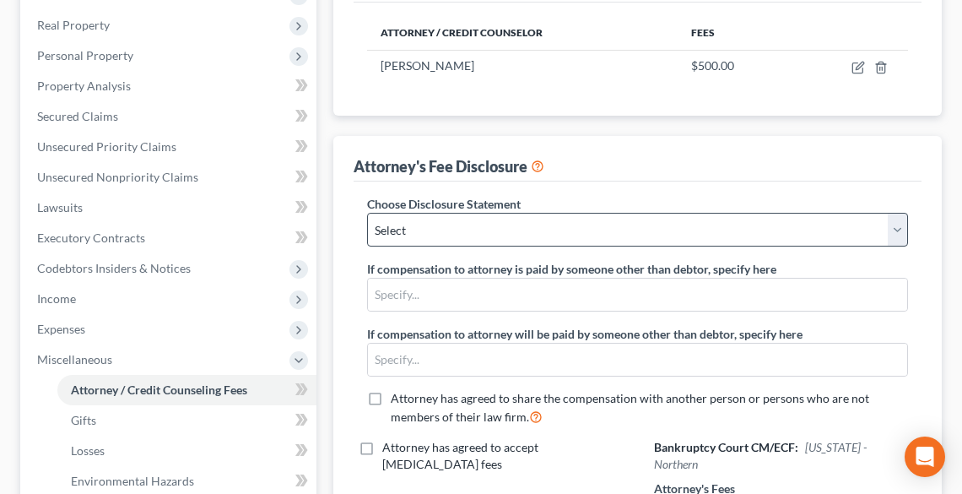
scroll to position [270, 0]
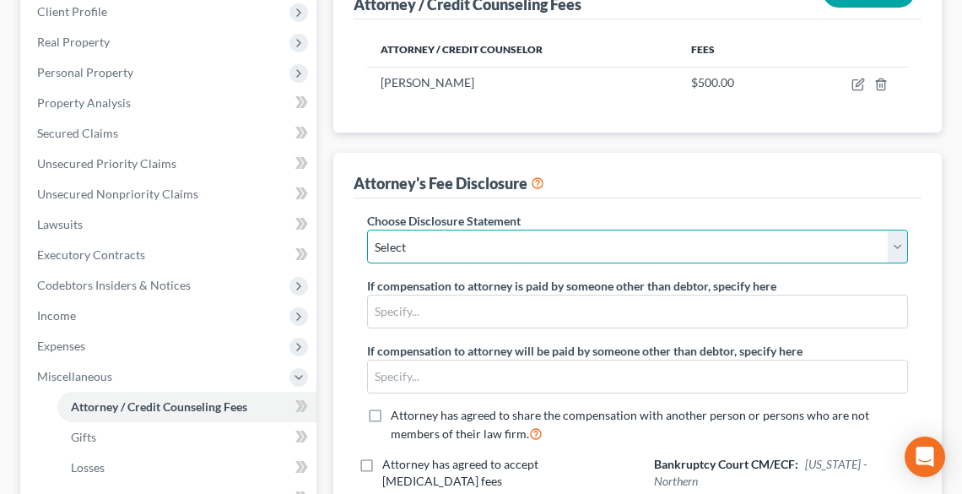
click at [523, 233] on select "Select Disclosure of Attorney Compensation" at bounding box center [637, 246] width 541 height 34
select select "0"
click at [367, 229] on select "Select Disclosure of Attorney Compensation" at bounding box center [637, 246] width 541 height 34
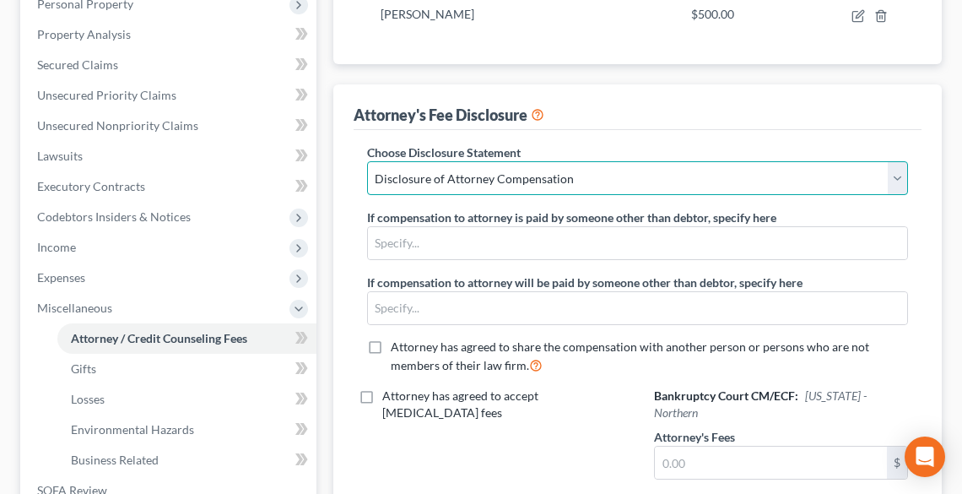
scroll to position [472, 0]
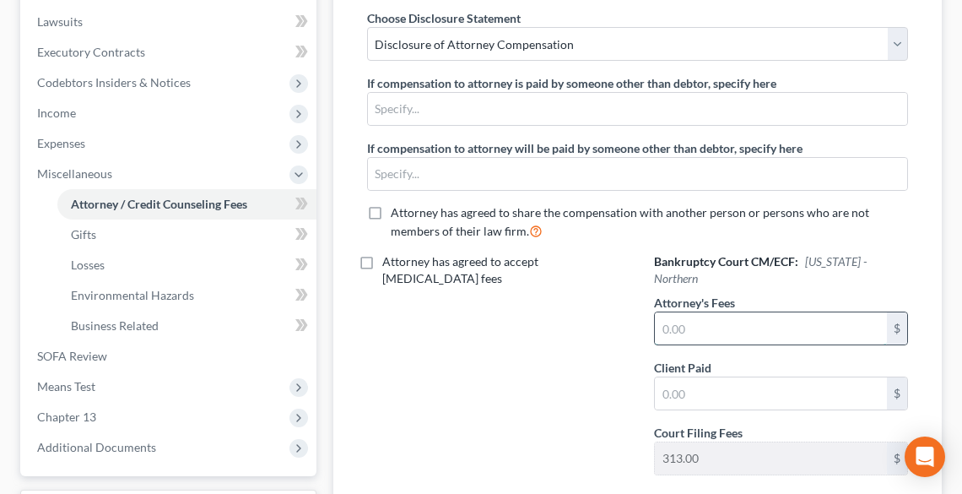
click at [727, 312] on input "text" at bounding box center [771, 328] width 232 height 32
type input "4,000.00"
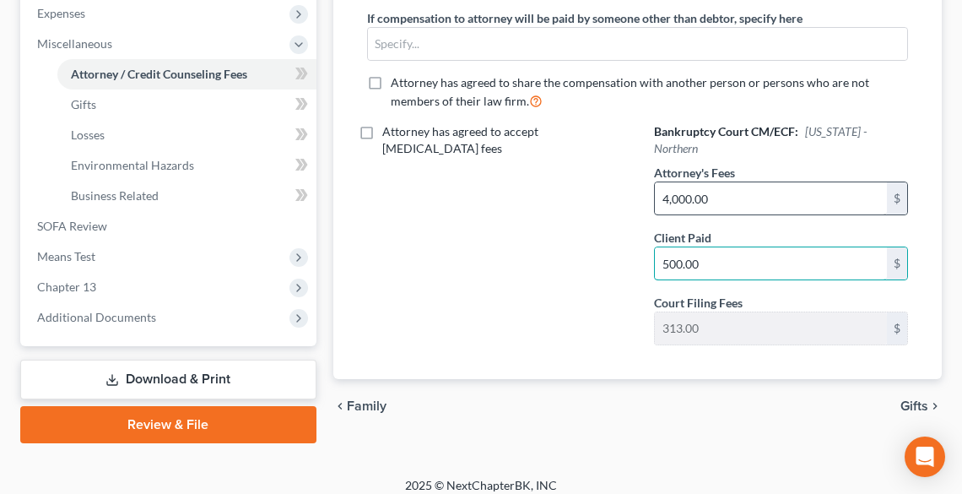
scroll to position [614, 0]
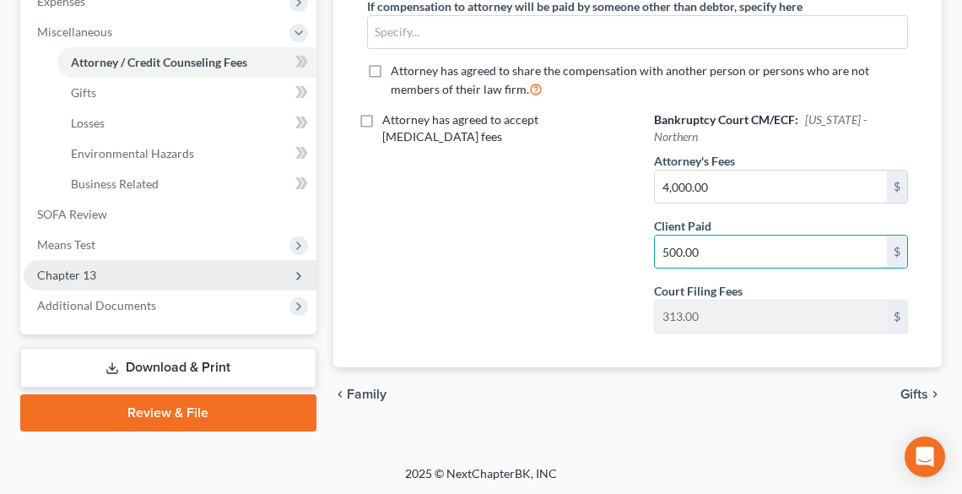
type input "500.00"
click at [98, 272] on span "Chapter 13" at bounding box center [170, 275] width 293 height 30
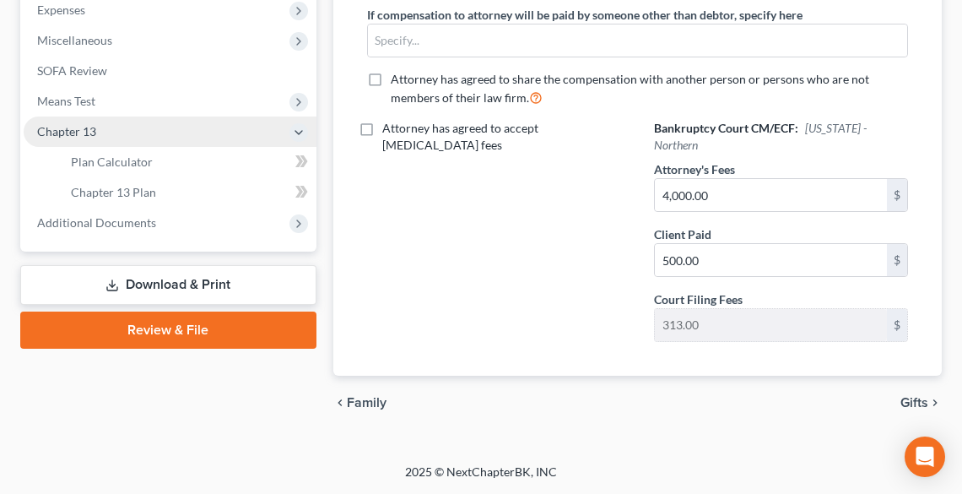
scroll to position [585, 0]
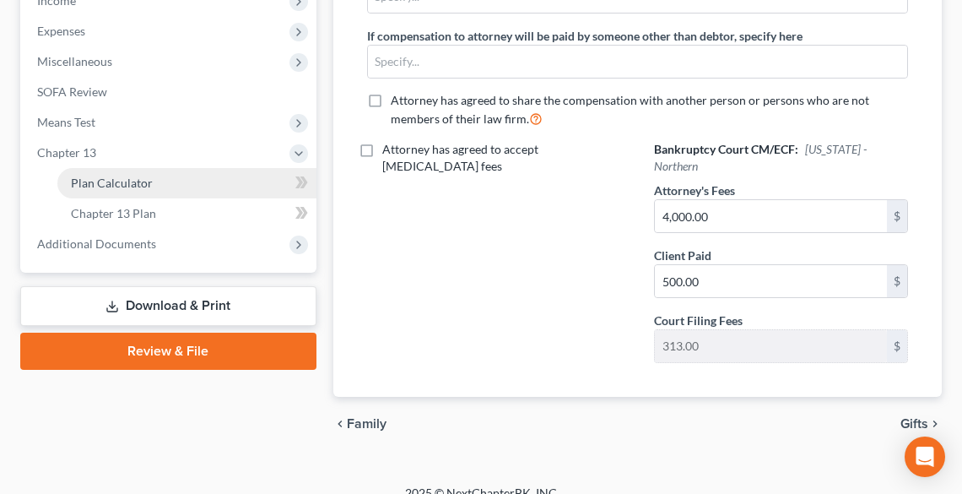
click at [118, 176] on span "Plan Calculator" at bounding box center [112, 182] width 82 height 14
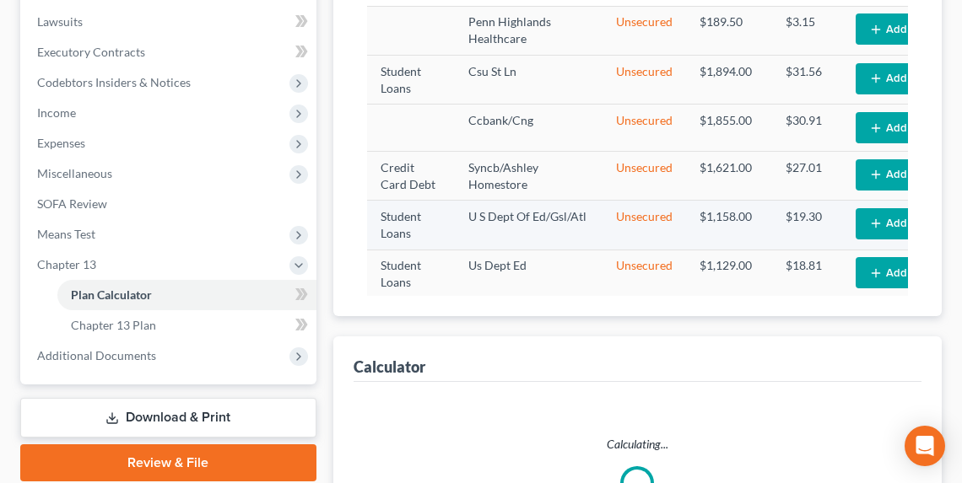
select select "59"
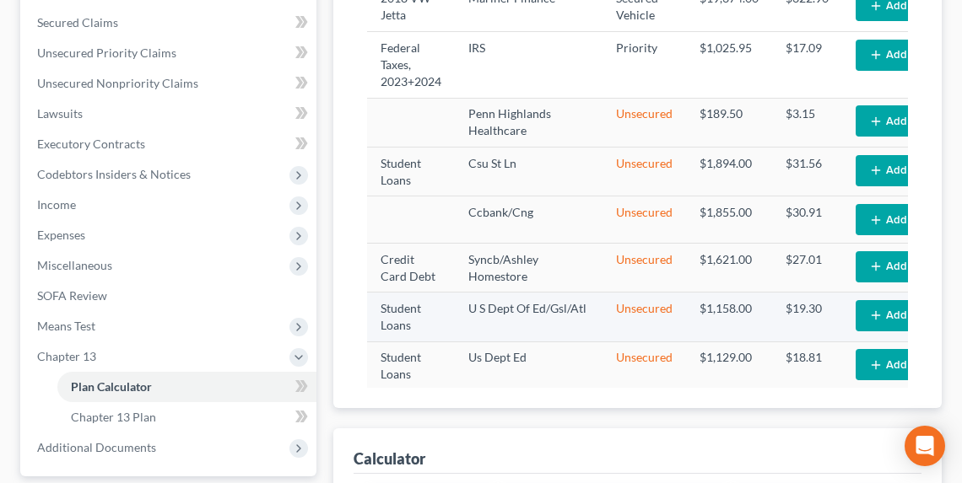
scroll to position [270, 0]
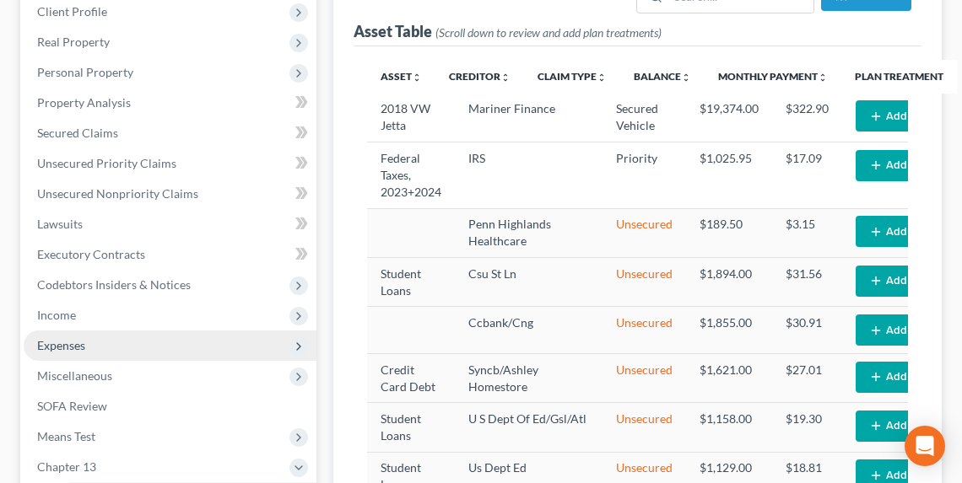
click at [71, 351] on span "Expenses" at bounding box center [61, 345] width 48 height 14
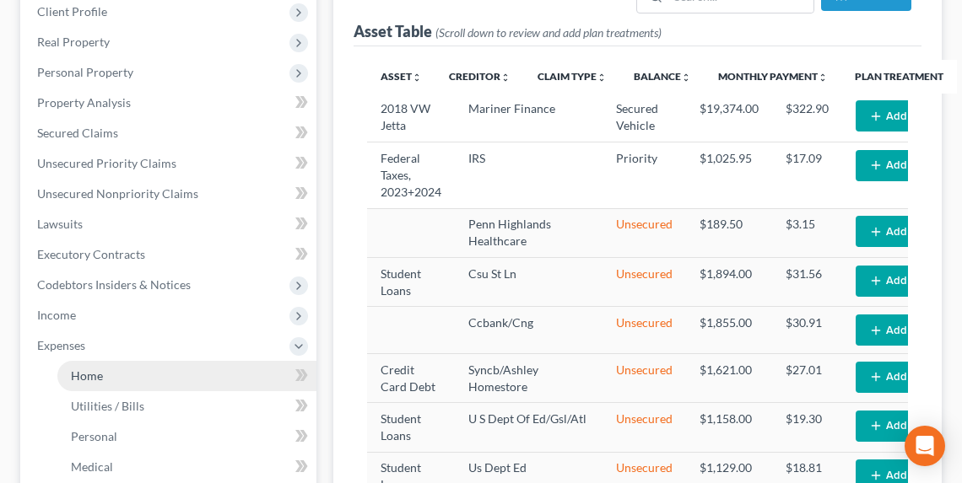
click at [88, 369] on span "Home" at bounding box center [87, 376] width 32 height 14
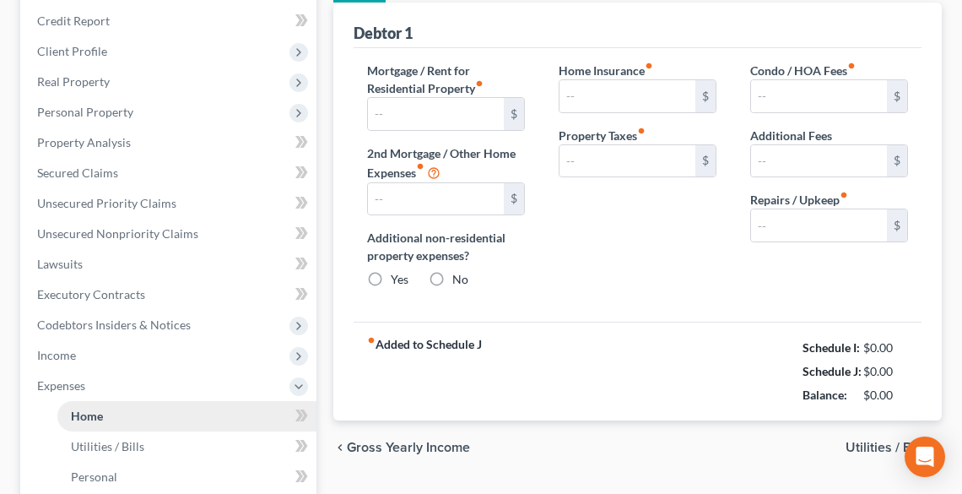
type input "1,375.00"
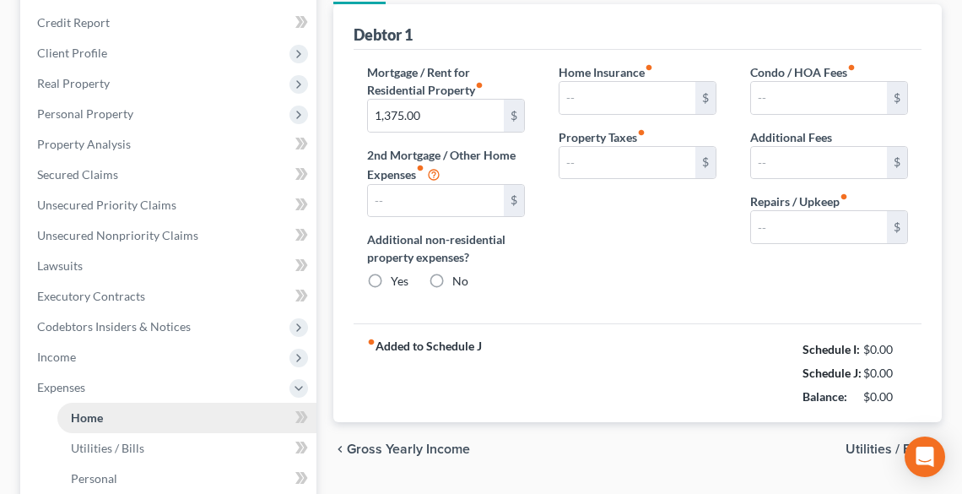
radio input "true"
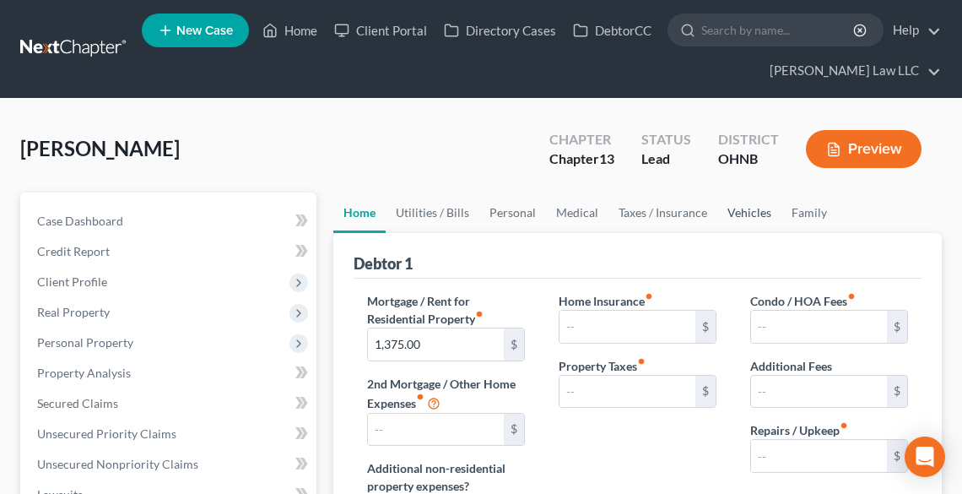
click at [731, 207] on link "Vehicles" at bounding box center [749, 212] width 64 height 40
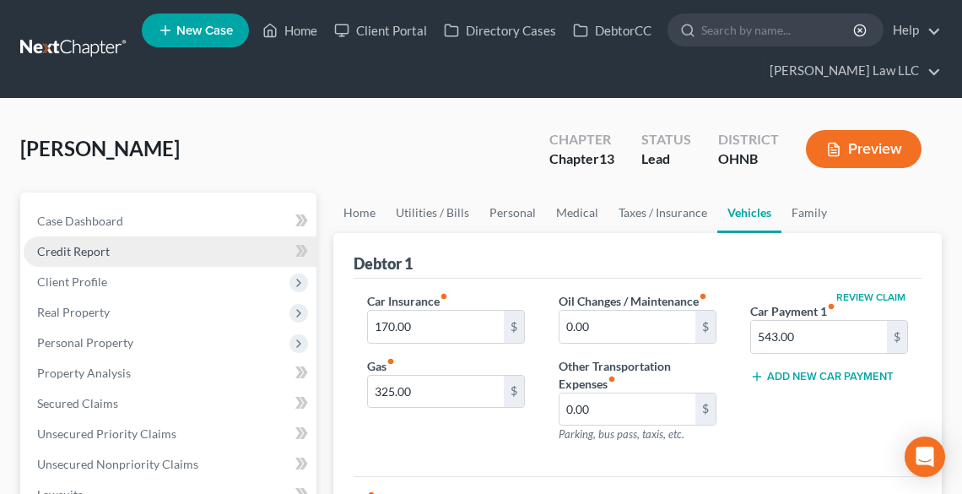
click at [76, 240] on link "Credit Report" at bounding box center [170, 251] width 293 height 30
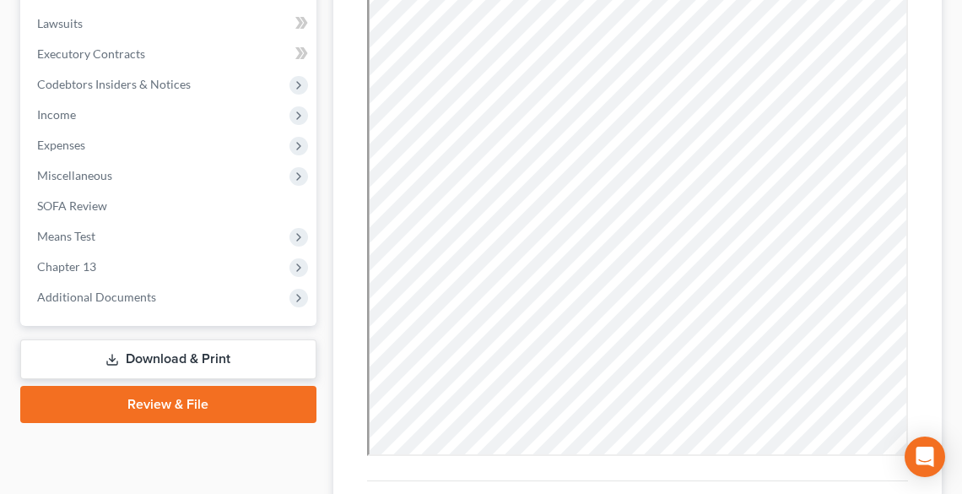
scroll to position [472, 0]
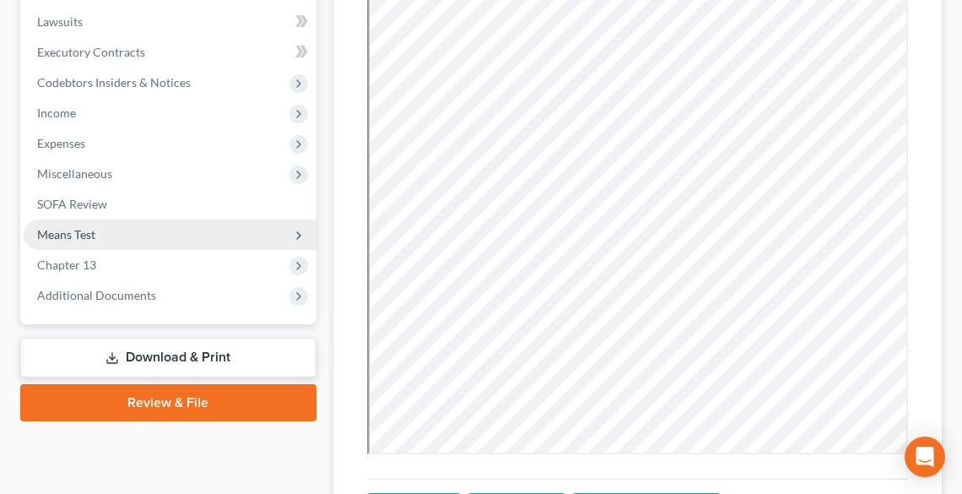
click at [67, 245] on span "Means Test" at bounding box center [170, 234] width 293 height 30
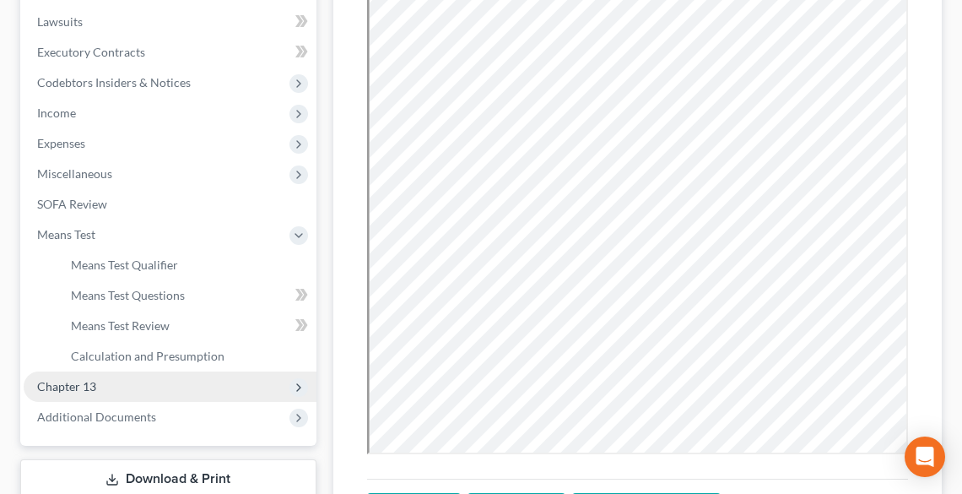
click at [82, 386] on span "Chapter 13" at bounding box center [66, 386] width 59 height 14
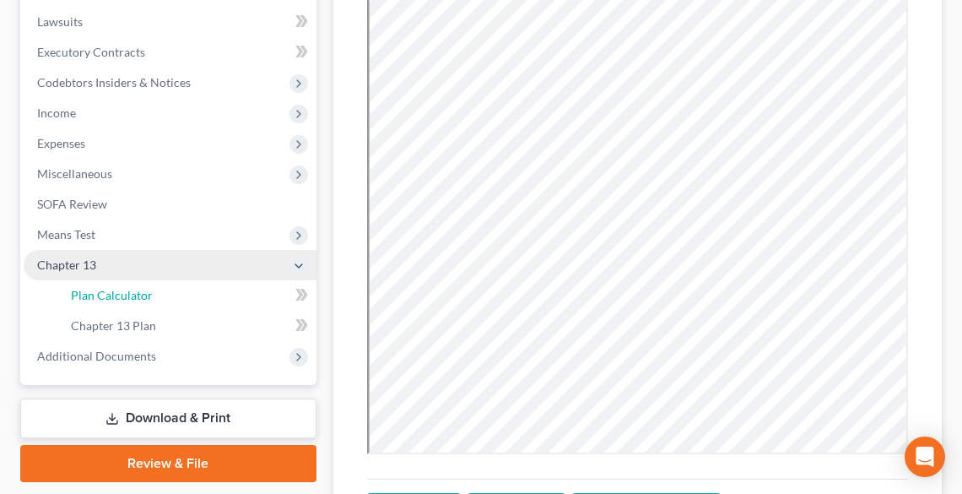
click at [95, 292] on span "Plan Calculator" at bounding box center [112, 295] width 82 height 14
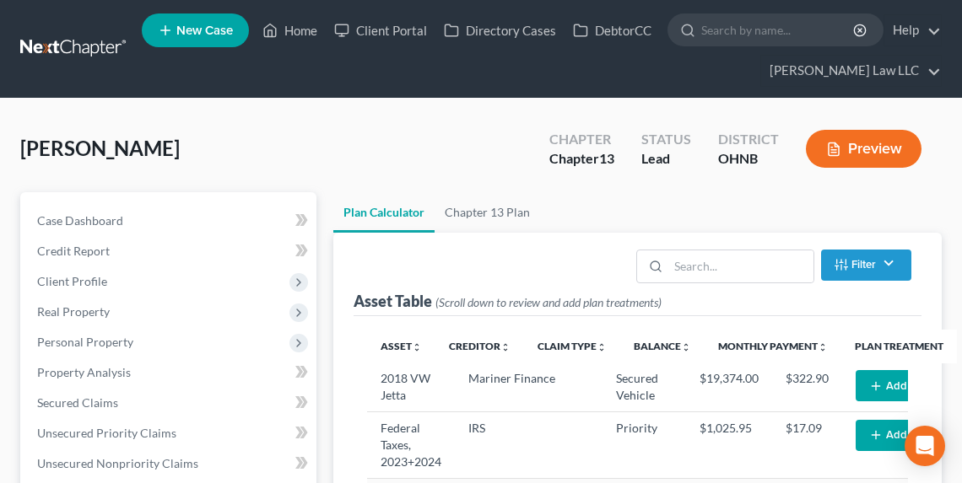
select select "59"
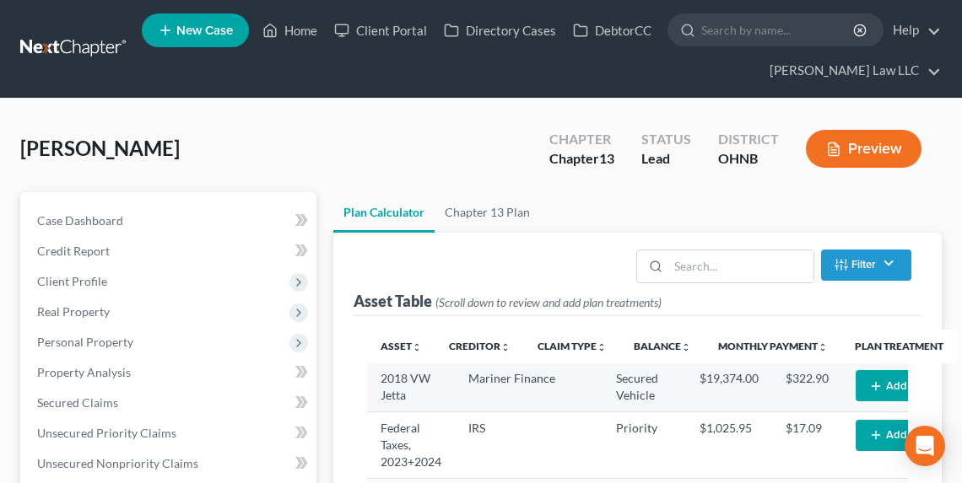
click at [873, 384] on button "Add Plan Treatment" at bounding box center [925, 385] width 141 height 31
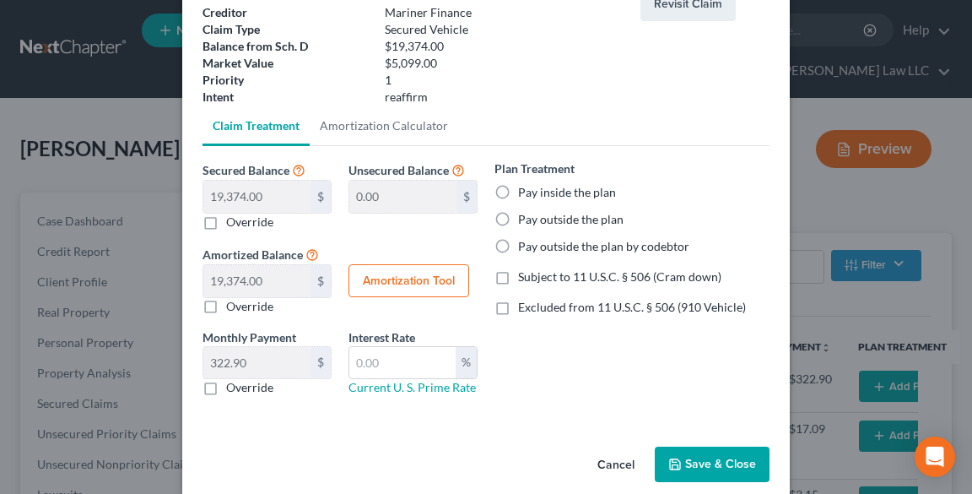
scroll to position [135, 0]
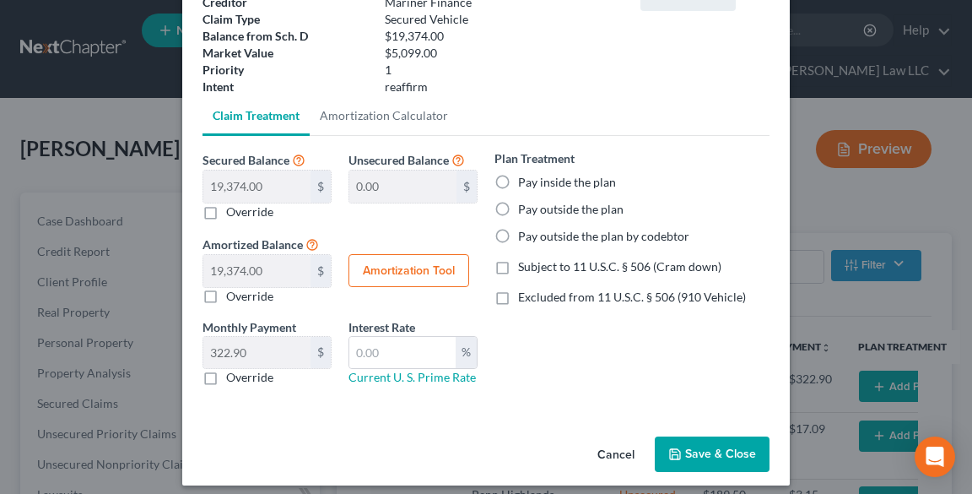
click at [540, 181] on label "Pay inside the plan" at bounding box center [567, 182] width 98 height 17
click at [536, 181] on input "Pay inside the plan" at bounding box center [530, 179] width 11 height 11
radio input "true"
click at [418, 338] on input "text" at bounding box center [402, 353] width 106 height 32
type input "9.5"
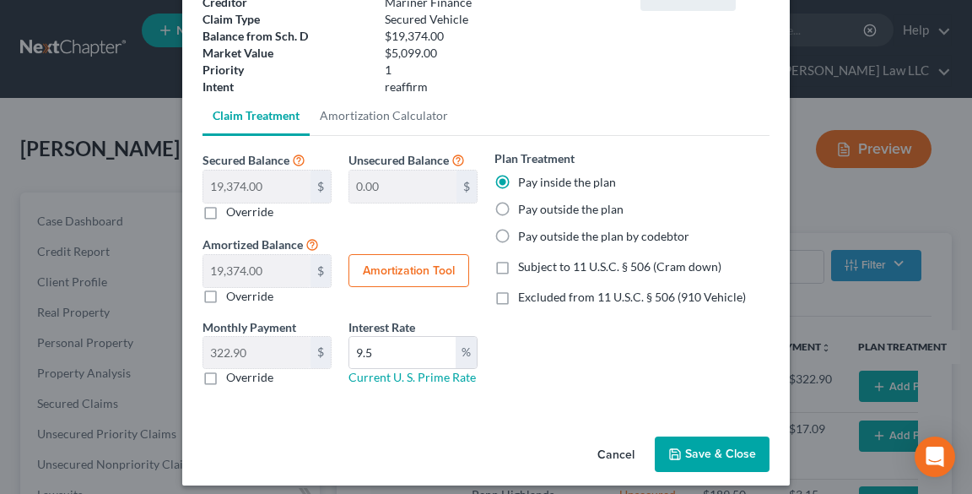
click at [402, 268] on button "Amortization Tool" at bounding box center [408, 271] width 121 height 34
type input "19,374.00"
type input "9.5"
type input "60"
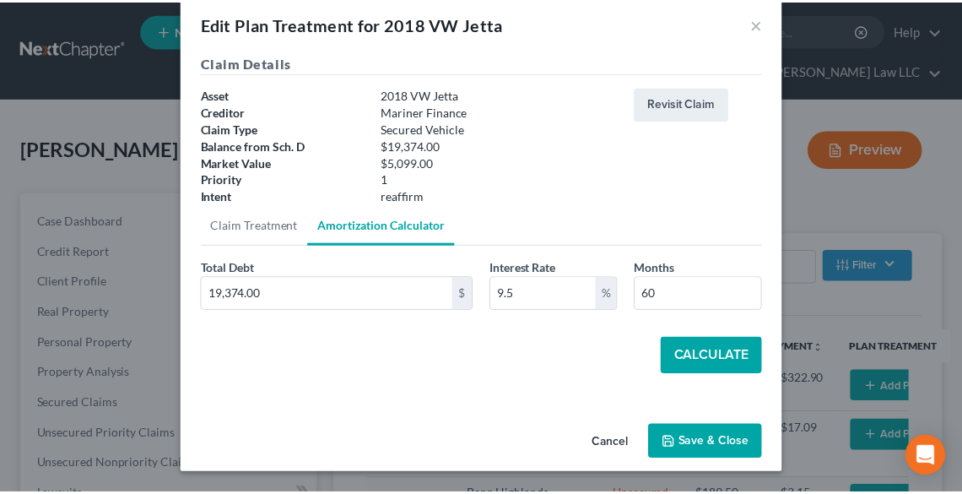
scroll to position [25, 0]
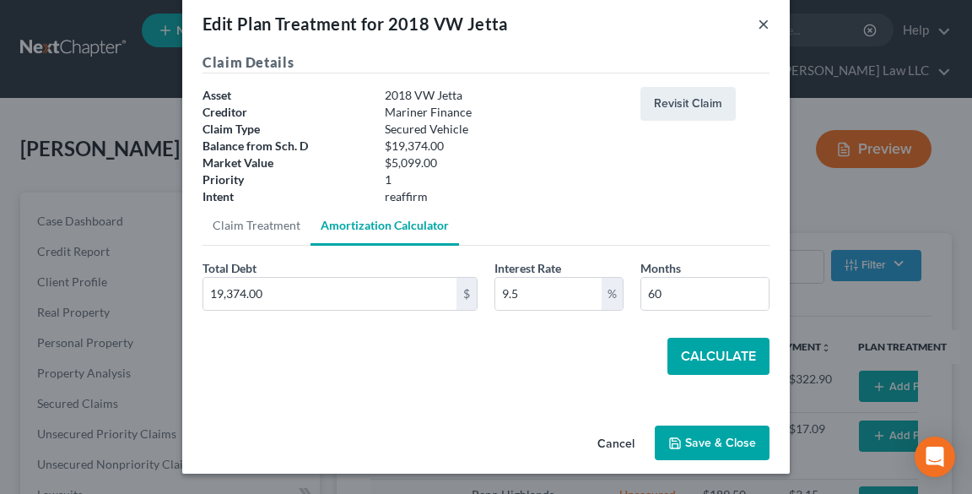
click at [762, 25] on button "×" at bounding box center [764, 23] width 12 height 20
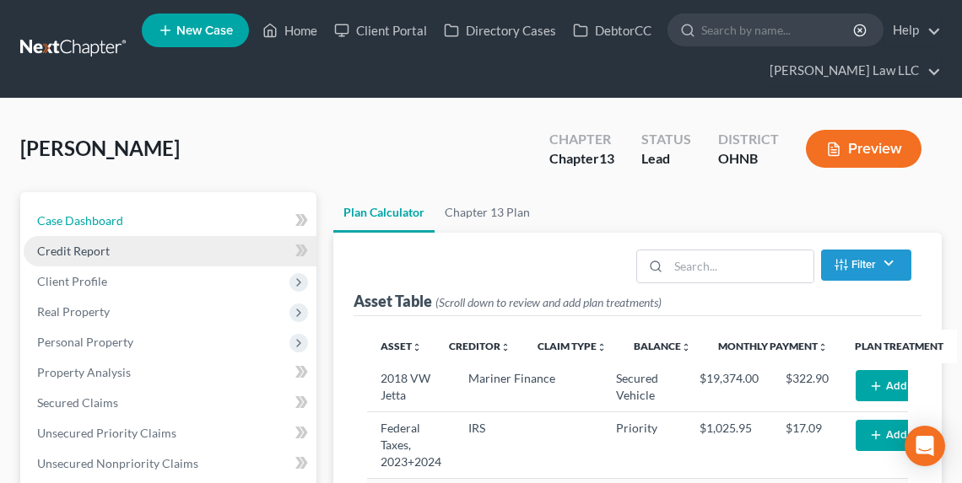
drag, startPoint x: 80, startPoint y: 214, endPoint x: 84, endPoint y: 256, distance: 42.4
click at [80, 214] on span "Case Dashboard" at bounding box center [80, 220] width 86 height 14
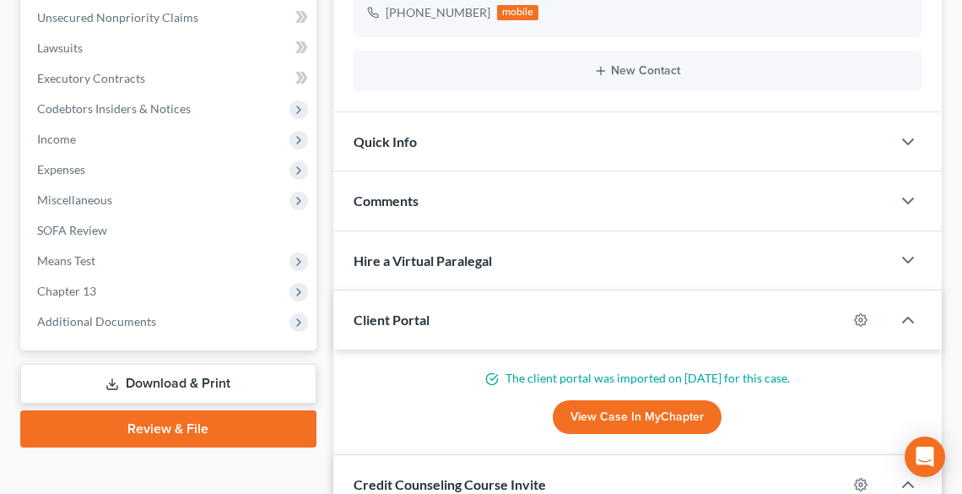
scroll to position [675, 0]
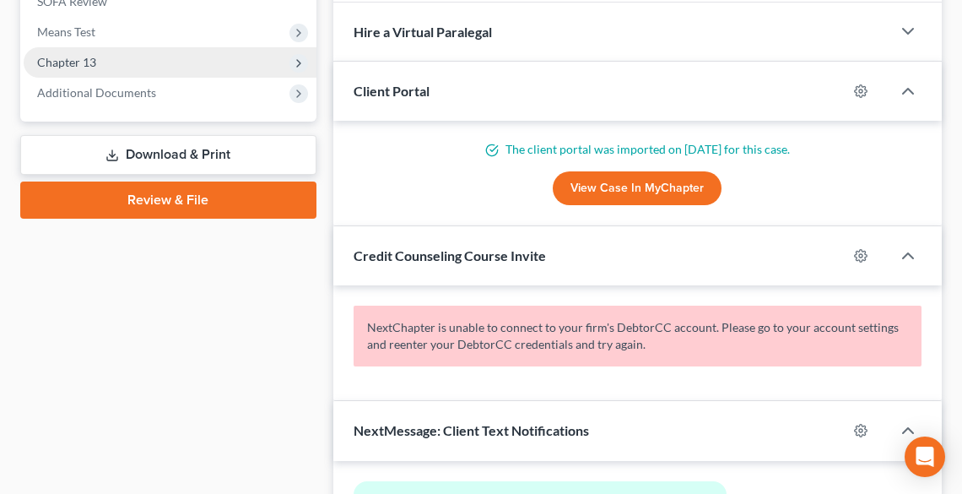
click at [98, 61] on span "Chapter 13" at bounding box center [170, 62] width 293 height 30
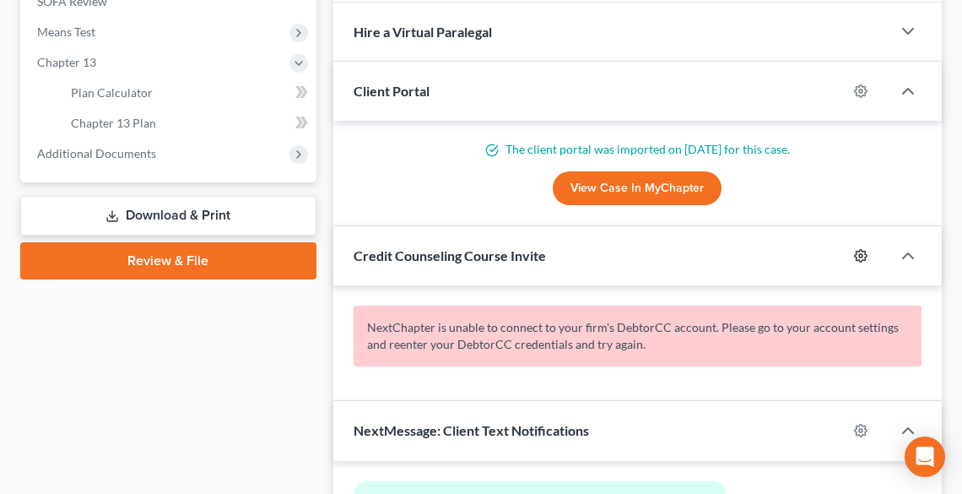
click at [862, 256] on icon "button" at bounding box center [861, 255] width 13 height 13
select select "0"
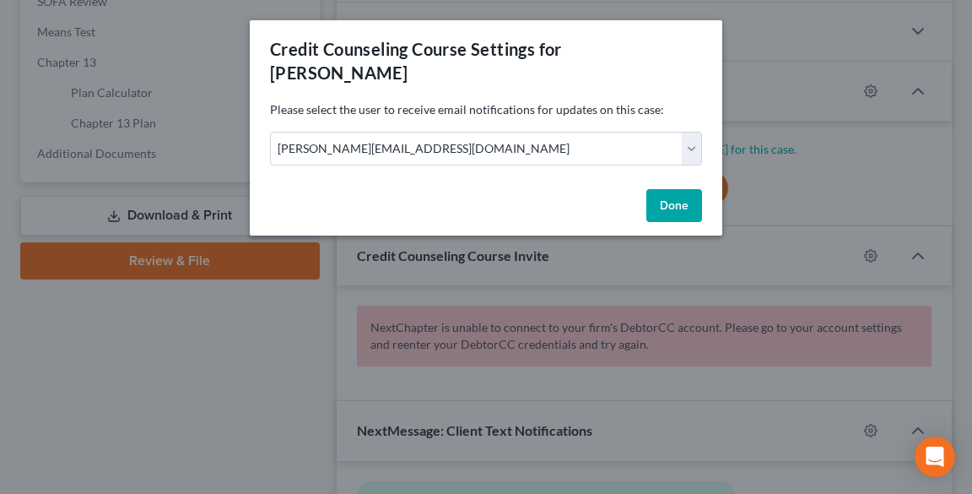
click at [790, 196] on div "Credit Counseling Course Settings for [PERSON_NAME] Please select the user to r…" at bounding box center [486, 247] width 972 height 494
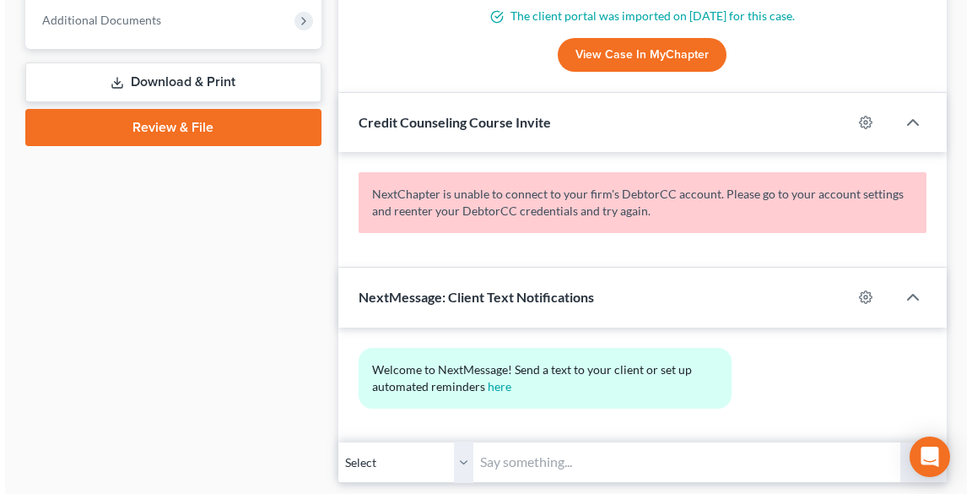
scroll to position [810, 0]
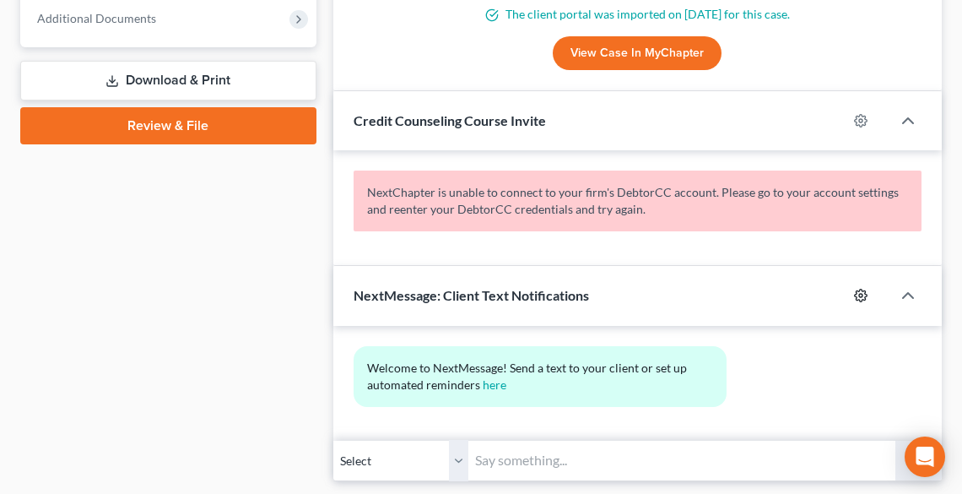
click at [860, 289] on icon "button" at bounding box center [860, 295] width 13 height 13
select select "0"
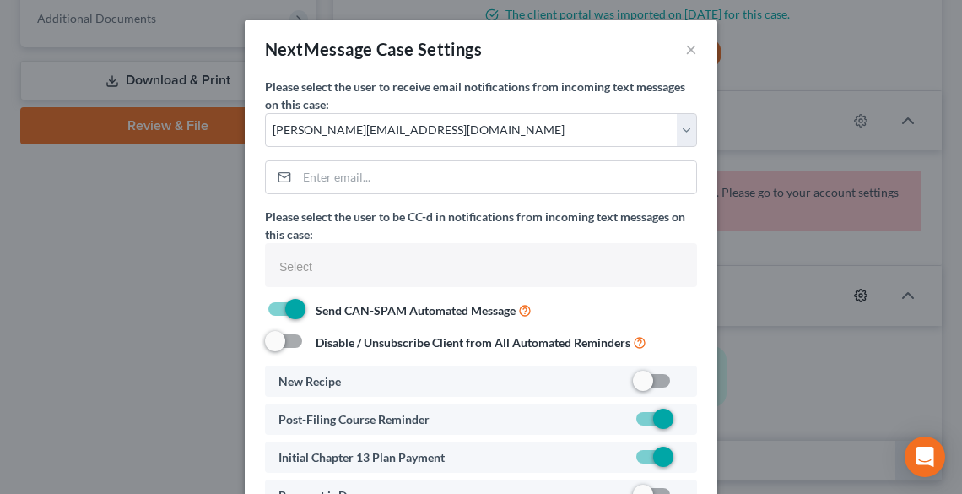
select select
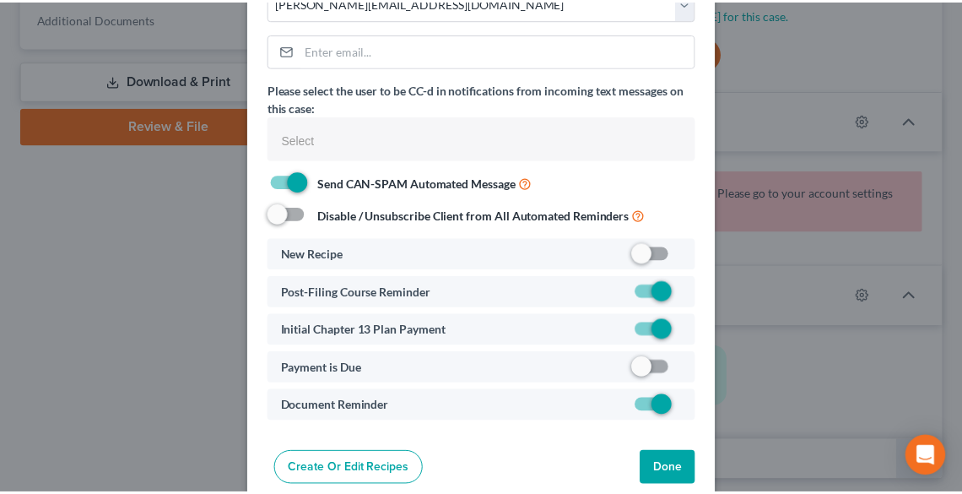
scroll to position [152, 0]
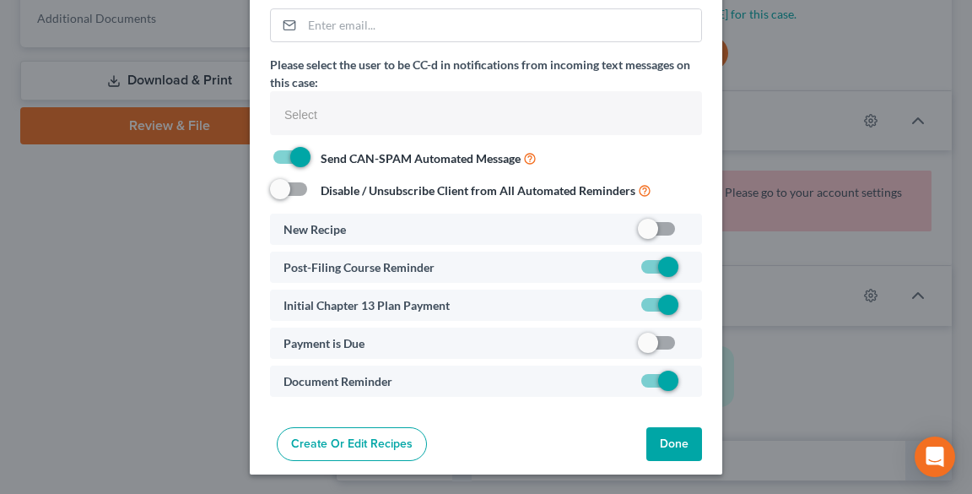
click at [666, 445] on button "Done" at bounding box center [674, 444] width 56 height 34
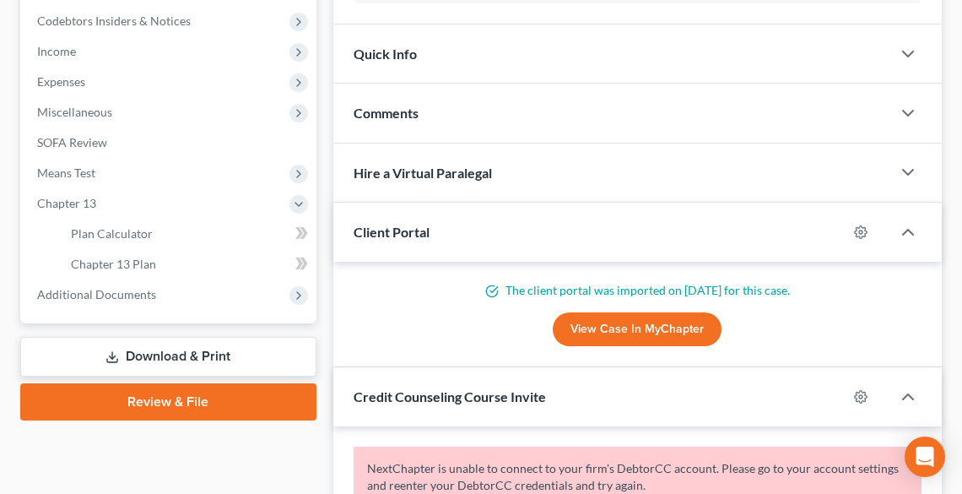
scroll to position [540, 0]
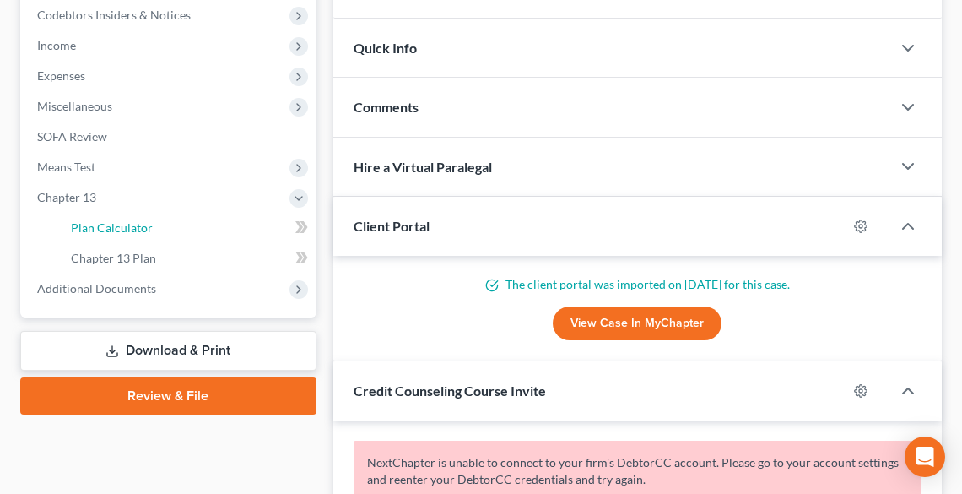
drag, startPoint x: 131, startPoint y: 218, endPoint x: 427, endPoint y: 240, distance: 296.9
click at [130, 218] on link "Plan Calculator" at bounding box center [186, 228] width 259 height 30
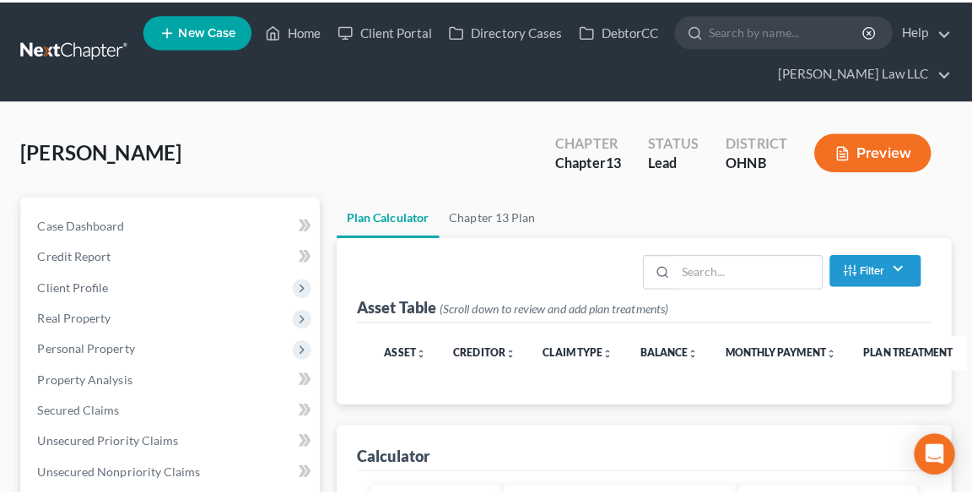
scroll to position [270, 0]
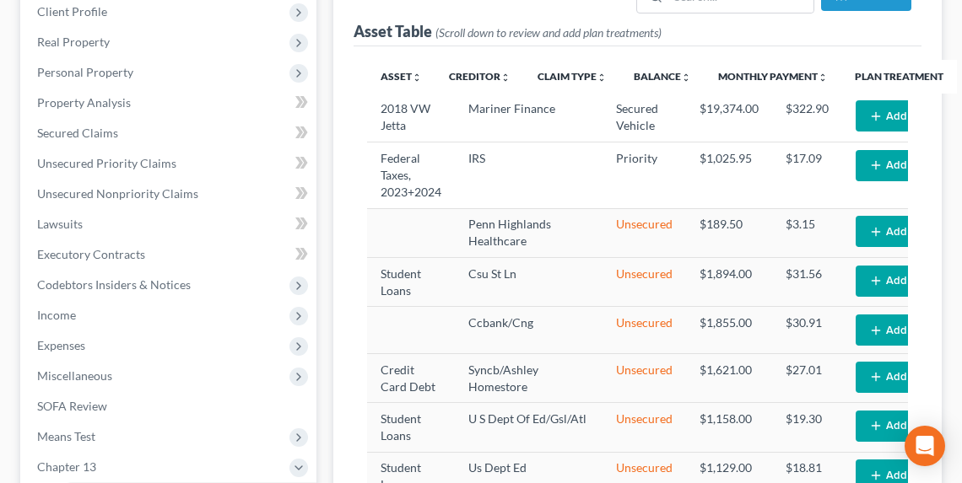
select select "59"
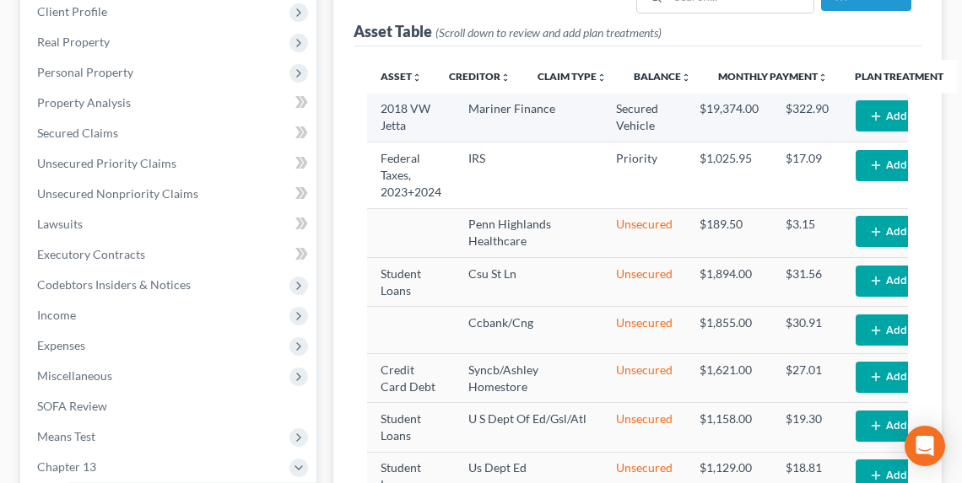
click at [884, 115] on button "Add Plan Treatment" at bounding box center [925, 115] width 141 height 31
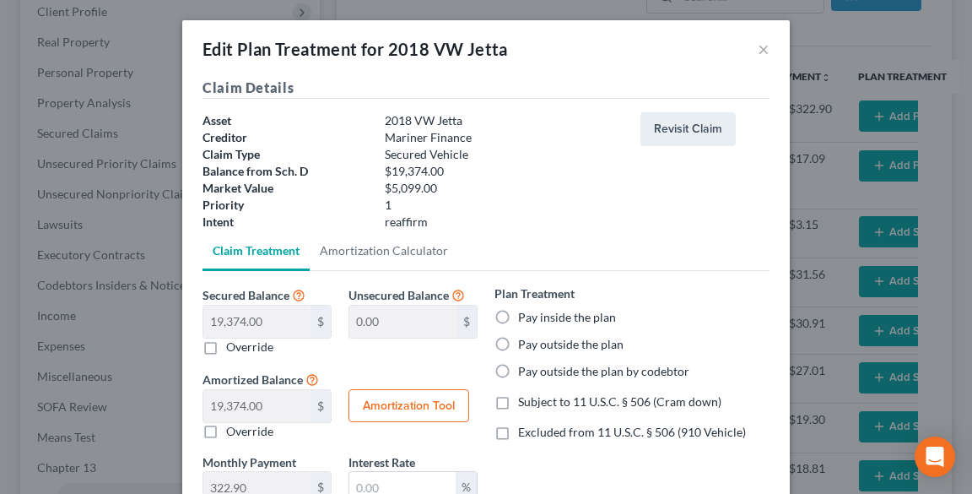
click at [518, 319] on label "Pay inside the plan" at bounding box center [567, 317] width 98 height 17
click at [525, 319] on input "Pay inside the plan" at bounding box center [530, 314] width 11 height 11
radio input "true"
click at [531, 430] on span "Excluded from 11 U.S.C. § 506 (910 Vehicle)" at bounding box center [632, 431] width 228 height 14
click at [531, 430] on input "Excluded from 11 U.S.C. § 506 (910 Vehicle)" at bounding box center [530, 428] width 11 height 11
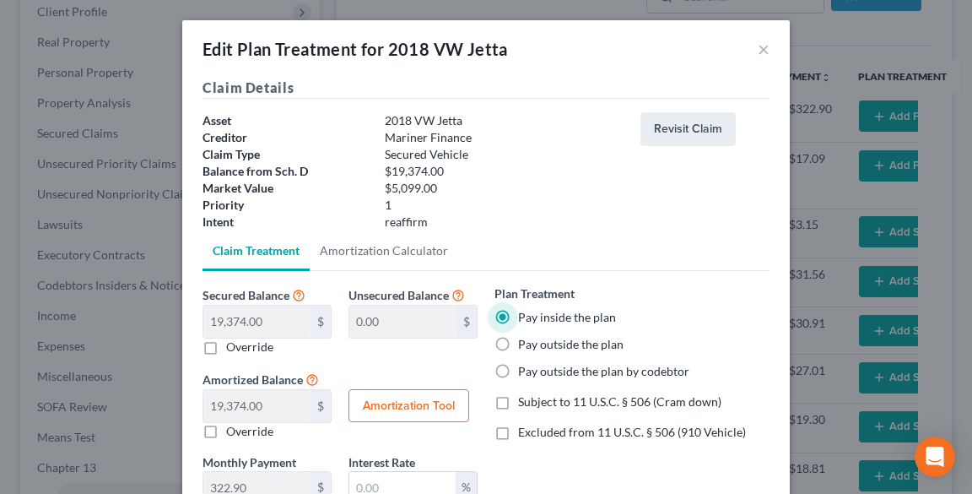
checkbox input "true"
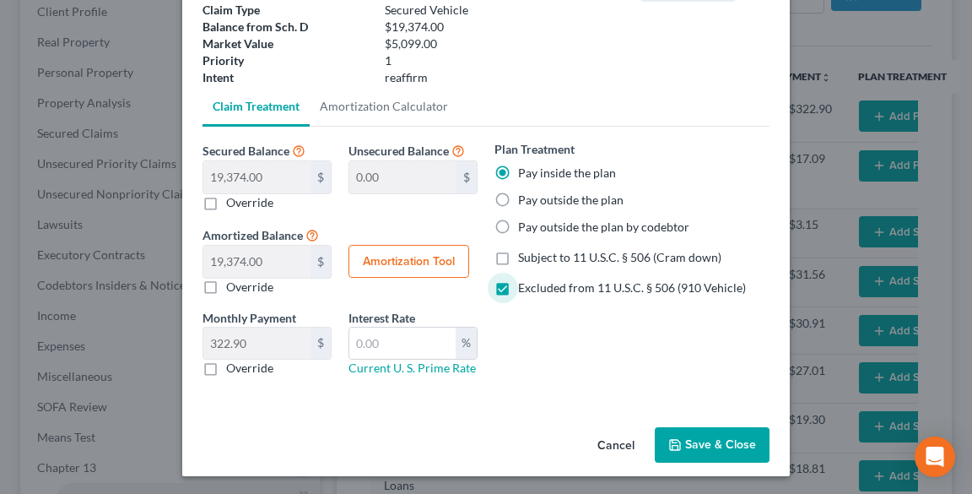
scroll to position [146, 0]
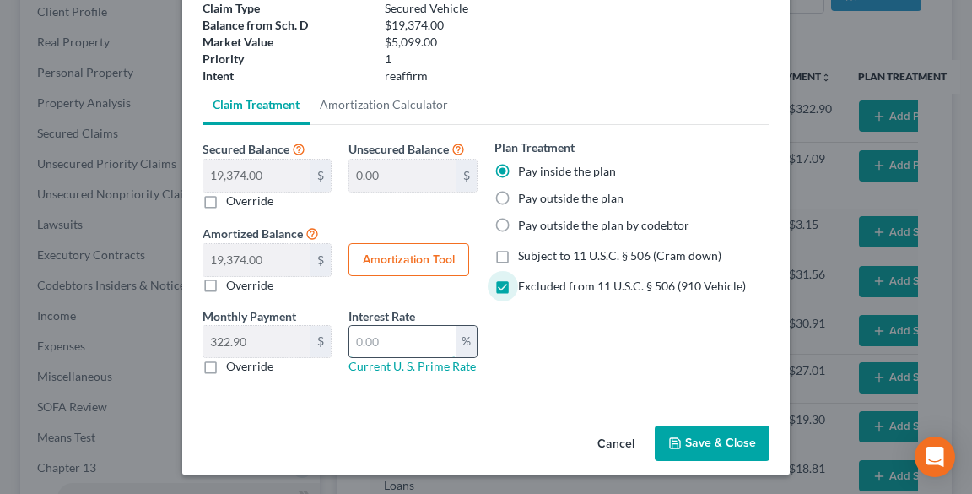
drag, startPoint x: 391, startPoint y: 338, endPoint x: 373, endPoint y: 334, distance: 19.0
click at [391, 338] on input "text" at bounding box center [402, 342] width 106 height 32
type input "9.5"
click at [395, 256] on button "Amortization Tool" at bounding box center [408, 260] width 121 height 34
type input "19,374.00"
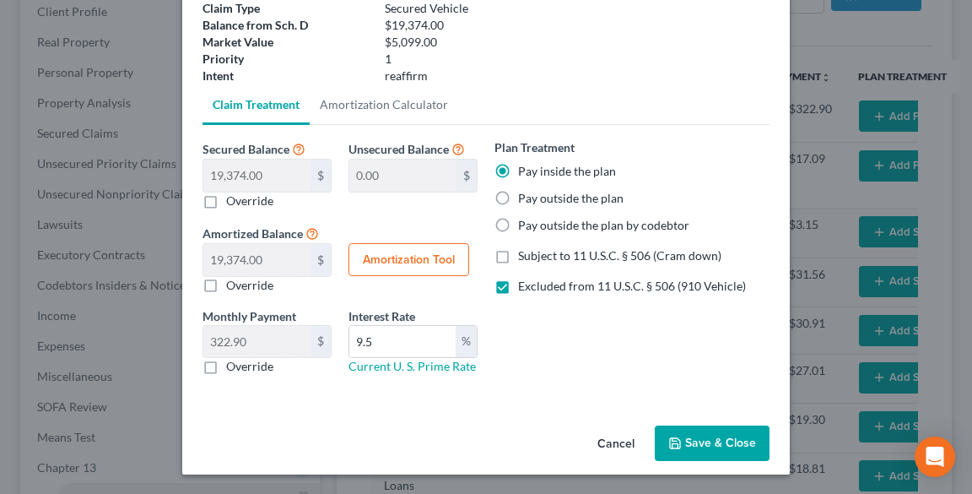
type input "9.5"
type input "60"
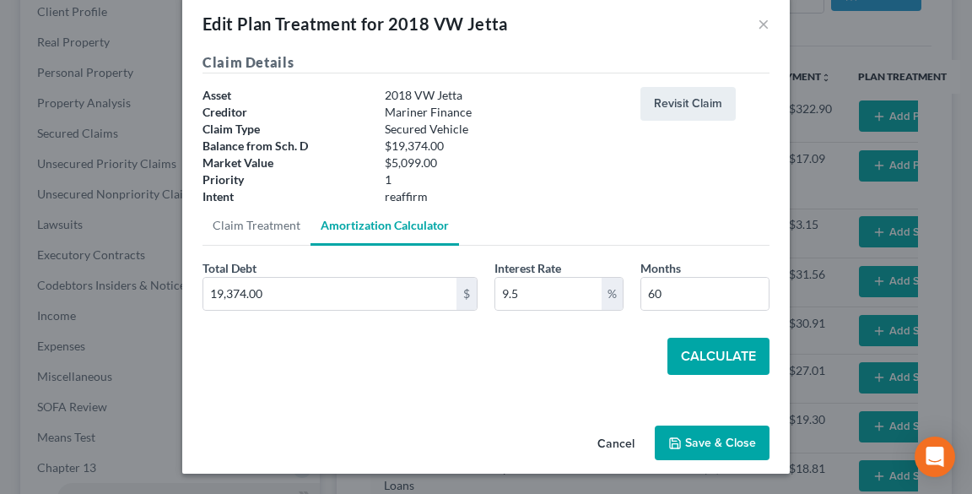
scroll to position [25, 0]
click at [724, 348] on button "Calculate" at bounding box center [718, 355] width 102 height 37
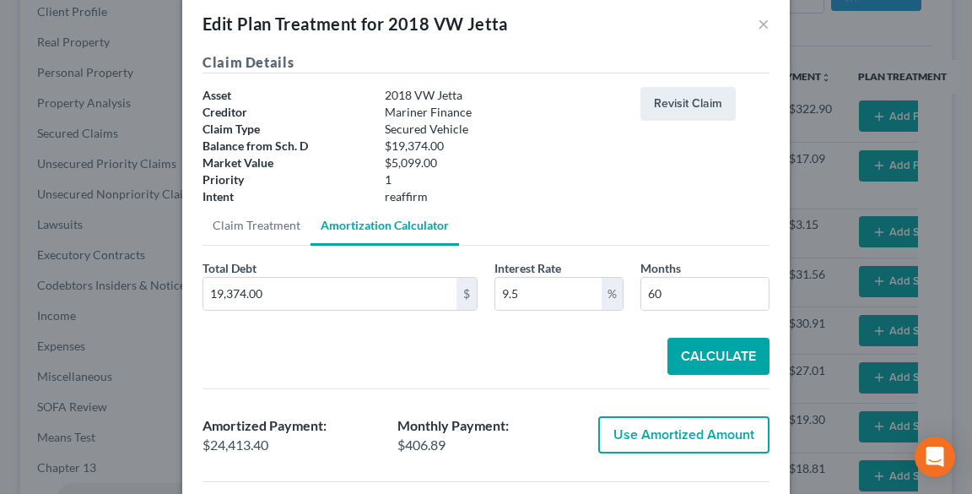
click at [694, 435] on button "Use Amortized Amount" at bounding box center [683, 434] width 171 height 37
type input "24,413.40"
checkbox input "true"
type input "406.89"
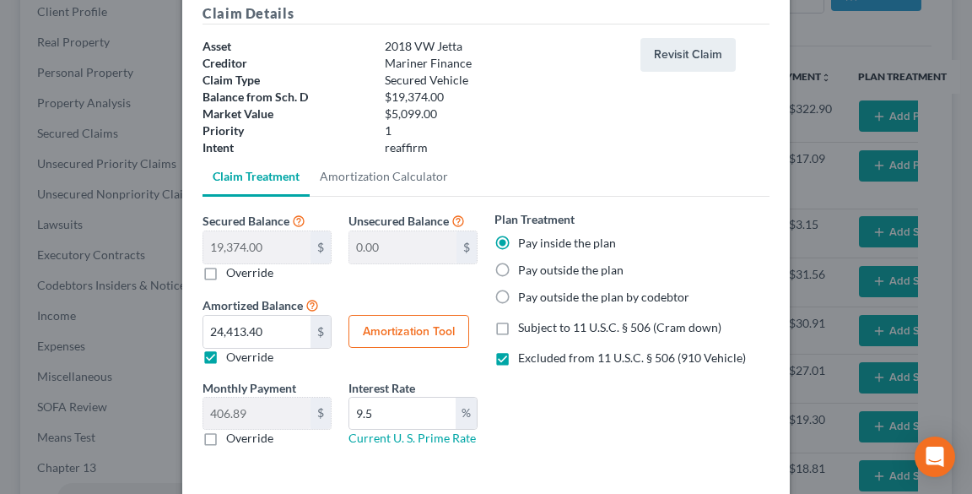
scroll to position [146, 0]
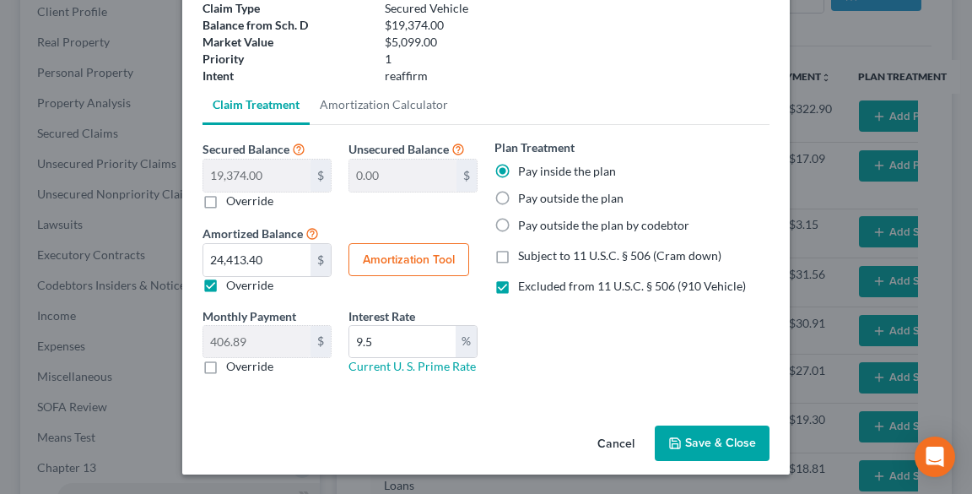
click at [705, 445] on button "Save & Close" at bounding box center [712, 442] width 115 height 35
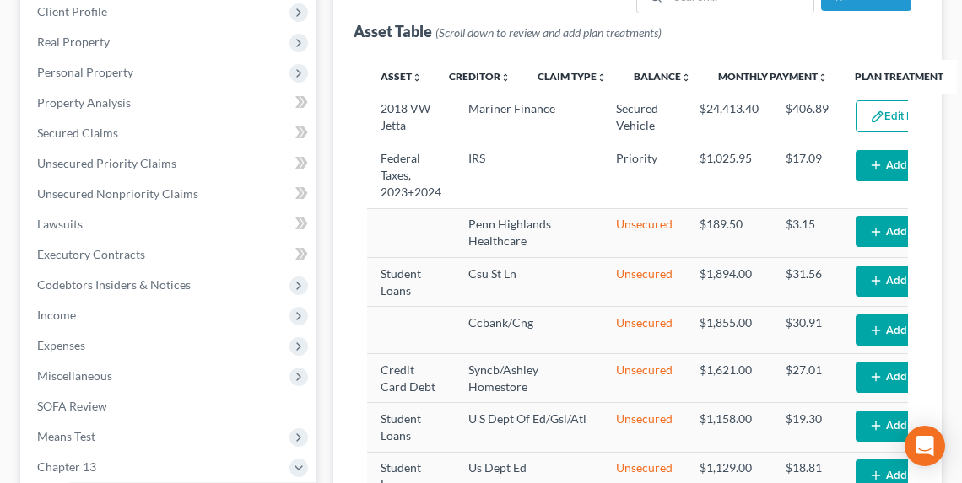
select select "59"
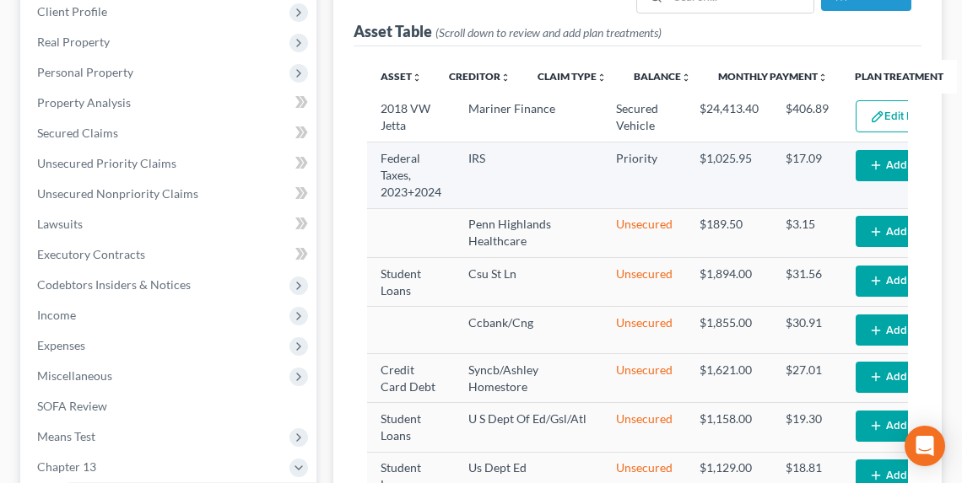
click at [876, 161] on button "Add Plan Treatment" at bounding box center [925, 165] width 141 height 31
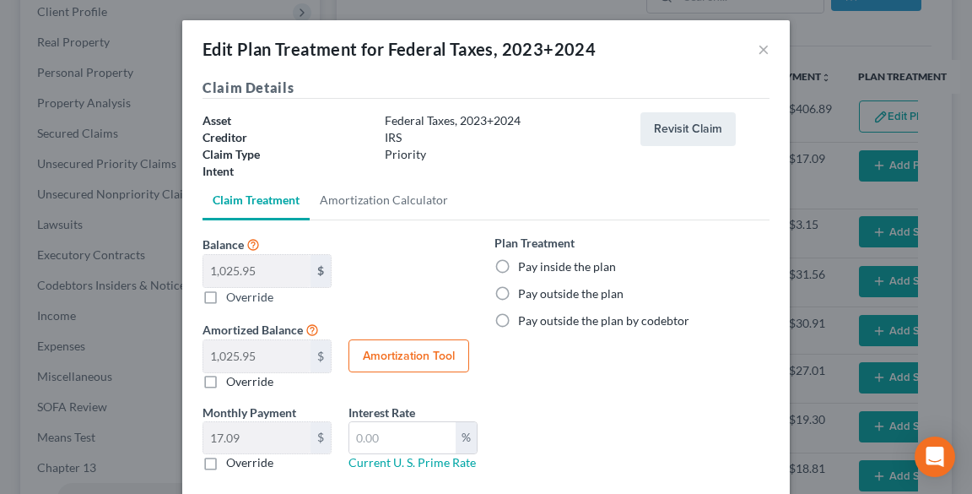
click at [528, 267] on label "Pay inside the plan" at bounding box center [567, 266] width 98 height 17
click at [528, 267] on input "Pay inside the plan" at bounding box center [530, 263] width 11 height 11
radio input "true"
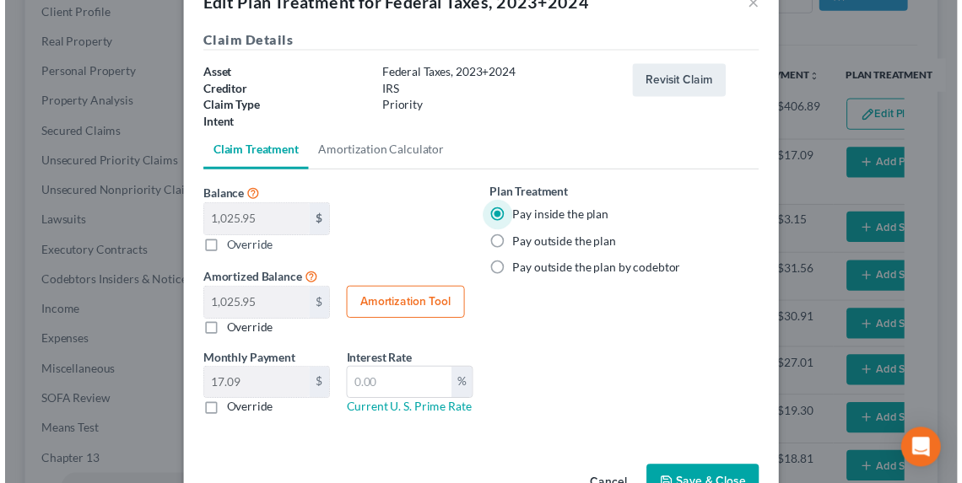
scroll to position [96, 0]
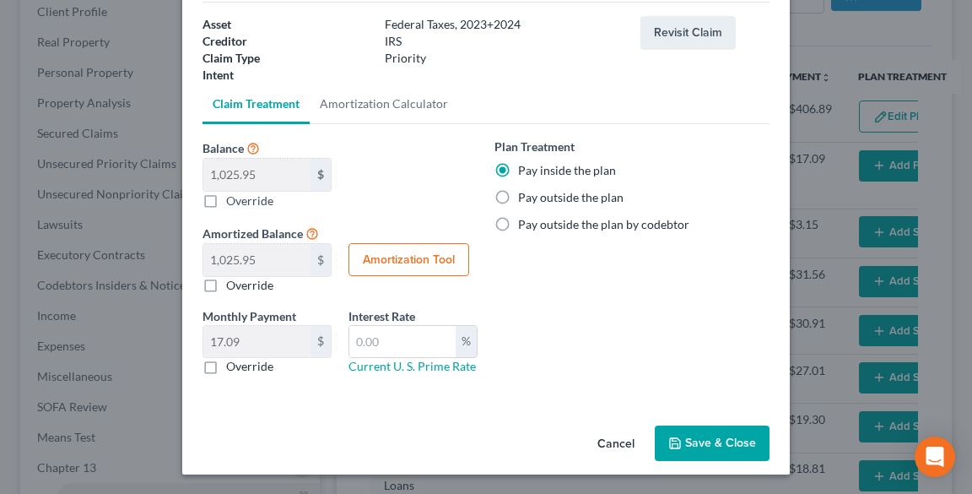
click at [691, 439] on button "Save & Close" at bounding box center [712, 442] width 115 height 35
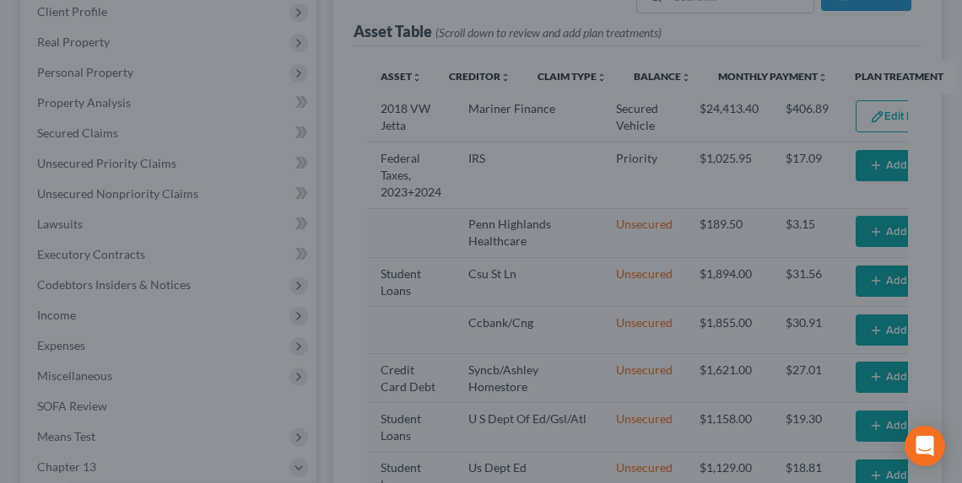
select select "59"
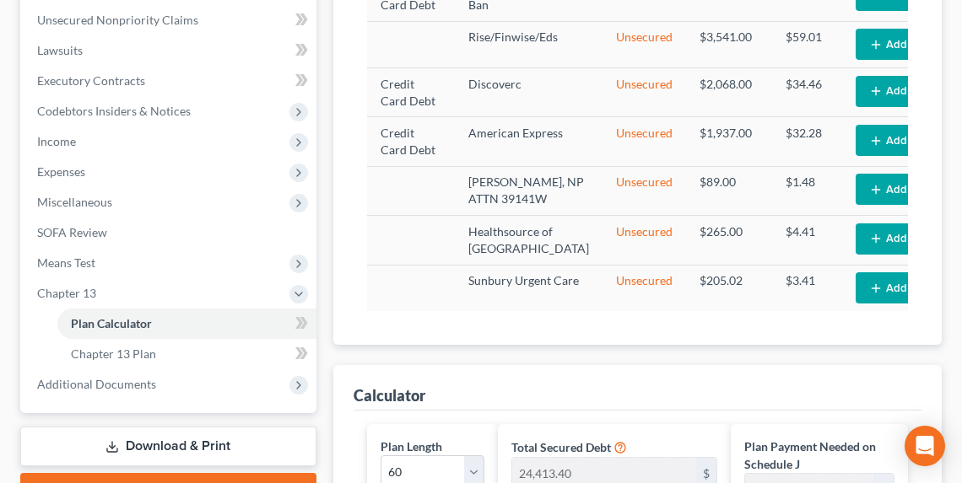
scroll to position [294, 0]
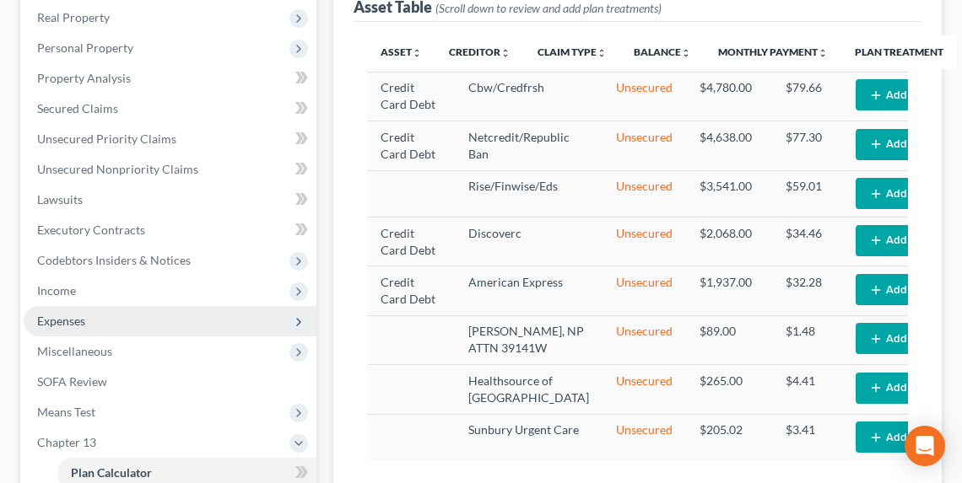
click at [40, 326] on span "Expenses" at bounding box center [61, 321] width 48 height 14
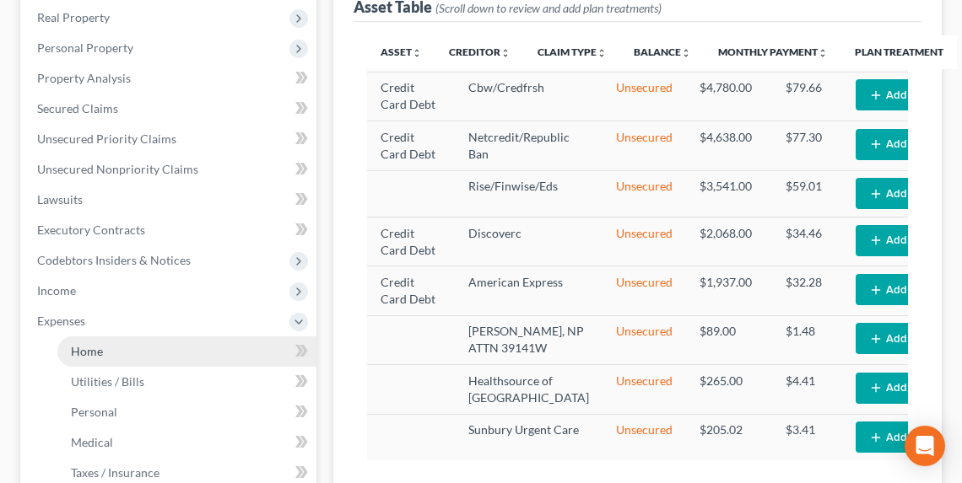
click at [92, 352] on span "Home" at bounding box center [87, 351] width 32 height 14
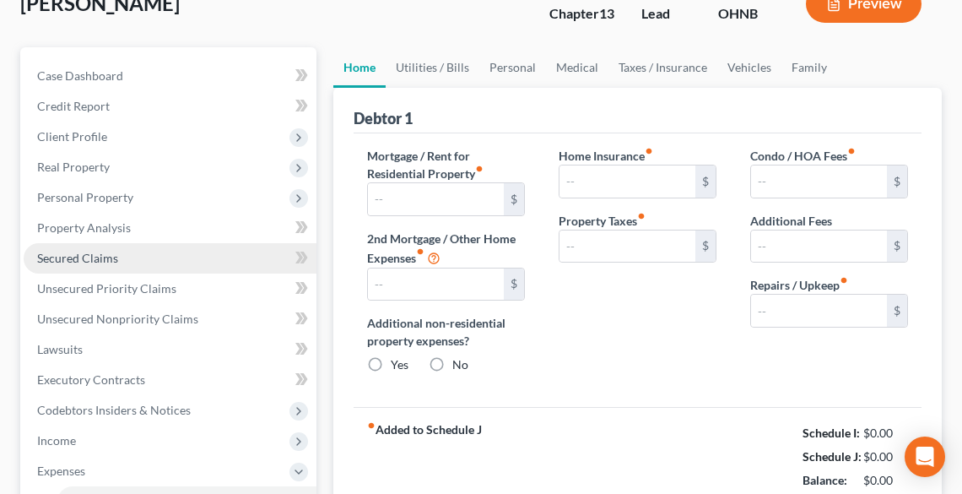
type input "1,375.00"
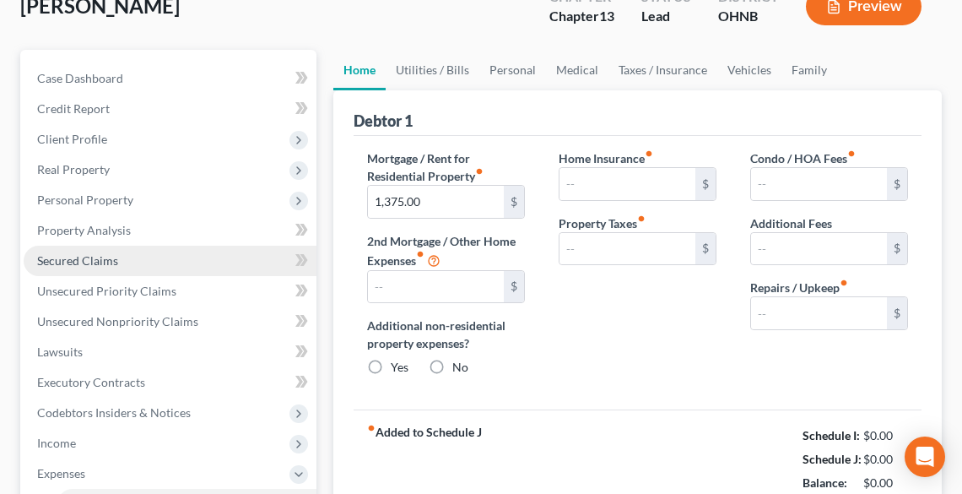
radio input "true"
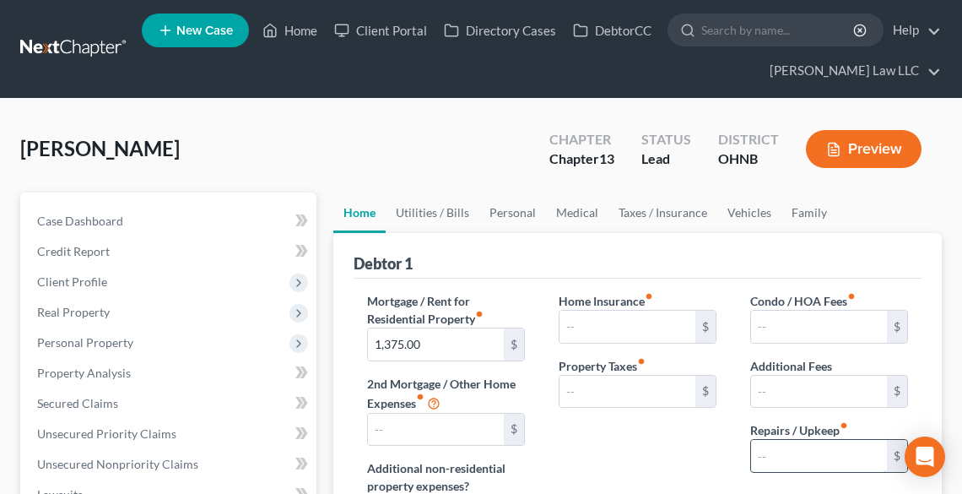
click at [848, 456] on input "text" at bounding box center [819, 456] width 136 height 32
type input "5"
type input "70.00"
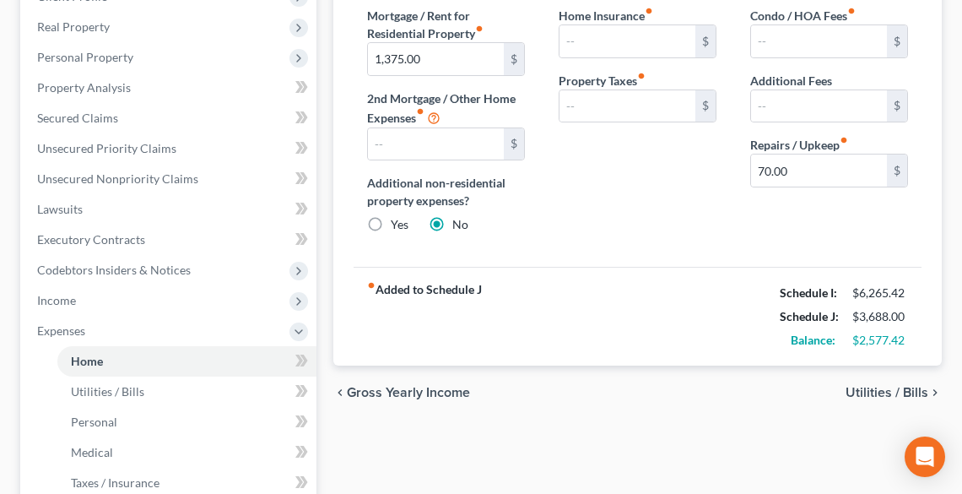
scroll to position [24, 0]
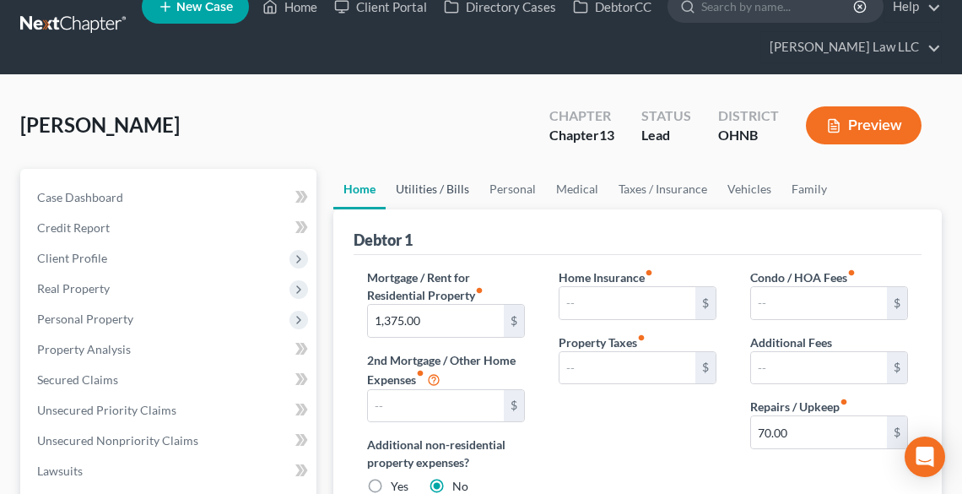
click at [436, 186] on link "Utilities / Bills" at bounding box center [433, 189] width 94 height 40
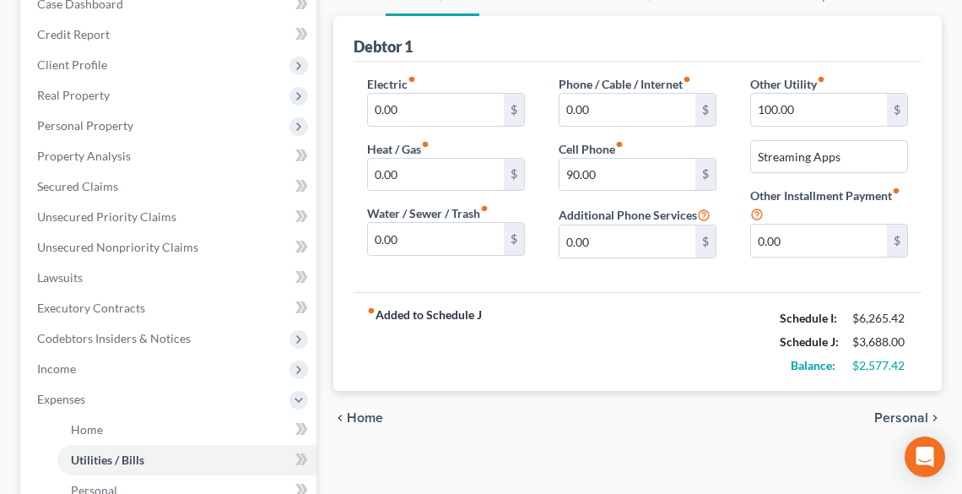
scroll to position [135, 0]
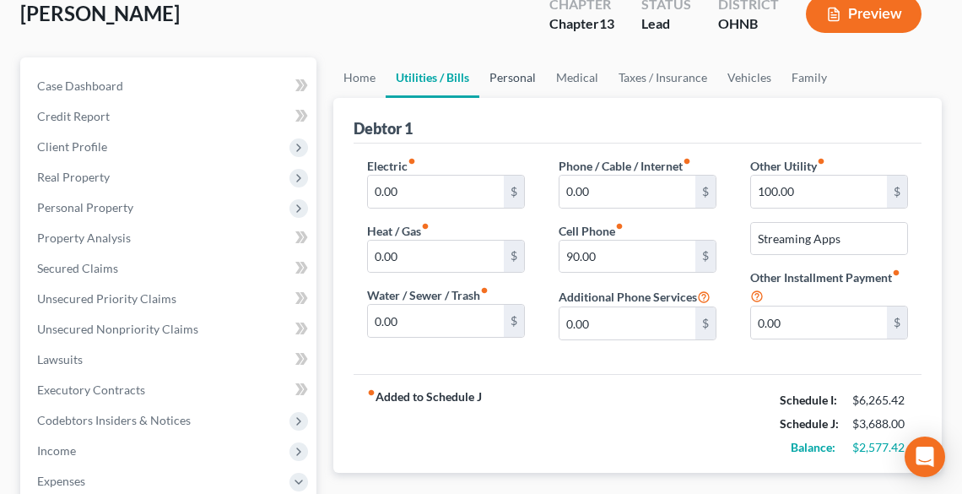
click at [499, 84] on link "Personal" at bounding box center [512, 77] width 67 height 40
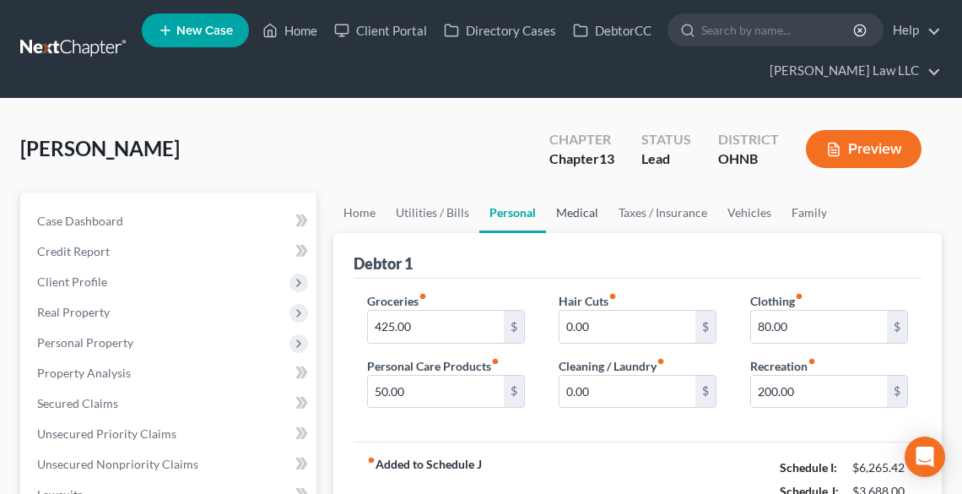
click at [590, 213] on link "Medical" at bounding box center [577, 212] width 62 height 40
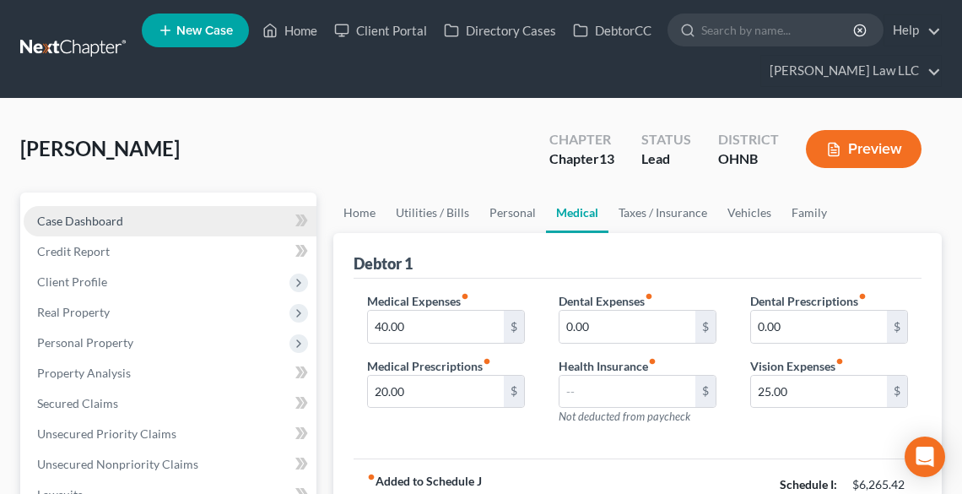
click at [59, 213] on span "Case Dashboard" at bounding box center [80, 220] width 86 height 14
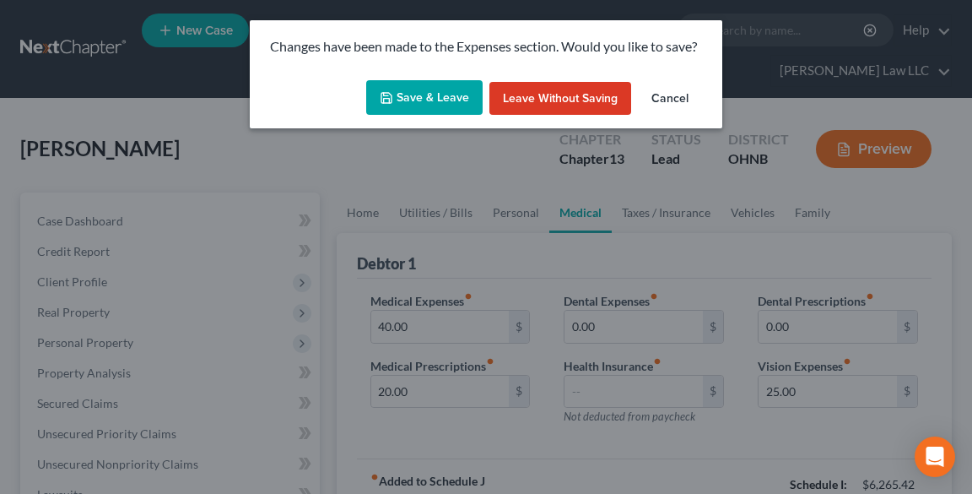
click at [399, 98] on button "Save & Leave" at bounding box center [424, 97] width 116 height 35
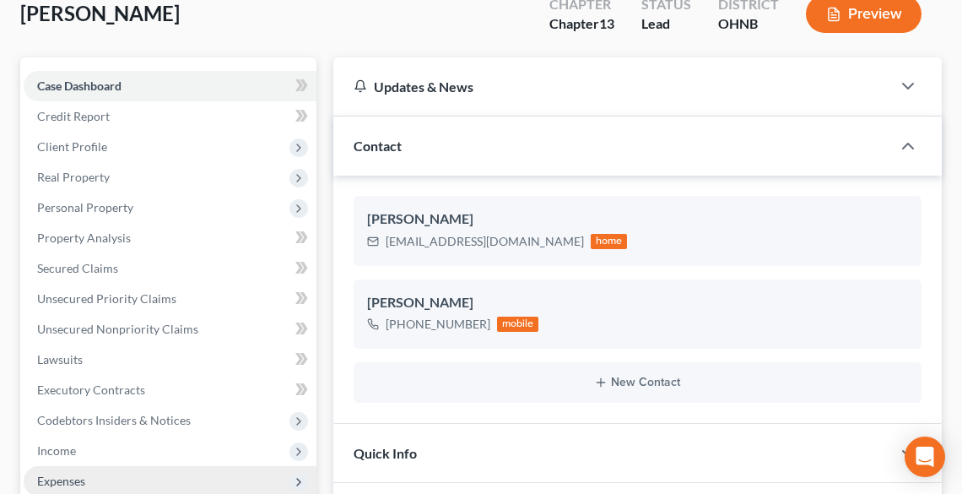
scroll to position [202, 0]
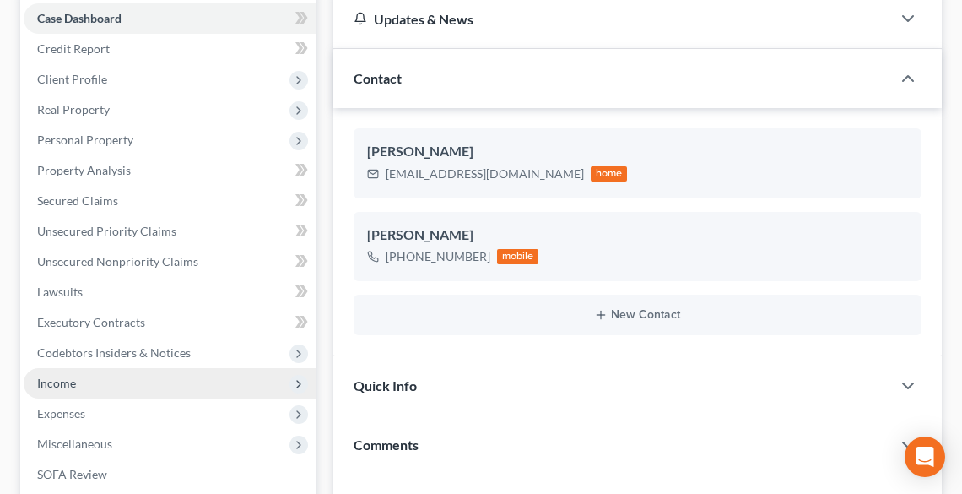
click at [72, 382] on span "Income" at bounding box center [56, 382] width 39 height 14
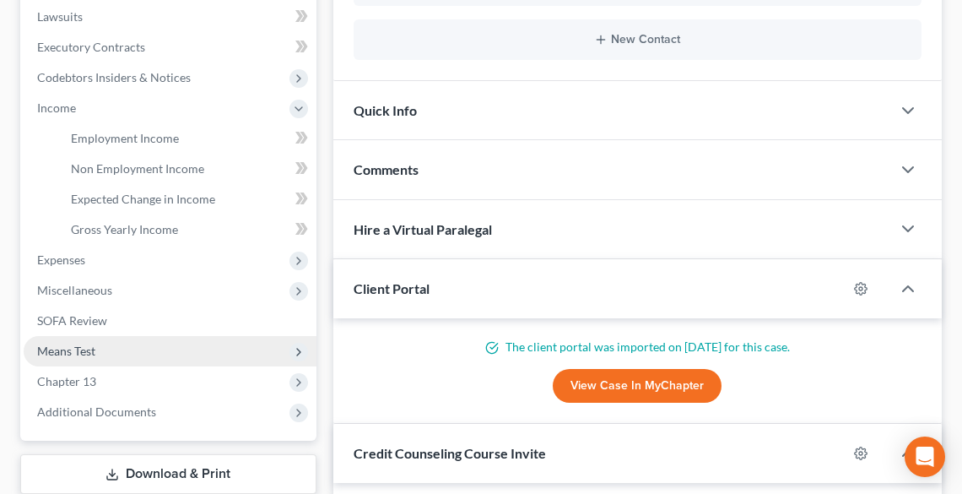
scroll to position [405, 0]
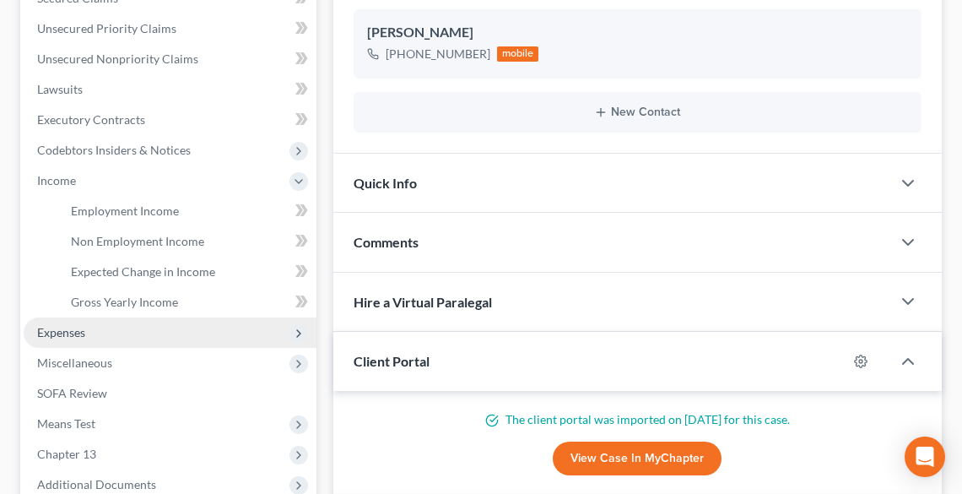
click at [94, 324] on span "Expenses" at bounding box center [170, 332] width 293 height 30
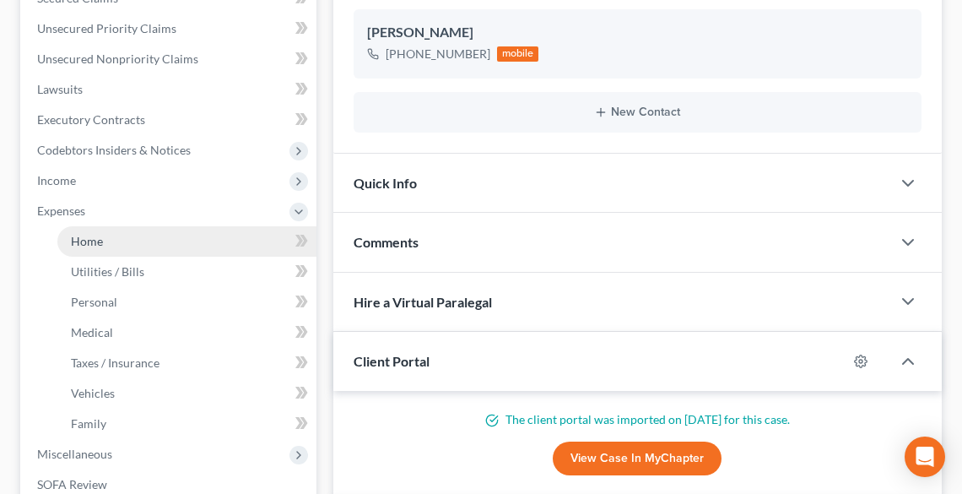
click at [86, 242] on span "Home" at bounding box center [87, 241] width 32 height 14
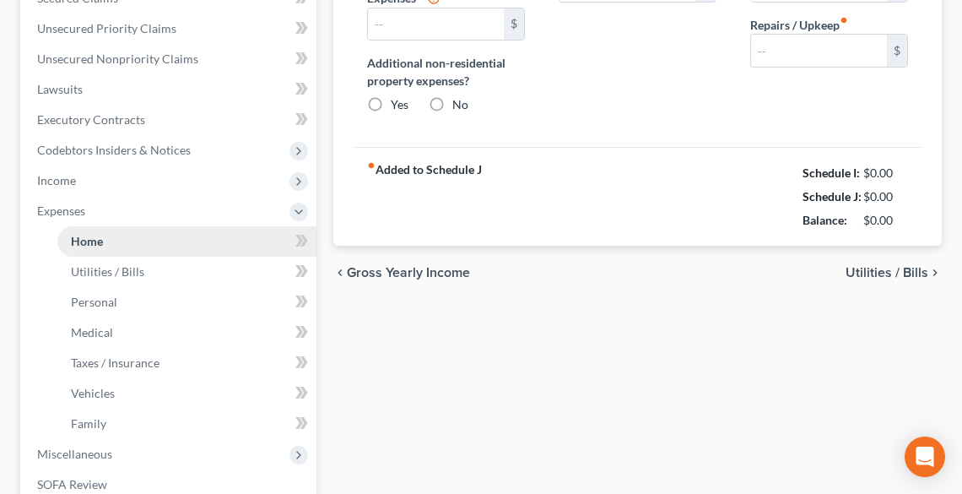
type input "1,375.00"
radio input "true"
type input "70.00"
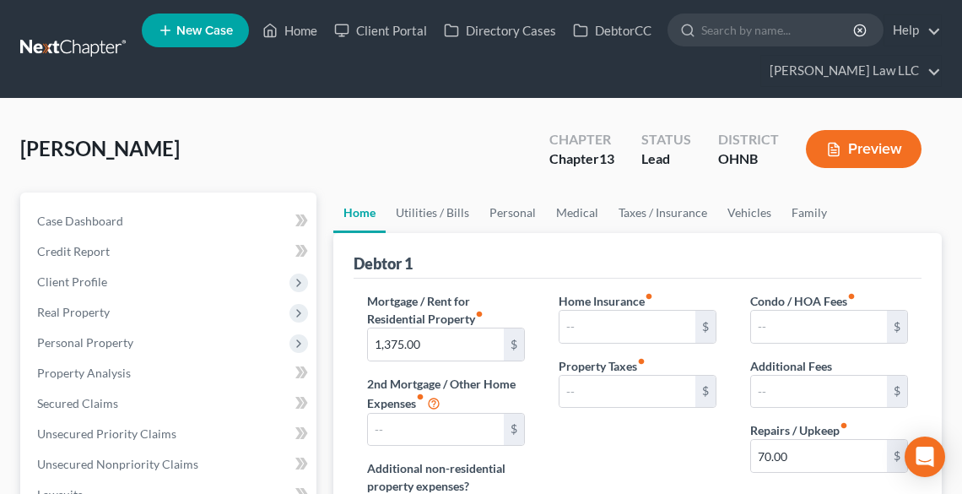
scroll to position [67, 0]
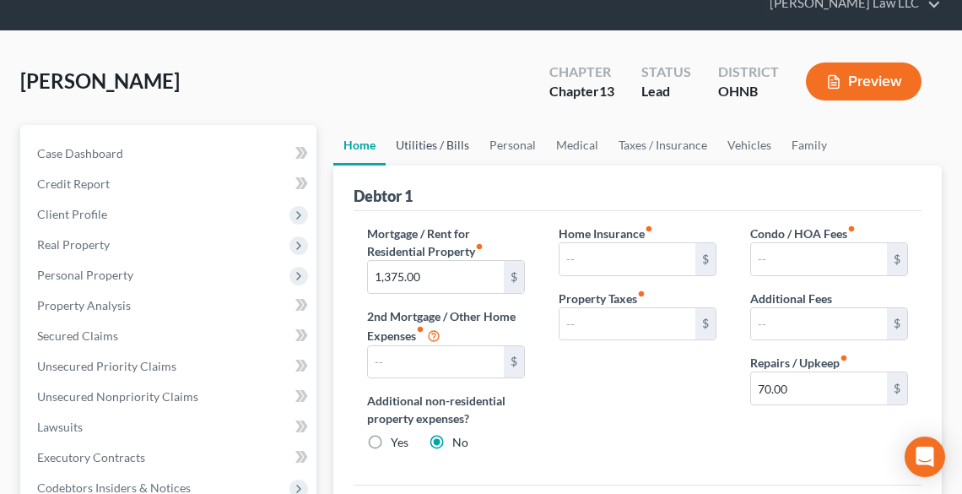
click at [413, 142] on link "Utilities / Bills" at bounding box center [433, 145] width 94 height 40
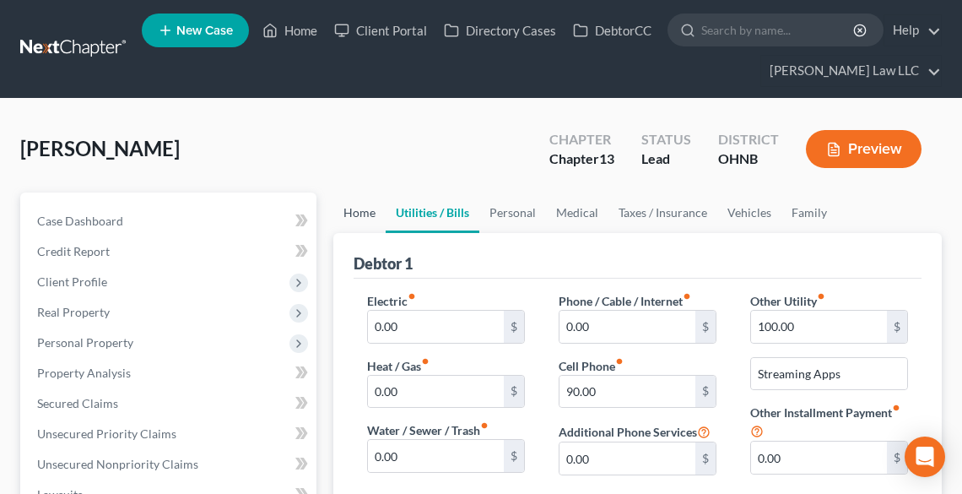
click at [359, 213] on link "Home" at bounding box center [359, 212] width 52 height 40
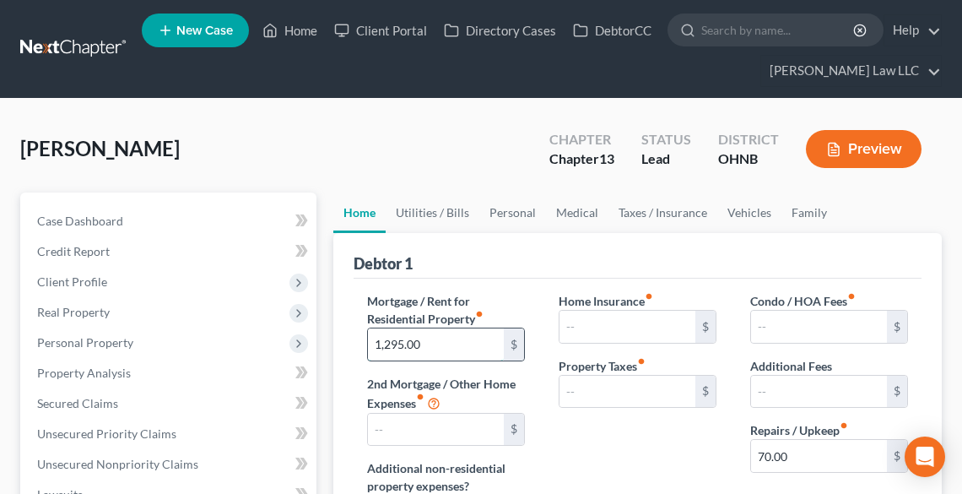
drag, startPoint x: 431, startPoint y: 341, endPoint x: 371, endPoint y: 352, distance: 60.9
click at [371, 352] on input "1,295.00" at bounding box center [436, 344] width 136 height 32
type input "1,374.95"
drag, startPoint x: 448, startPoint y: 210, endPoint x: 613, endPoint y: 269, distance: 175.6
click at [448, 210] on link "Utilities / Bills" at bounding box center [433, 212] width 94 height 40
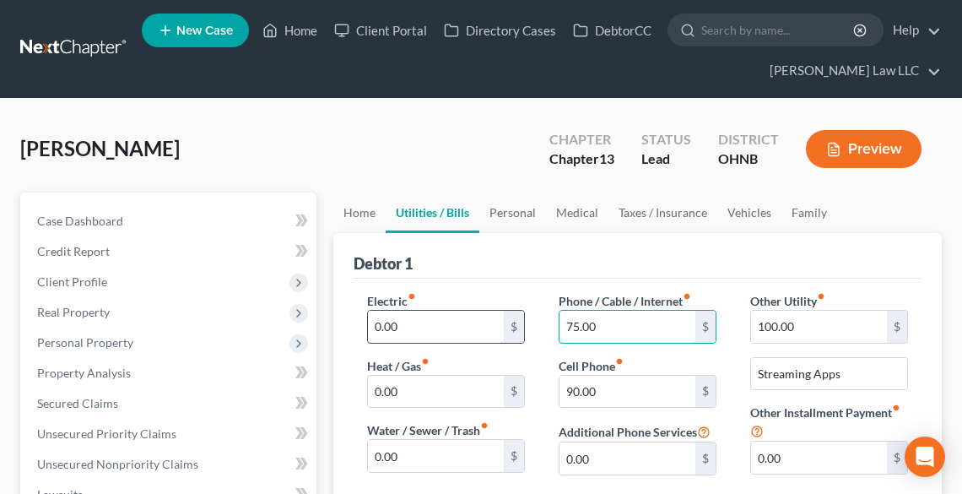
type input "75.00"
type input "150.00"
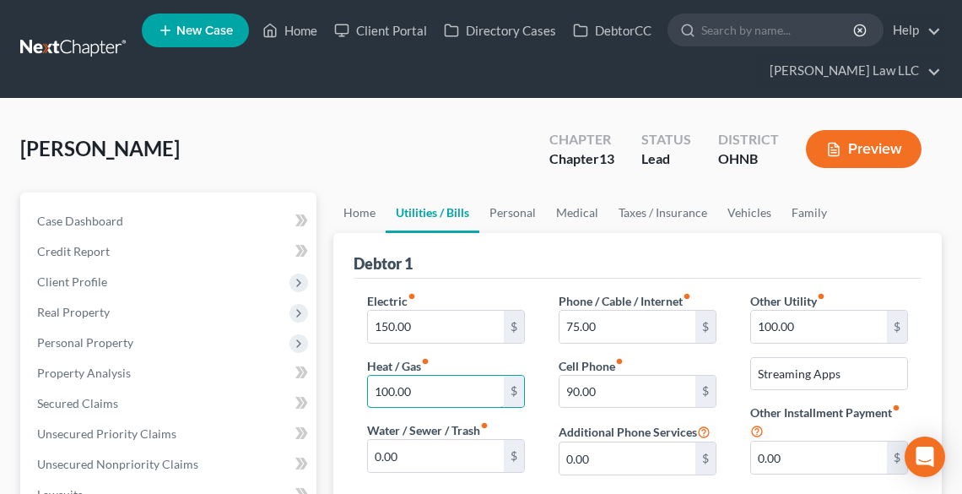
type input "100.00"
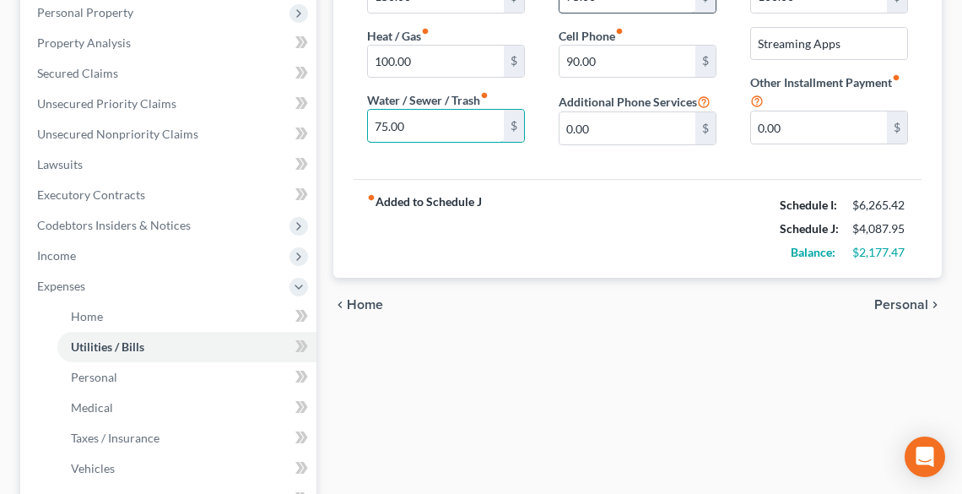
scroll to position [337, 0]
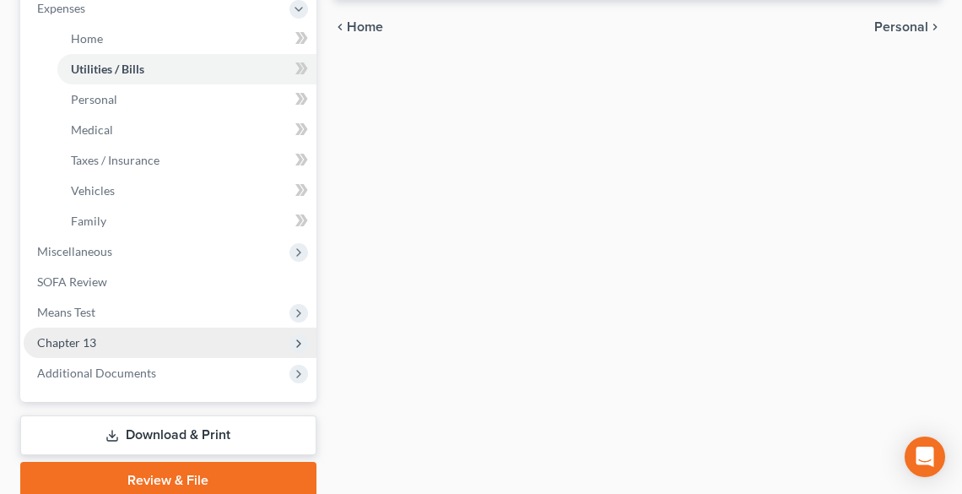
type input "75.00"
click at [61, 335] on span "Chapter 13" at bounding box center [66, 342] width 59 height 14
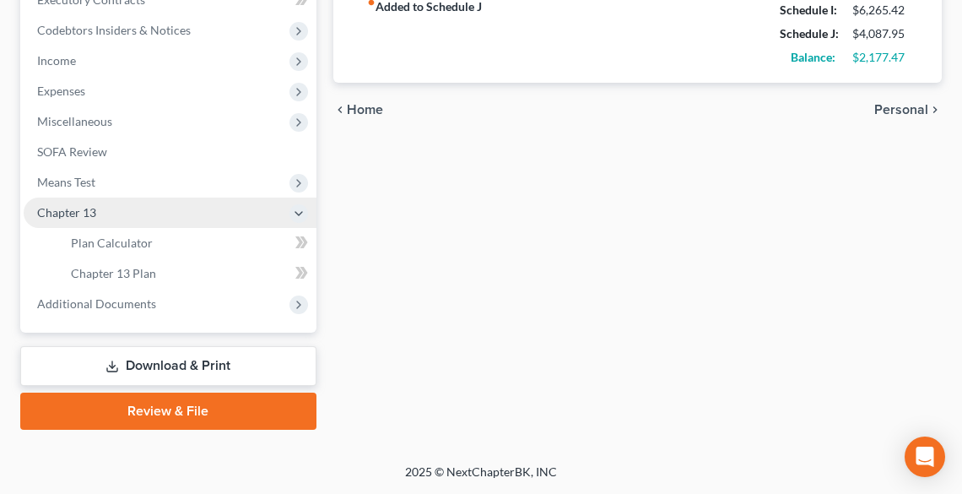
scroll to position [523, 0]
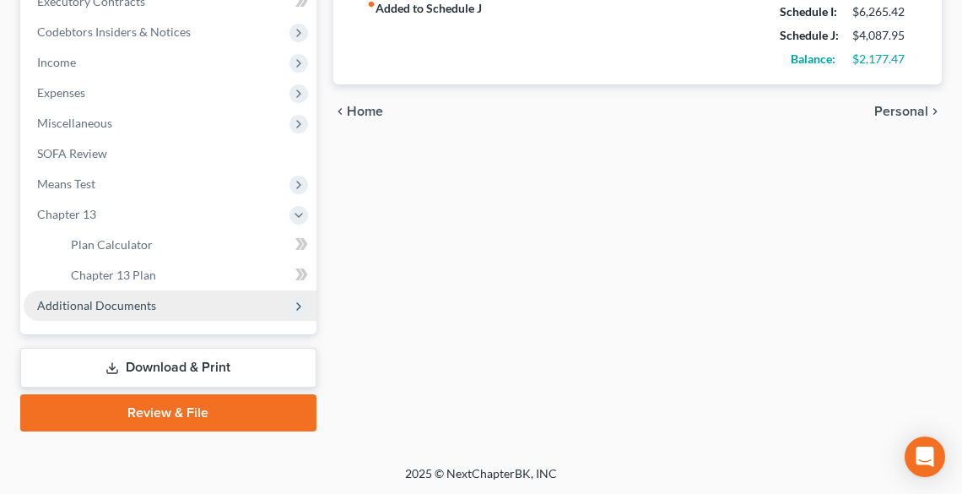
click at [129, 298] on span "Additional Documents" at bounding box center [96, 305] width 119 height 14
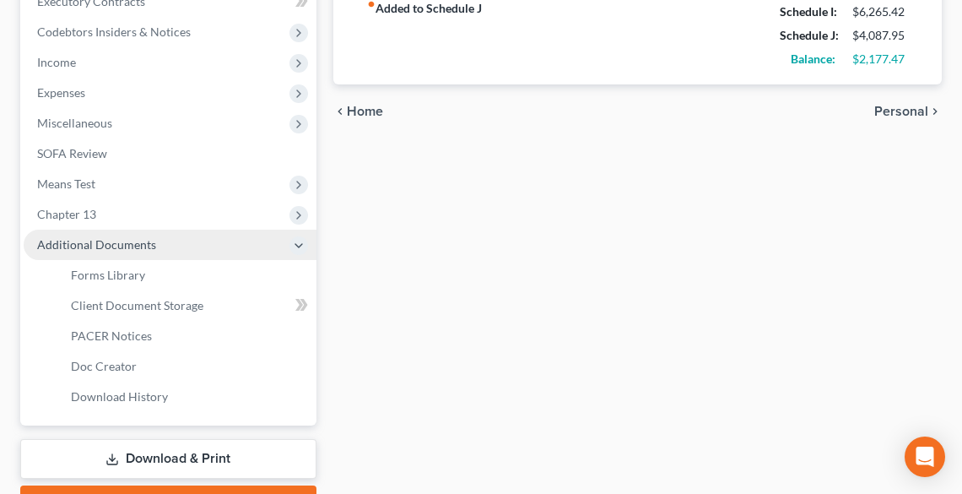
scroll to position [607, 0]
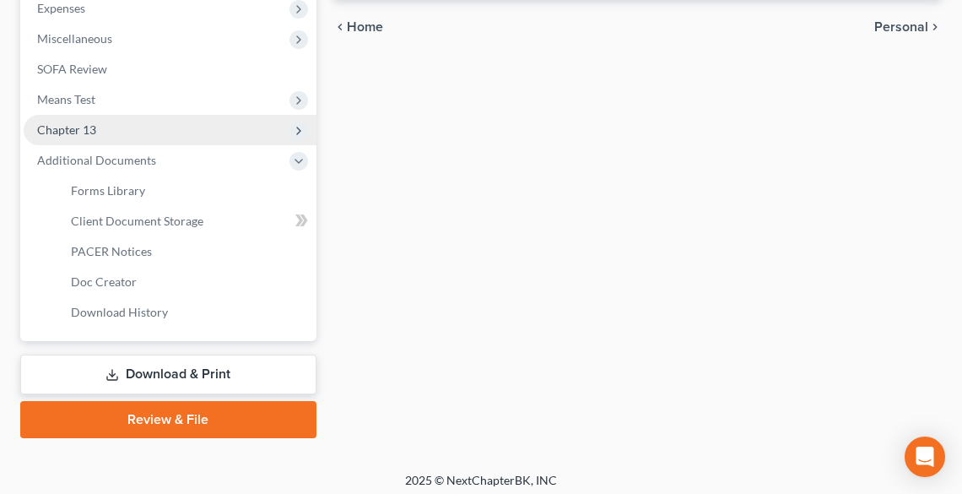
click at [83, 122] on span "Chapter 13" at bounding box center [66, 129] width 59 height 14
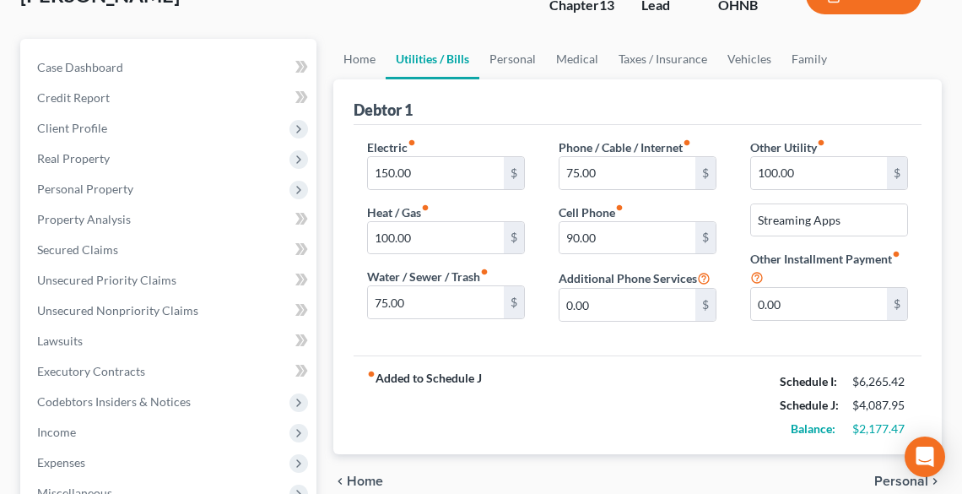
scroll to position [118, 0]
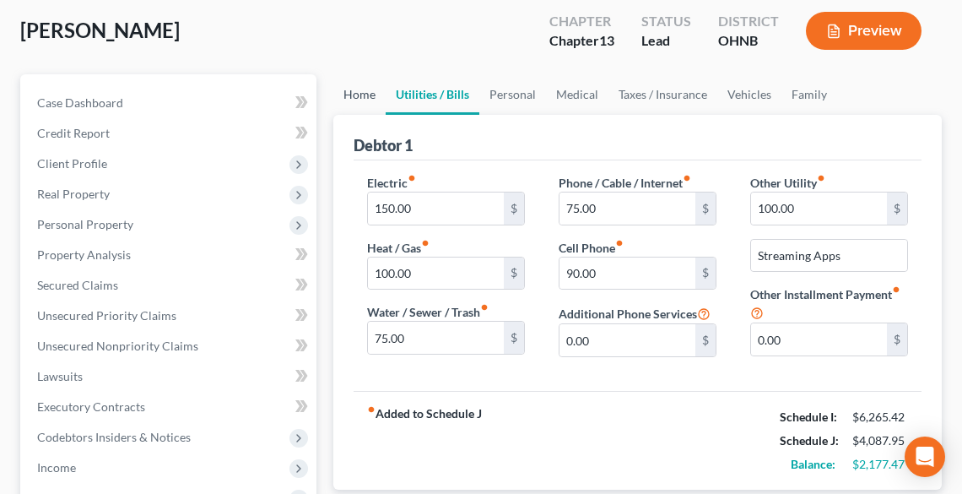
click at [360, 89] on link "Home" at bounding box center [359, 94] width 52 height 40
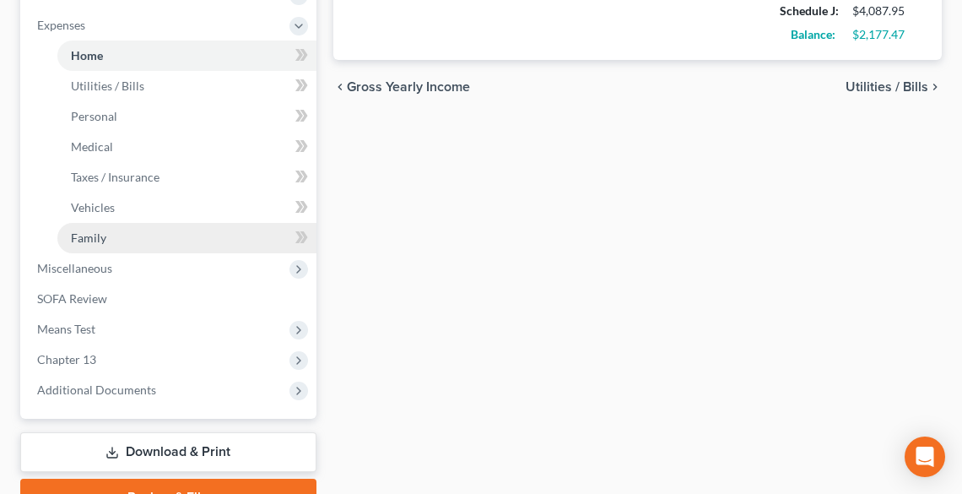
scroll to position [607, 0]
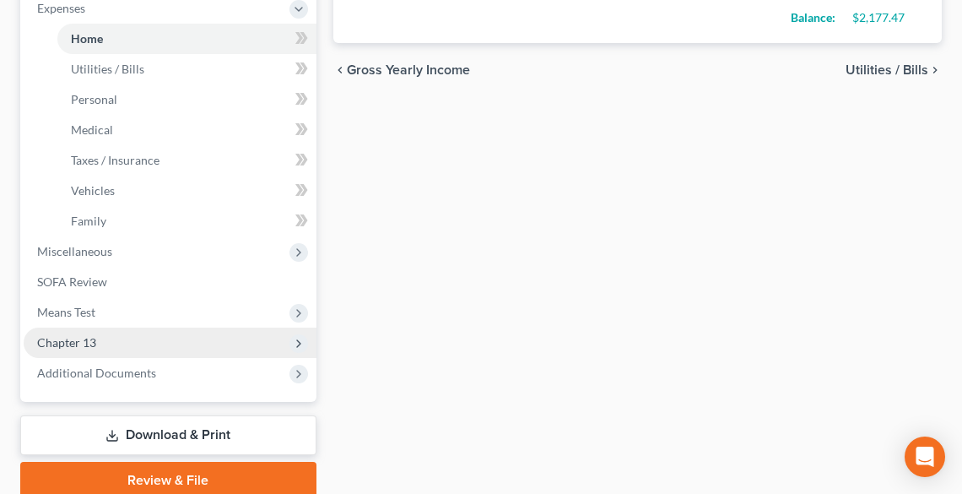
click at [73, 340] on span "Chapter 13" at bounding box center [66, 342] width 59 height 14
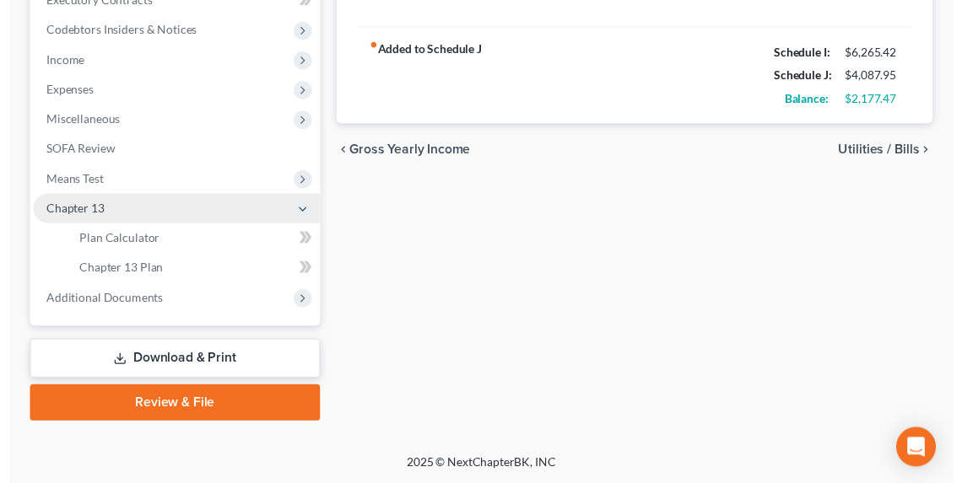
scroll to position [523, 0]
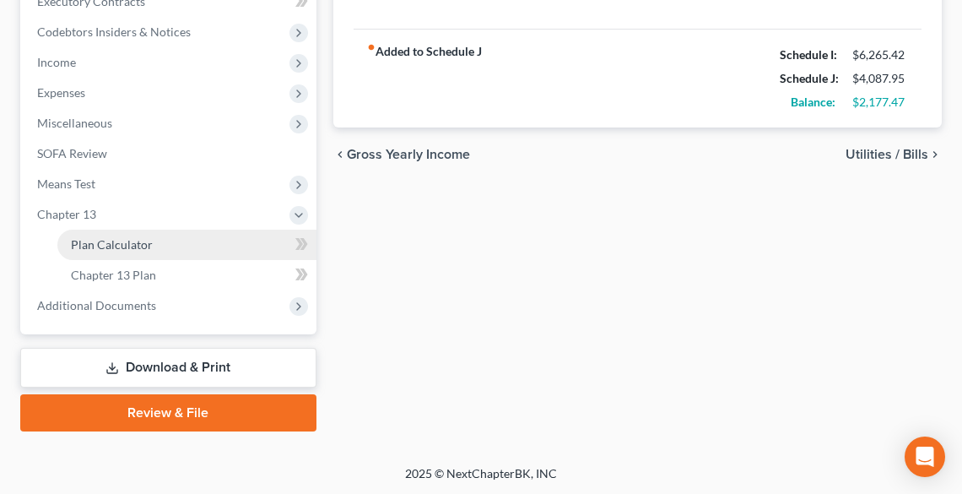
click at [94, 243] on span "Plan Calculator" at bounding box center [112, 244] width 82 height 14
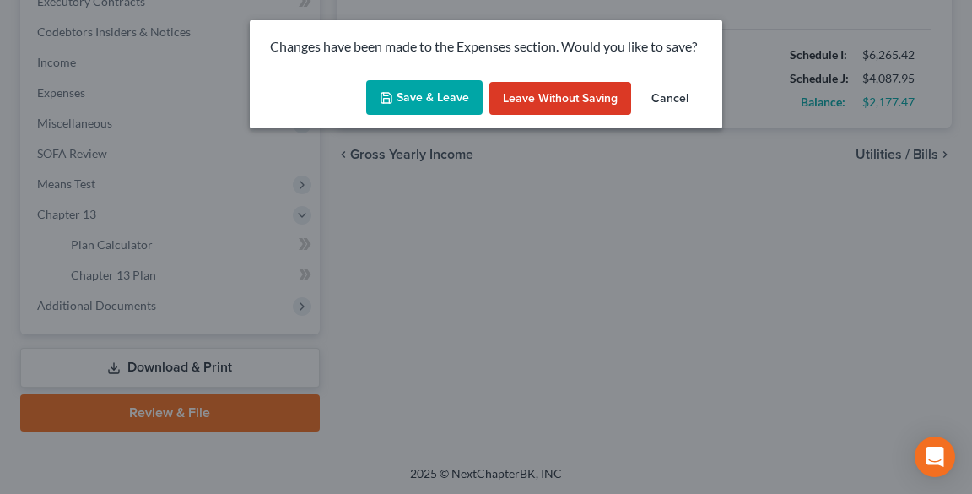
click at [416, 103] on button "Save & Leave" at bounding box center [424, 97] width 116 height 35
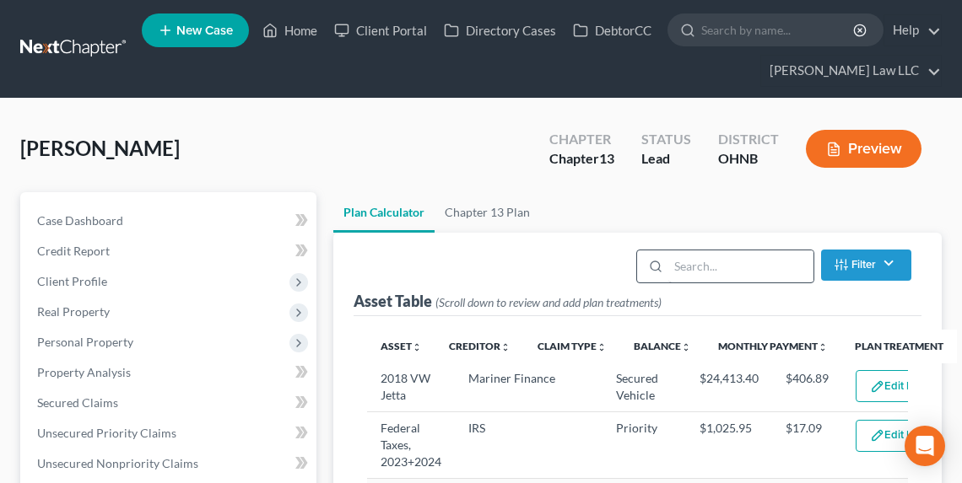
scroll to position [472, 0]
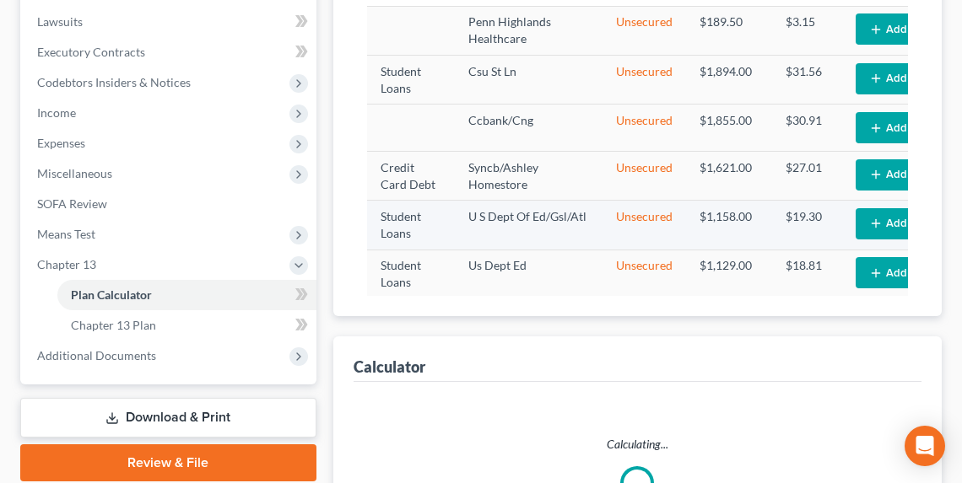
select select "59"
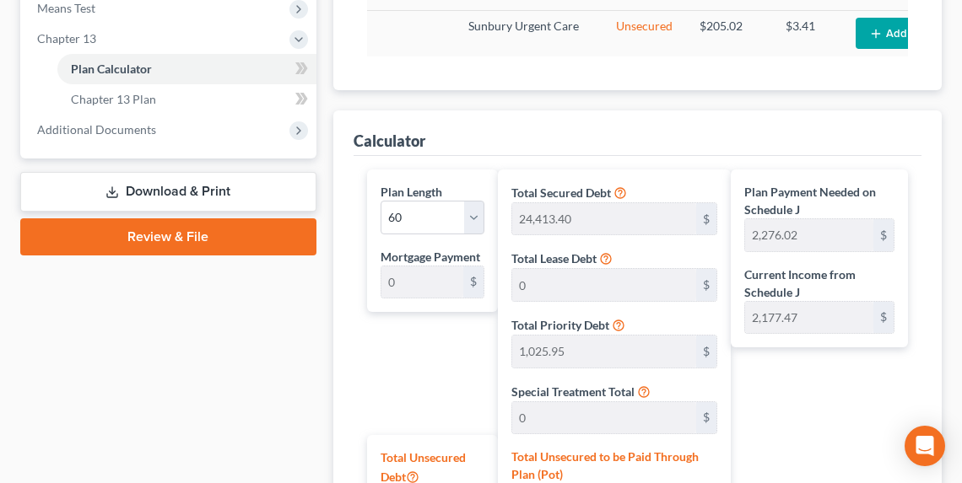
scroll to position [945, 0]
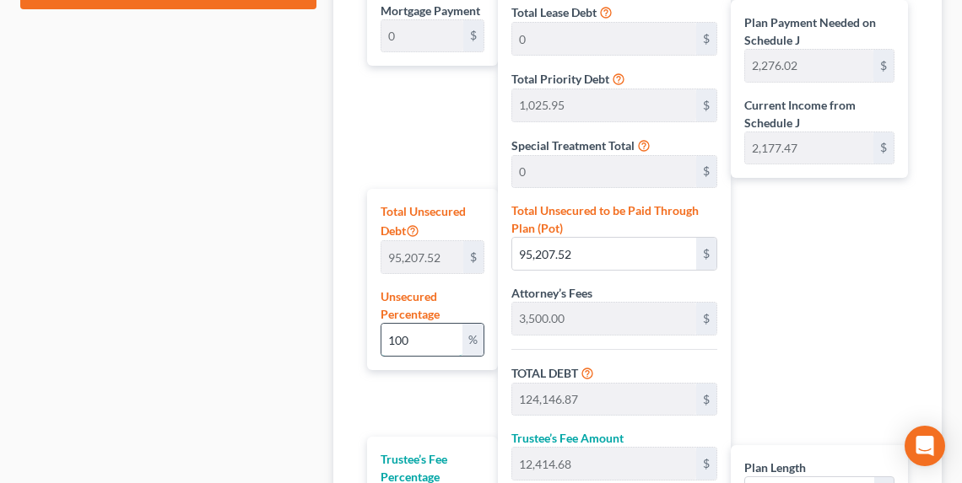
click at [427, 337] on input "100" at bounding box center [421, 340] width 81 height 32
type input "10"
type input "9,520.75"
type input "38,460.10"
type input "3,846.01"
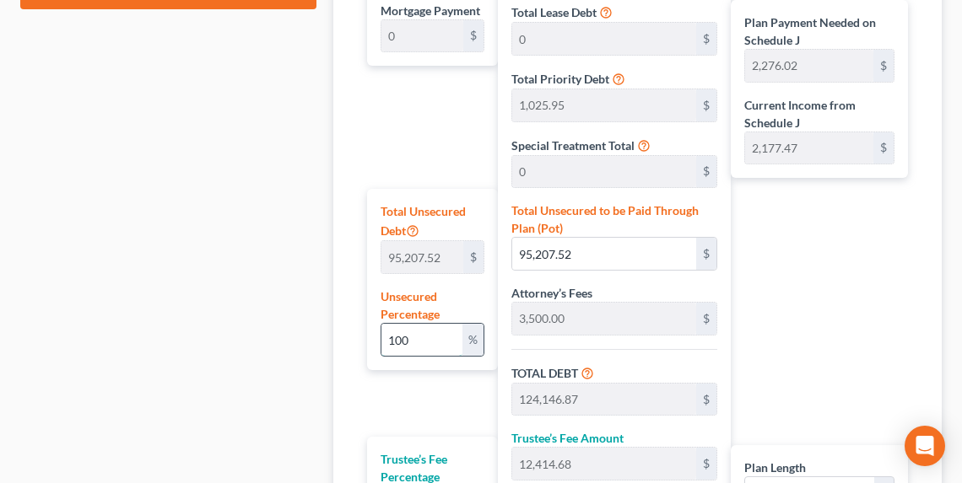
type input "42,306.11"
type input "705.10"
type input "1"
type input "952.07"
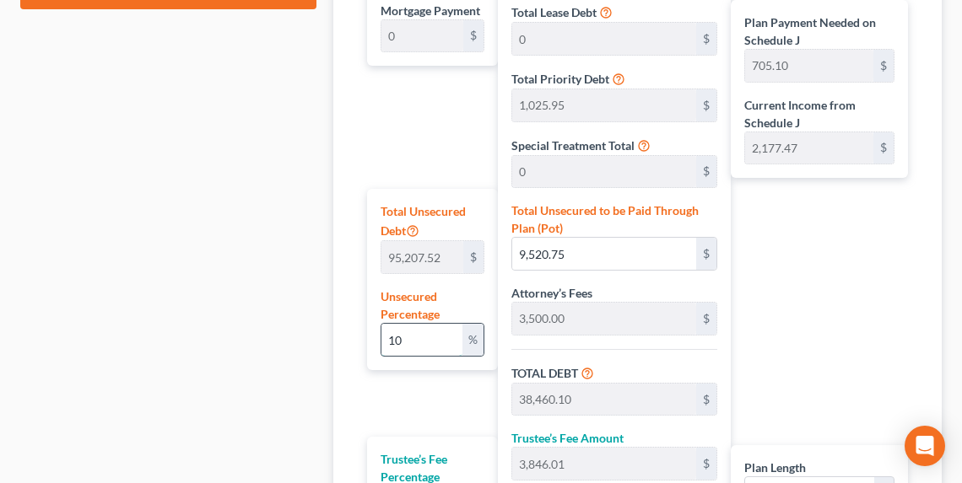
type input "29,891.42"
type input "2,989.14"
type input "32,880.56"
type input "548.00"
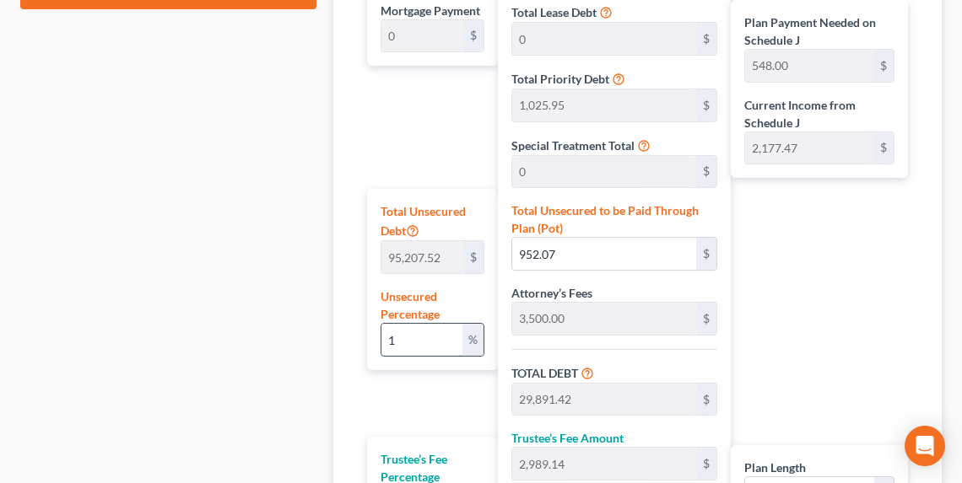
type input "28,939.35"
type input "2,893.93"
type input "31,833.28"
type input "530.55"
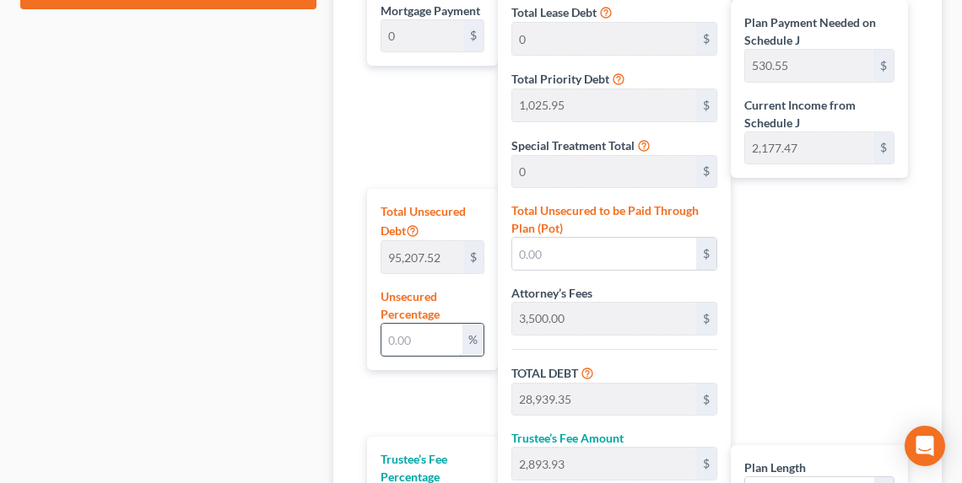
type input "9"
type input "8,568.67"
type input "37,508.02"
type input "3,750.80"
type input "41,258.82"
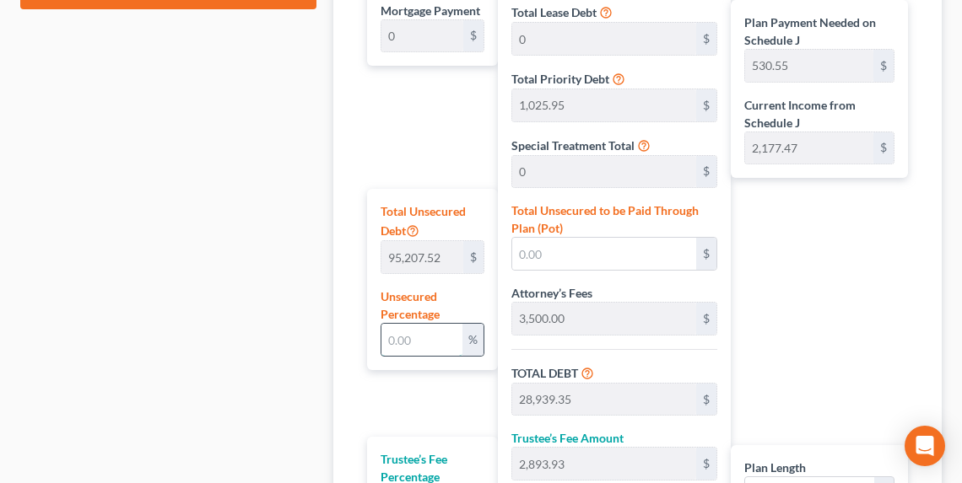
type input "687.64"
type input "90"
type input "85,686.76"
type input "114,626.11"
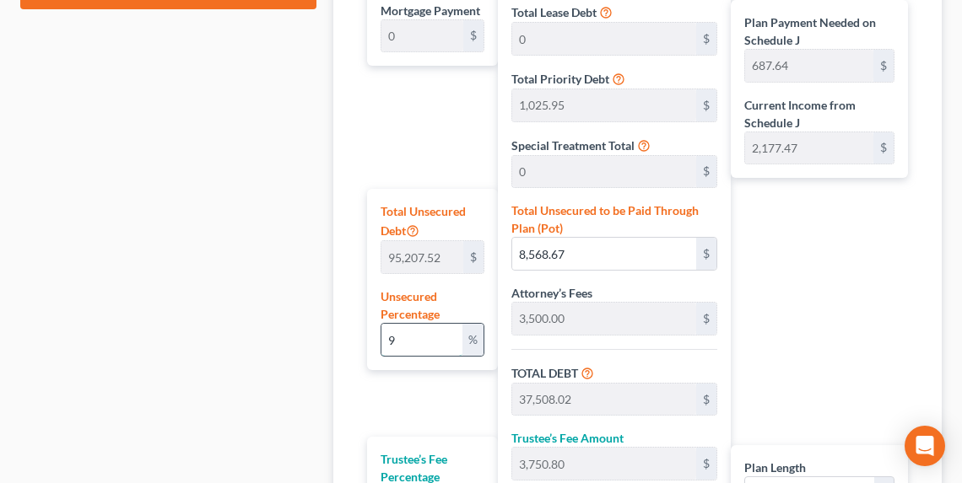
type input "11,462.61"
type input "126,088.72"
type input "2,101.47"
type input "9"
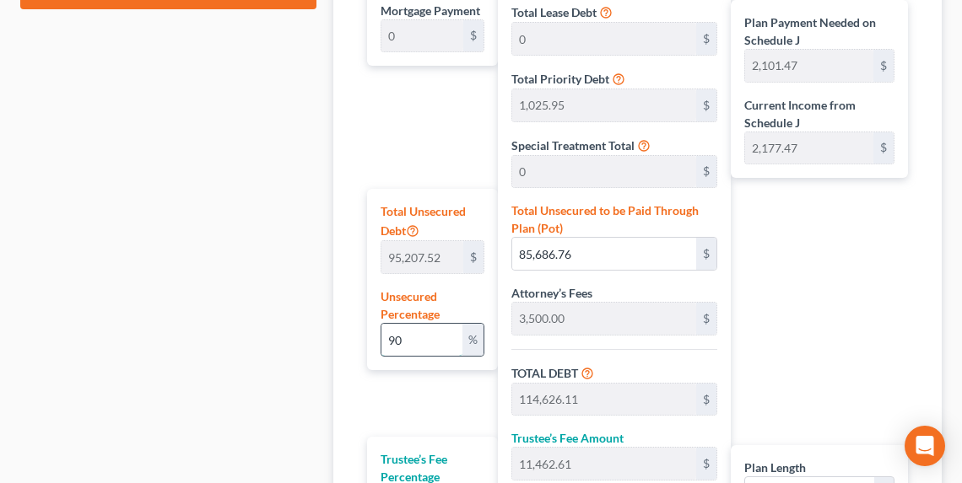
type input "8,568.67"
type input "37,508.02"
type input "3,750.80"
type input "41,258.82"
type input "687.64"
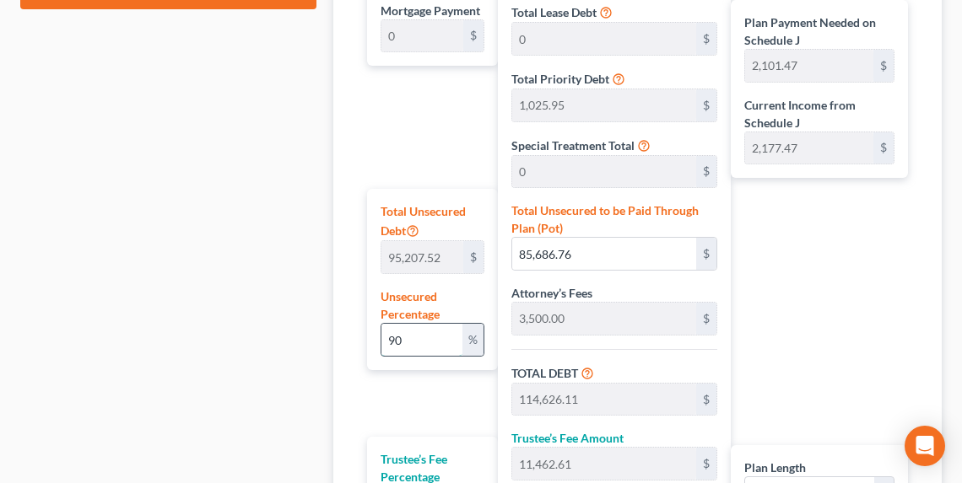
type input "687.64"
type input "93"
type input "88,542.99"
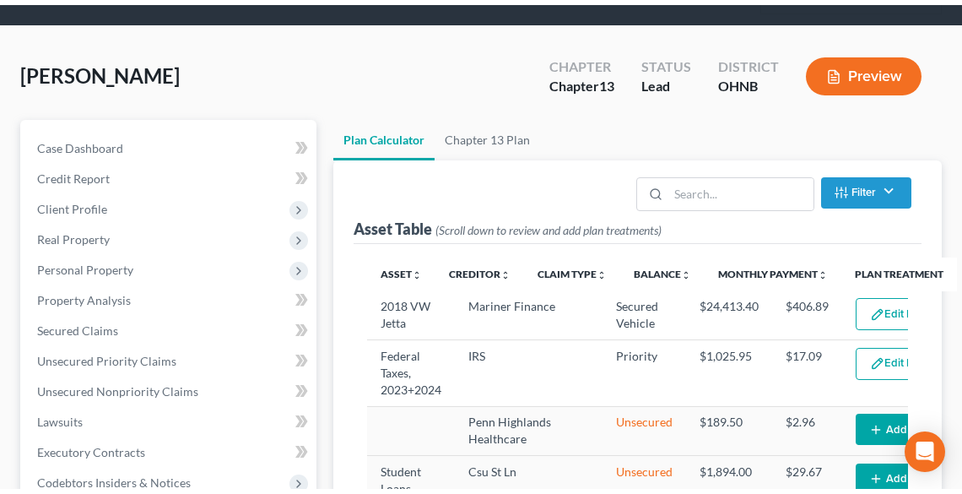
scroll to position [0, 0]
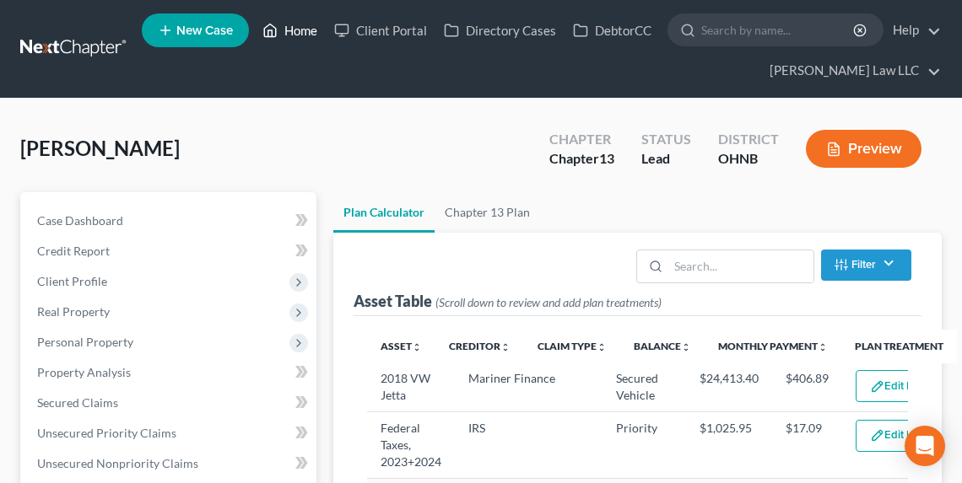
drag, startPoint x: 307, startPoint y: 19, endPoint x: 319, endPoint y: 85, distance: 67.7
click at [307, 19] on link "Home" at bounding box center [290, 30] width 72 height 30
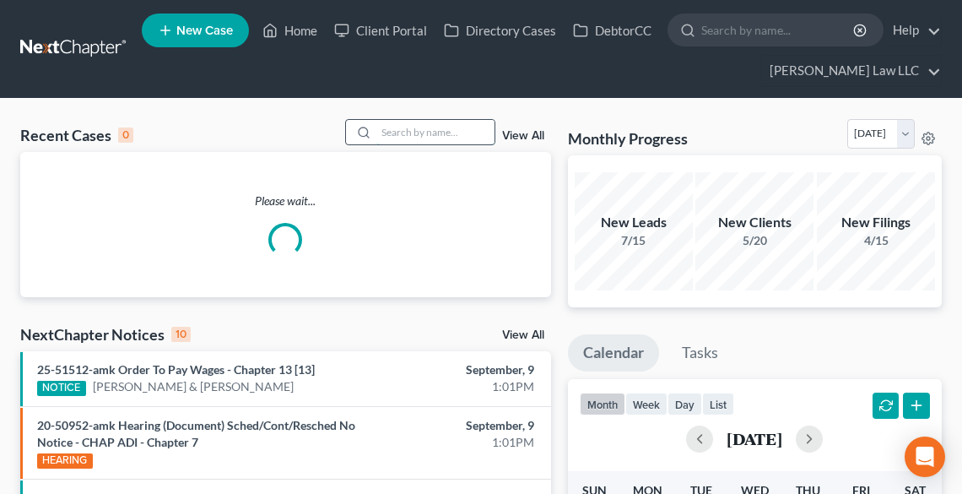
click at [422, 135] on input "search" at bounding box center [435, 132] width 118 height 24
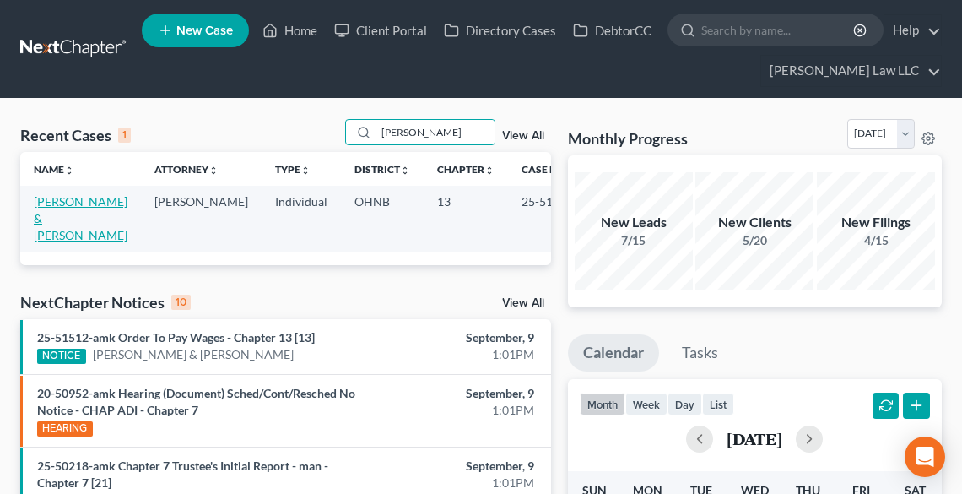
click at [37, 214] on link "[PERSON_NAME] & [PERSON_NAME]" at bounding box center [81, 218] width 94 height 48
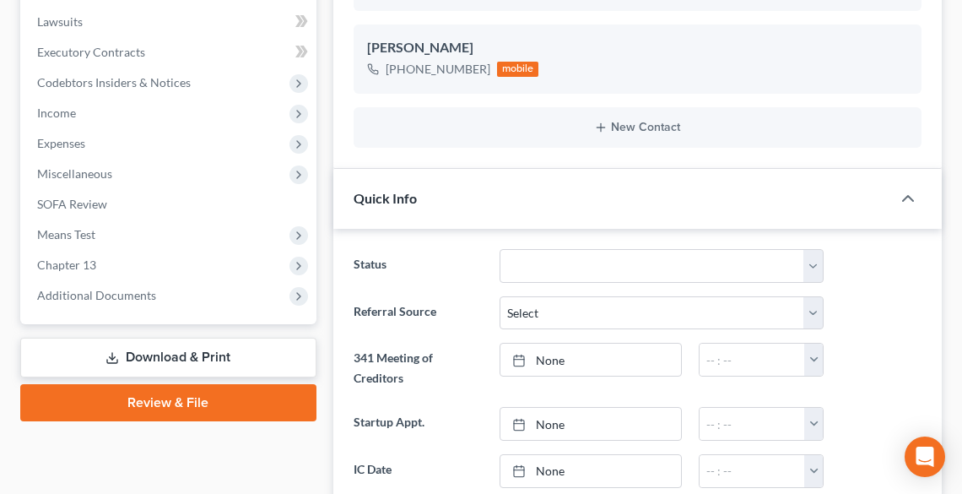
scroll to position [871, 0]
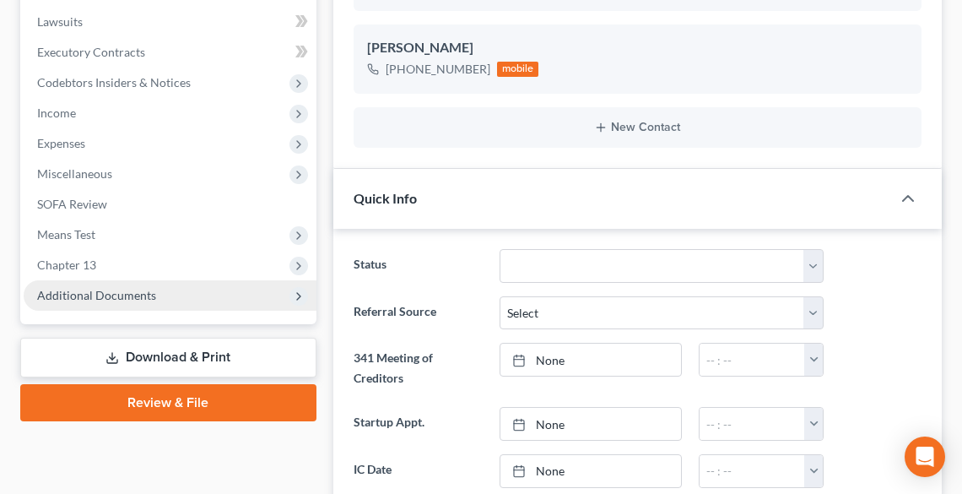
click at [89, 292] on span "Additional Documents" at bounding box center [96, 295] width 119 height 14
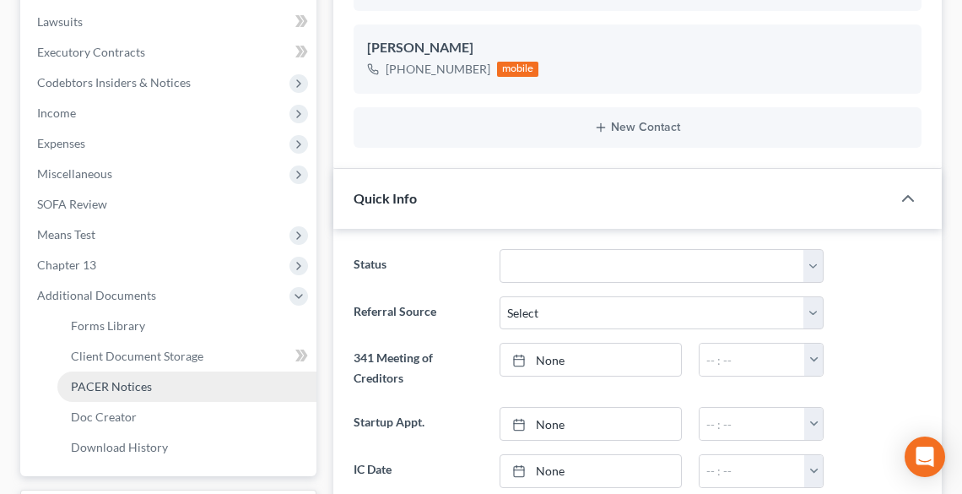
click at [119, 386] on span "PACER Notices" at bounding box center [111, 386] width 81 height 14
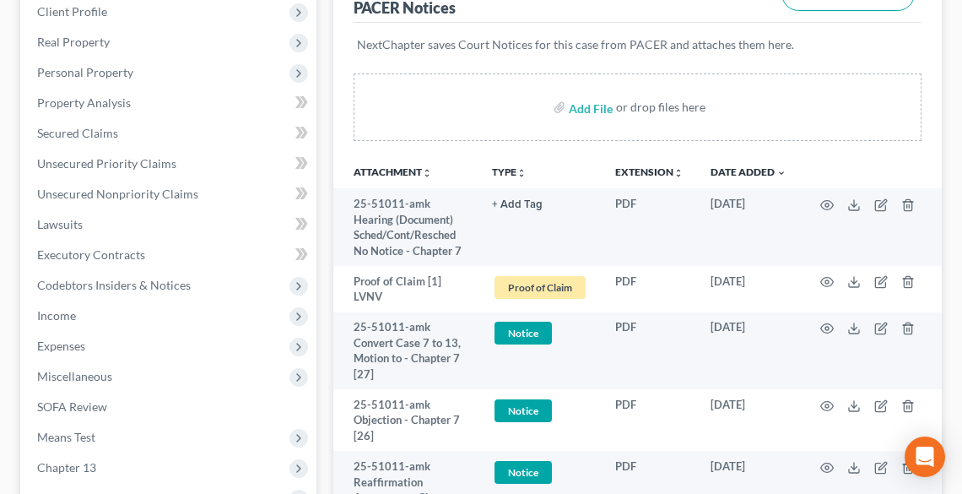
scroll to position [405, 0]
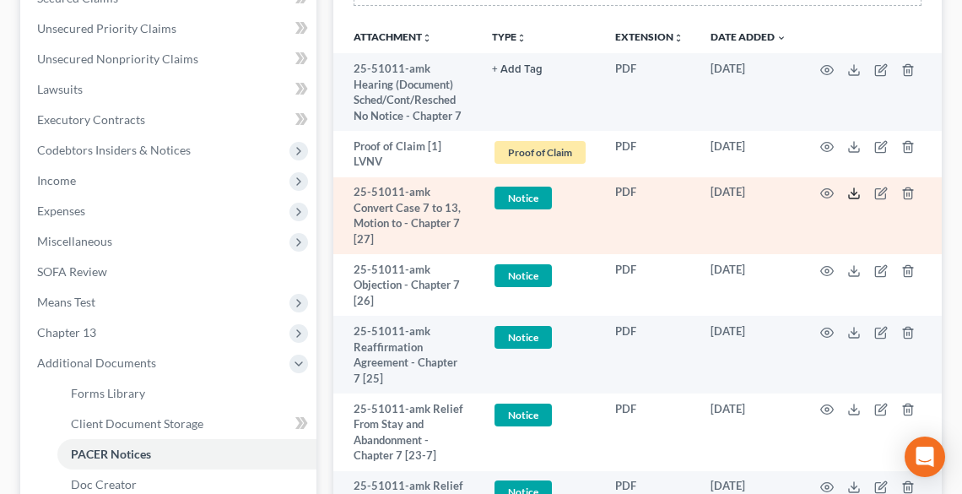
click at [855, 192] on polyline at bounding box center [854, 193] width 6 height 3
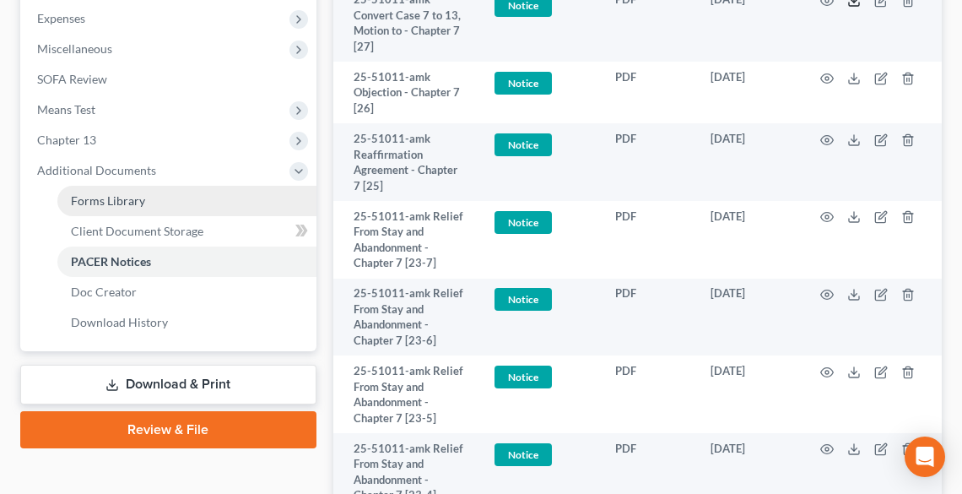
scroll to position [742, 0]
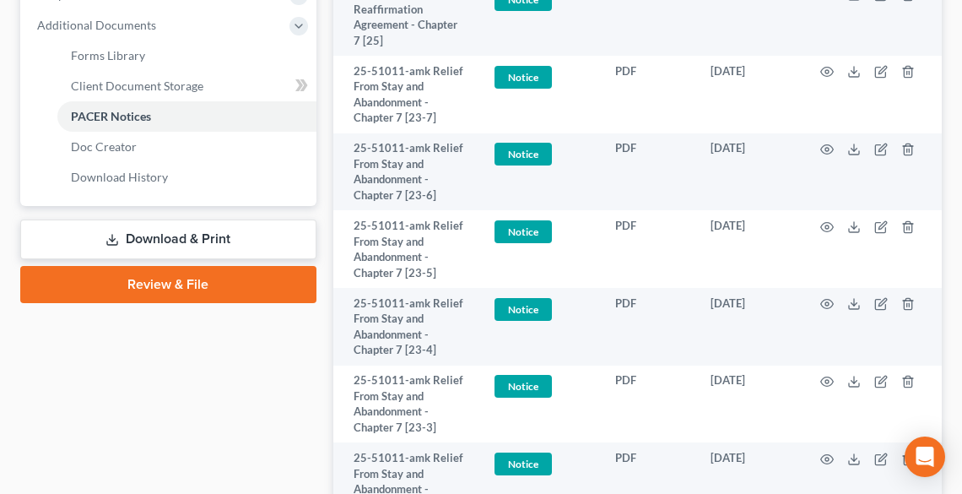
click at [101, 240] on link "Download & Print" at bounding box center [168, 239] width 296 height 40
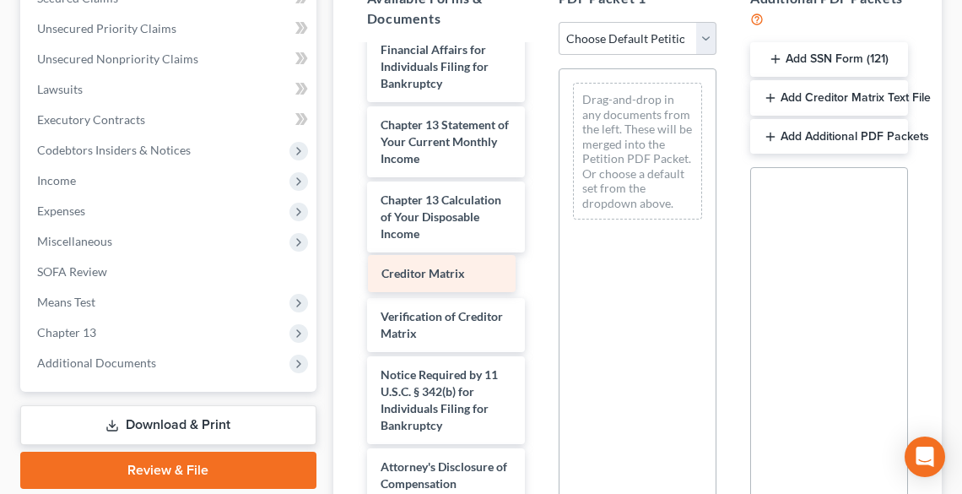
scroll to position [914, 0]
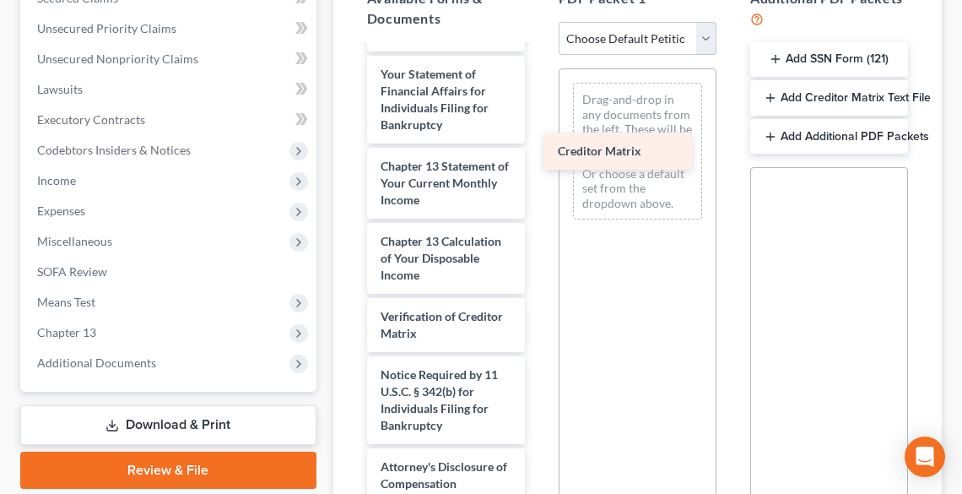
drag, startPoint x: 426, startPoint y: 275, endPoint x: 603, endPoint y: 152, distance: 215.8
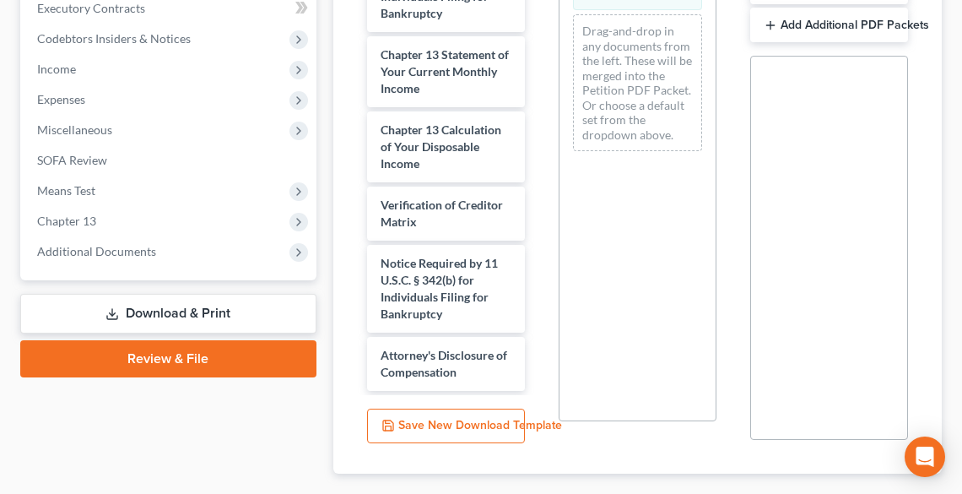
scroll to position [613, 0]
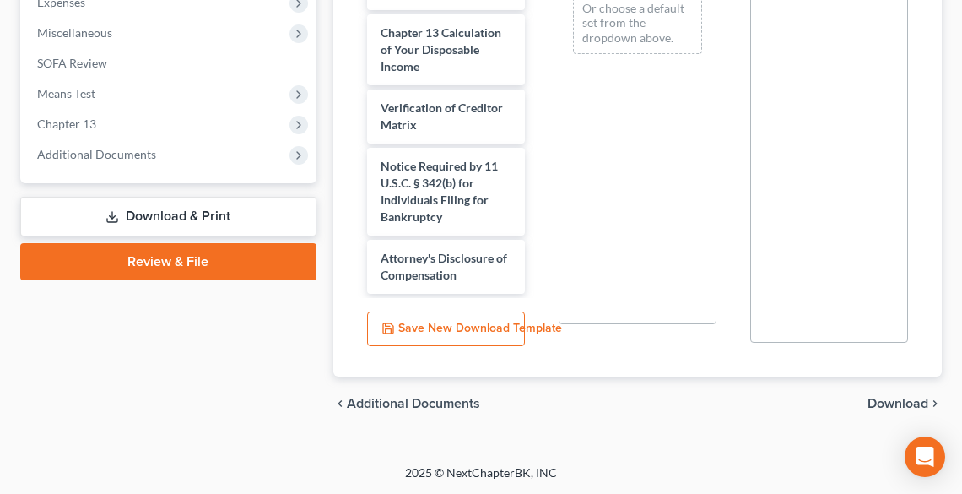
click at [899, 399] on span "Download" at bounding box center [897, 402] width 61 height 13
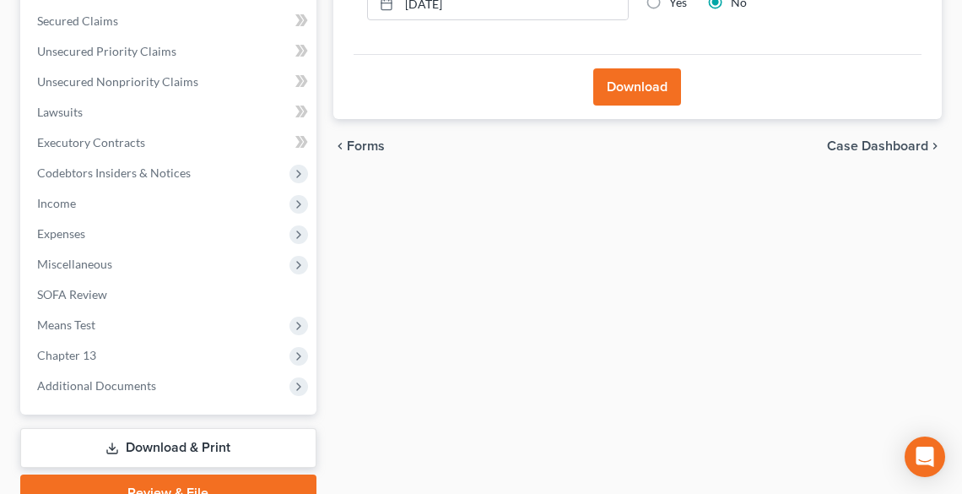
scroll to position [192, 0]
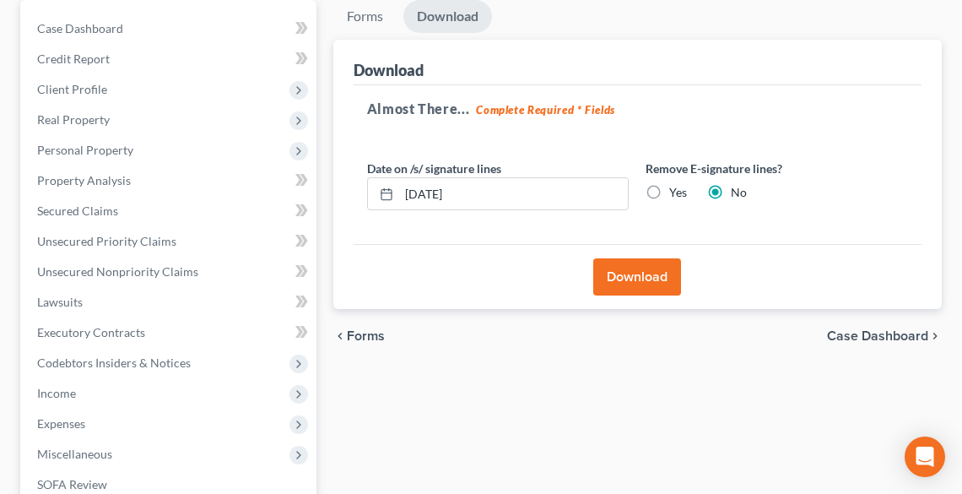
click at [632, 278] on button "Download" at bounding box center [637, 276] width 88 height 37
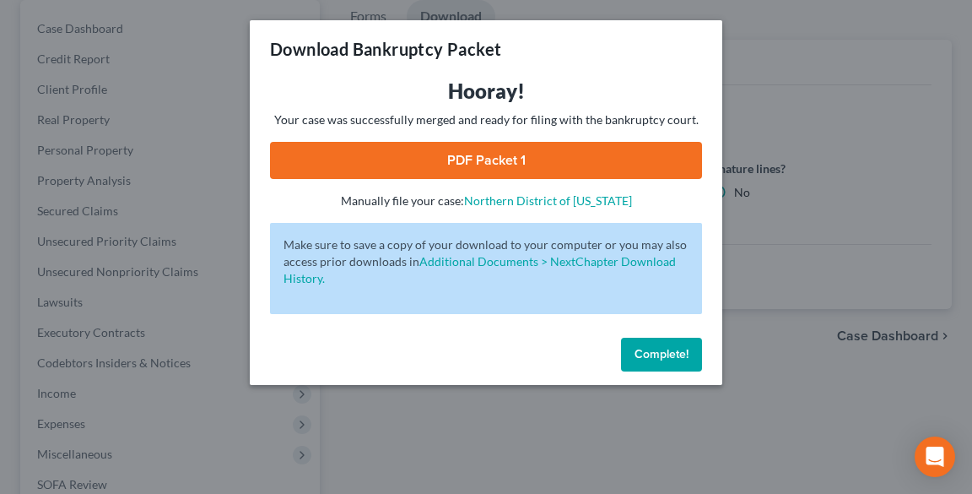
click at [427, 168] on link "PDF Packet 1" at bounding box center [486, 160] width 432 height 37
click at [671, 341] on button "Complete!" at bounding box center [661, 354] width 81 height 34
